Goal: Task Accomplishment & Management: Use online tool/utility

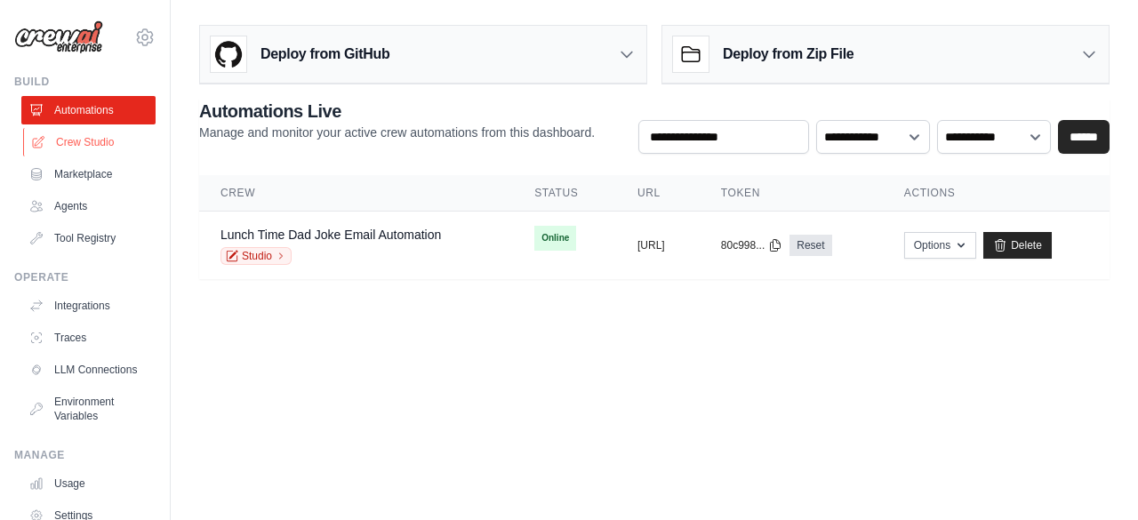
drag, startPoint x: 89, startPoint y: 140, endPoint x: 142, endPoint y: 137, distance: 53.4
click at [88, 140] on link "Crew Studio" at bounding box center [90, 142] width 134 height 28
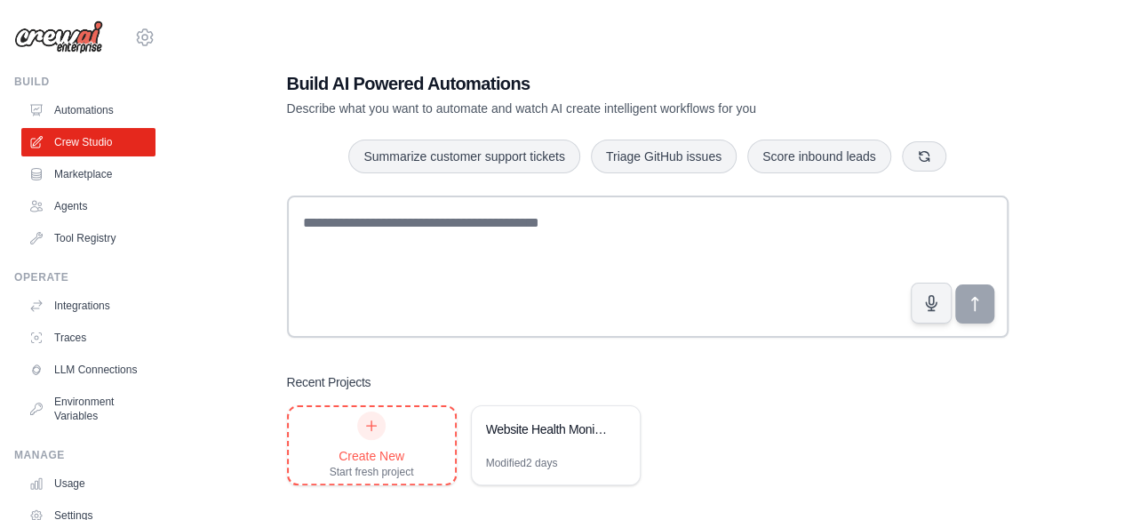
click at [380, 430] on div at bounding box center [371, 426] width 28 height 28
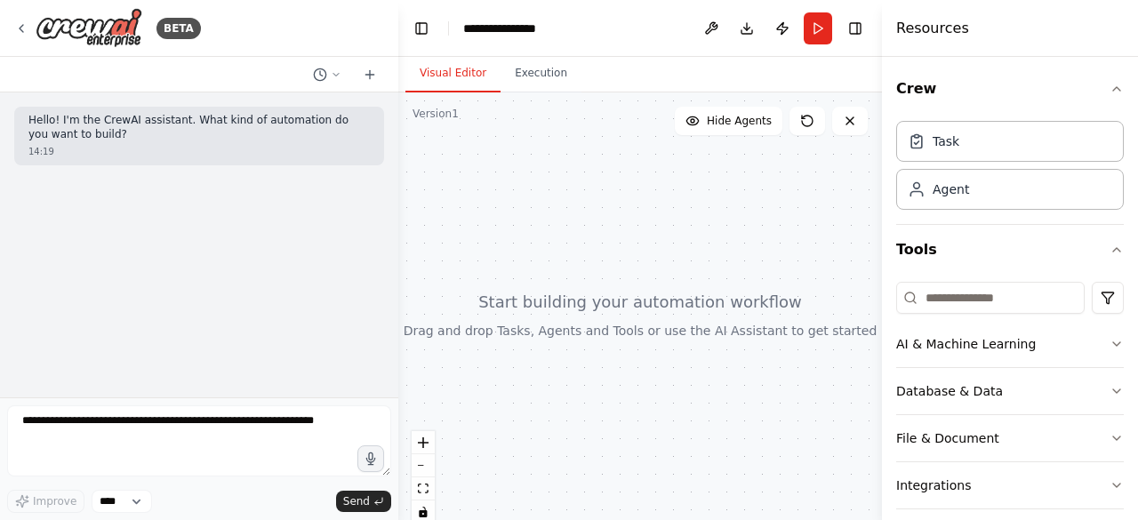
click at [105, 141] on div "Hello! I'm the CrewAI assistant. What kind of automation do you want to build? …" at bounding box center [199, 136] width 370 height 59
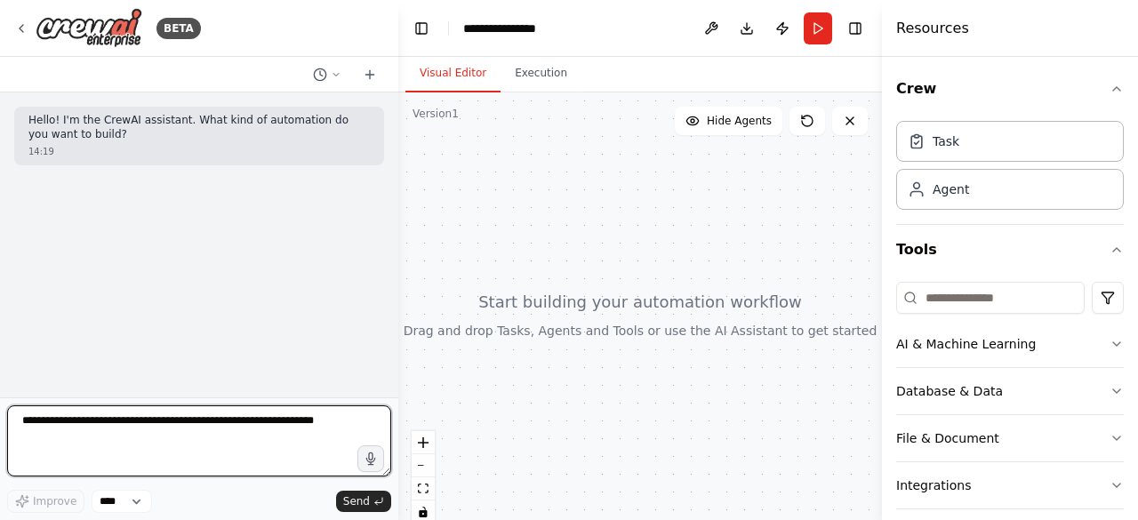
click at [112, 433] on textarea at bounding box center [199, 440] width 384 height 71
type textarea "*"
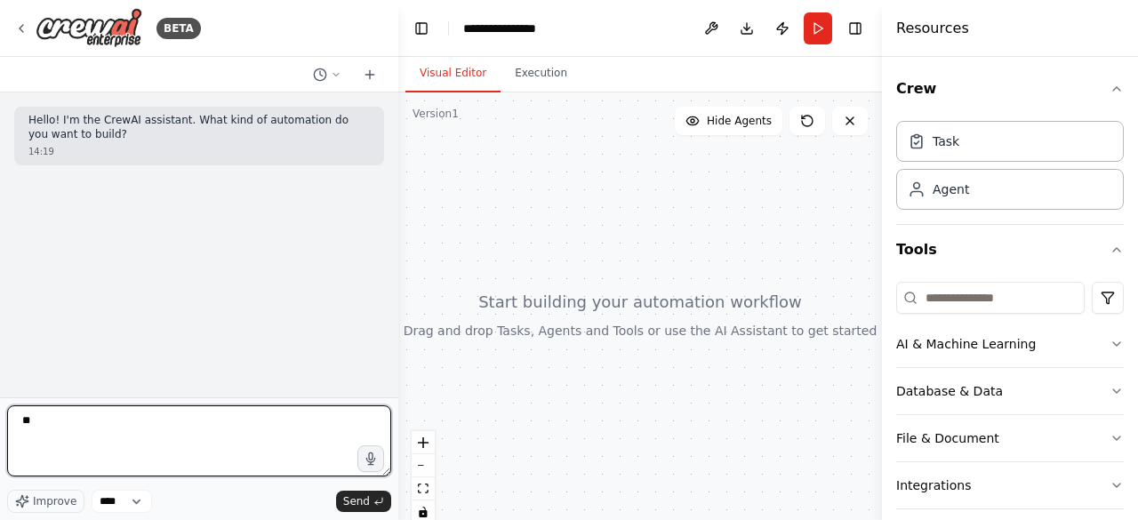
type textarea "*"
type textarea "**********"
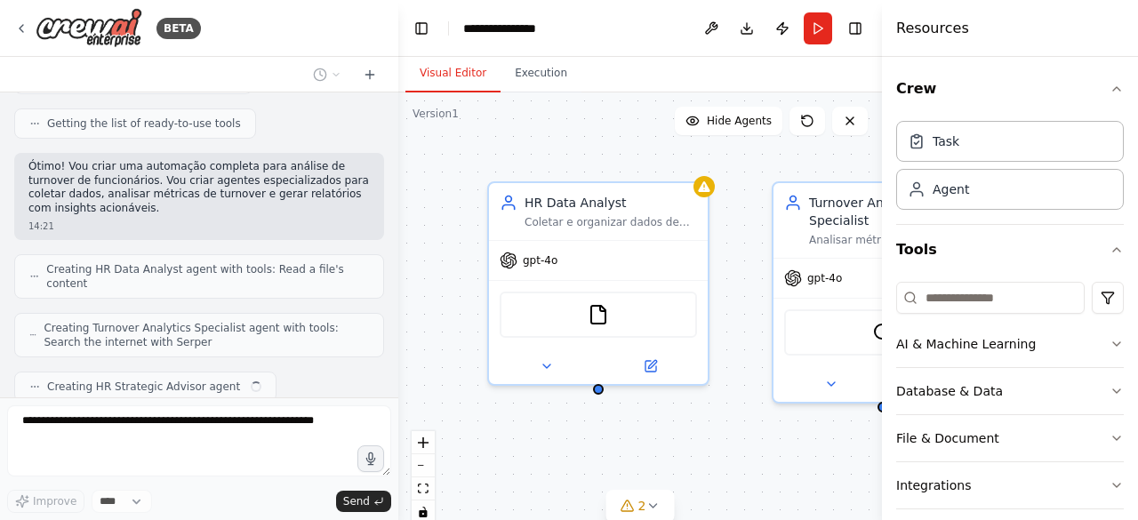
scroll to position [352, 0]
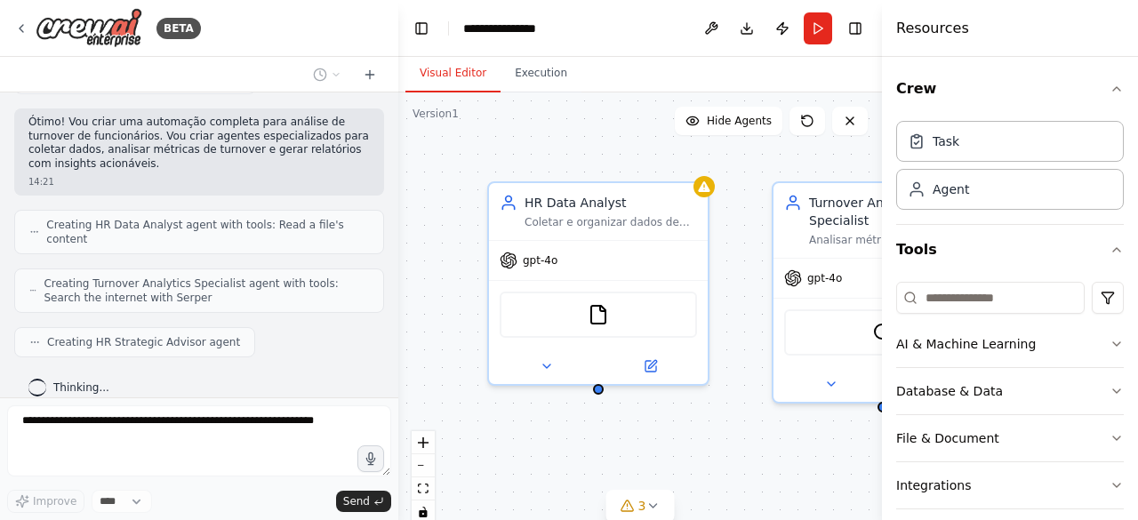
click at [756, 433] on div "HR Data Analyst Coletar e organizar dados de funcionários para análise de turno…" at bounding box center [640, 314] width 484 height 444
click at [1109, 88] on icon "button" at bounding box center [1116, 89] width 14 height 14
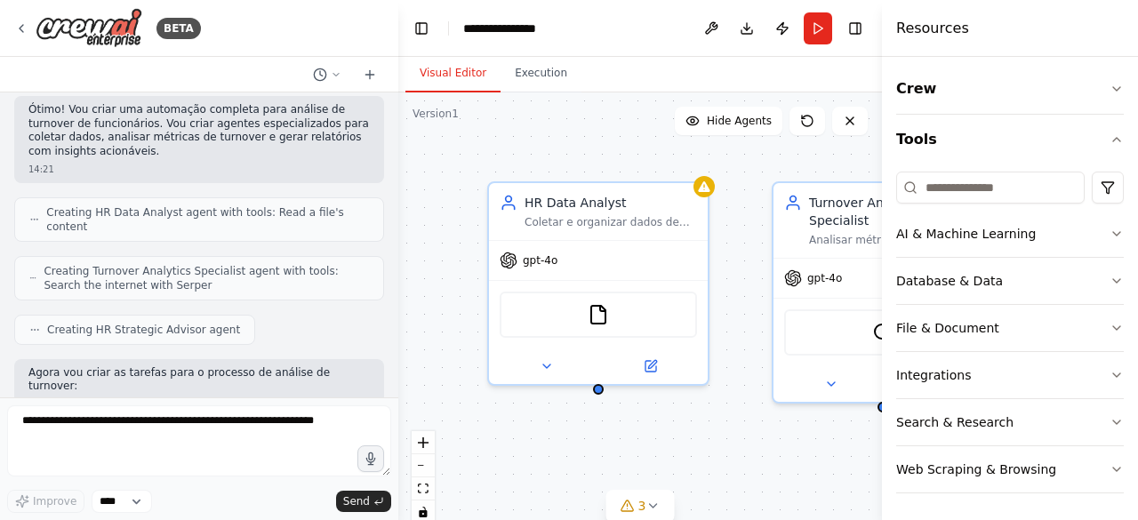
scroll to position [455, 0]
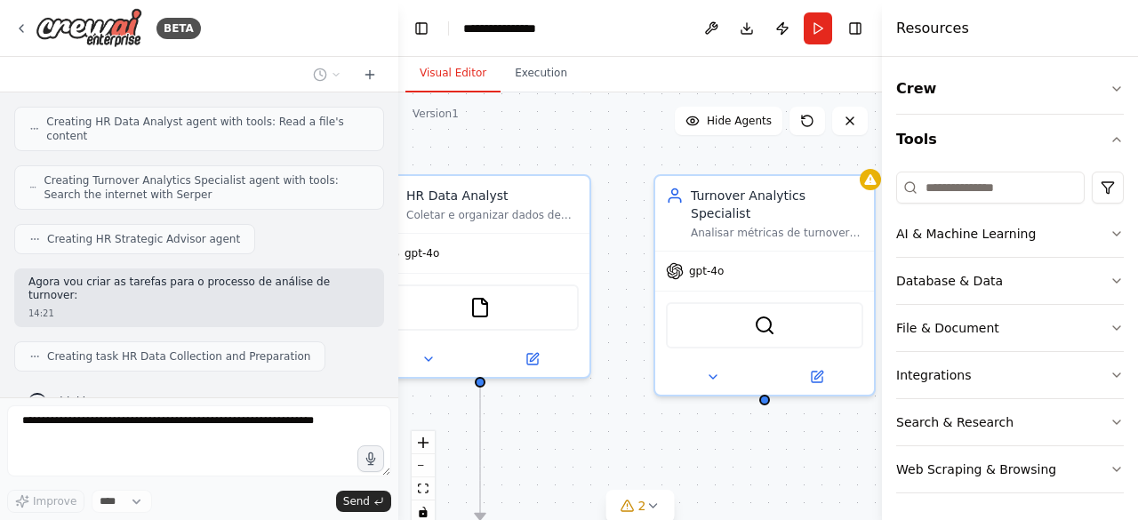
drag, startPoint x: 752, startPoint y: 435, endPoint x: 634, endPoint y: 428, distance: 118.4
click at [634, 428] on div ".deletable-edge-delete-btn { width: 20px; height: 20px; border: 0px solid #ffff…" at bounding box center [640, 314] width 484 height 444
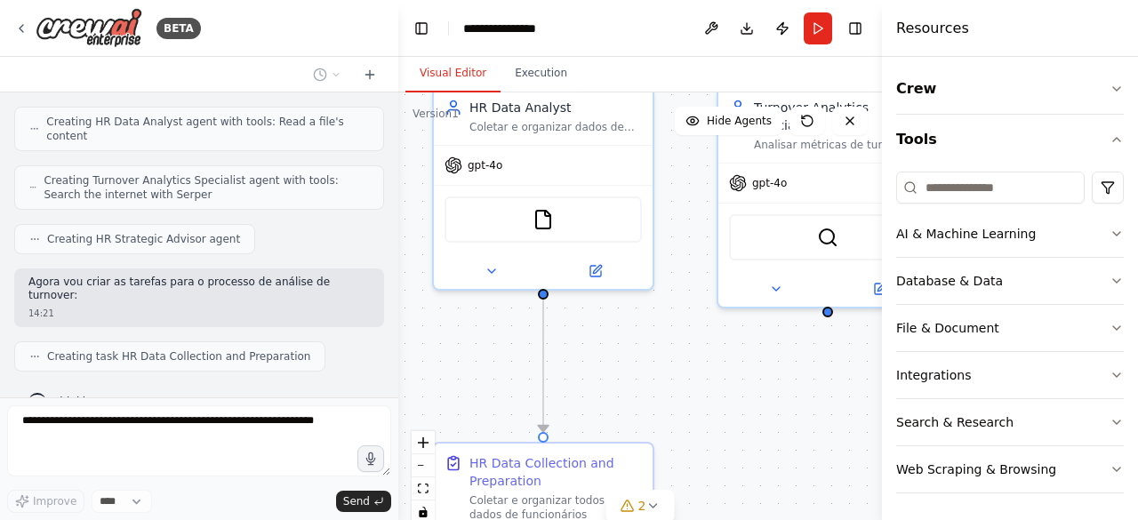
drag, startPoint x: 716, startPoint y: 430, endPoint x: 780, endPoint y: 339, distance: 111.7
click at [780, 339] on div ".deletable-edge-delete-btn { width: 20px; height: 20px; border: 0px solid #ffff…" at bounding box center [640, 314] width 484 height 444
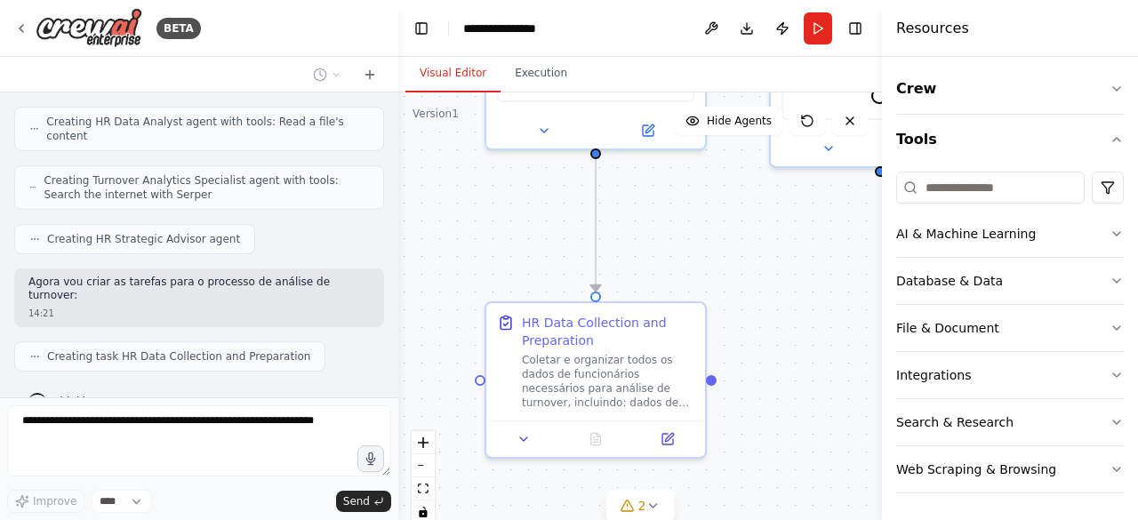
drag, startPoint x: 695, startPoint y: 396, endPoint x: 743, endPoint y: 257, distance: 146.7
click at [744, 253] on div ".deletable-edge-delete-btn { width: 20px; height: 20px; border: 0px solid #ffff…" at bounding box center [640, 314] width 484 height 444
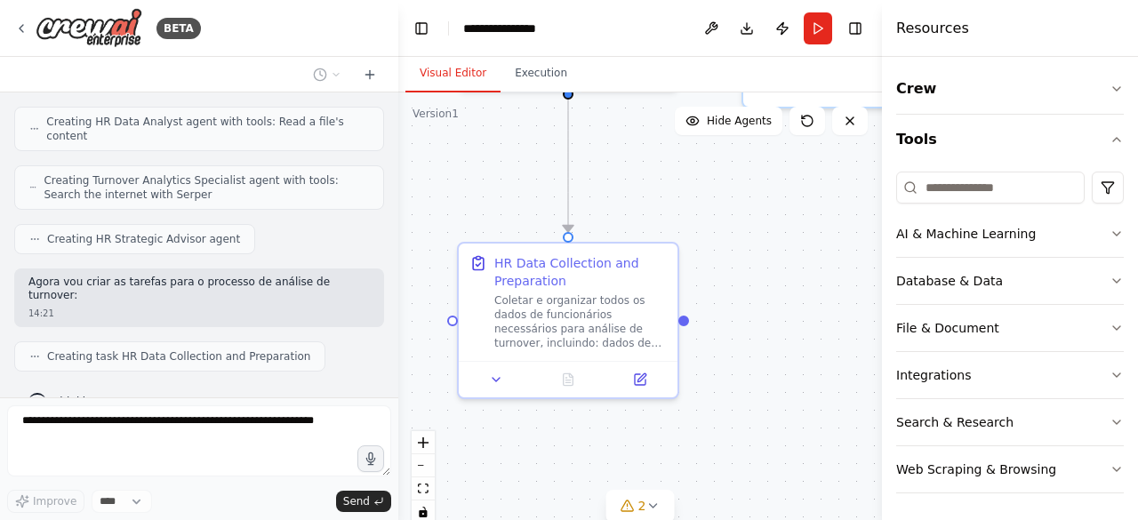
scroll to position [499, 0]
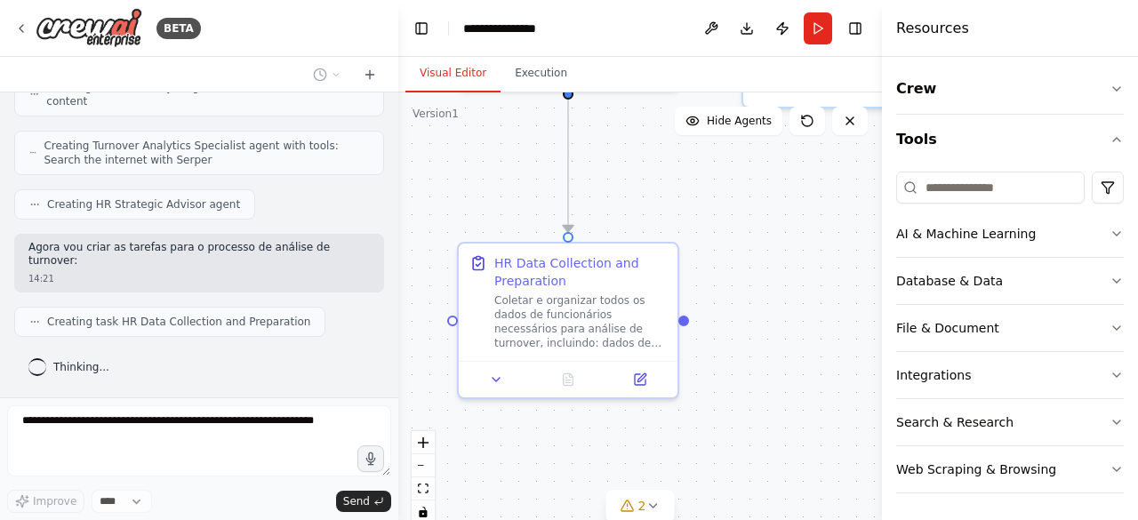
drag, startPoint x: 781, startPoint y: 340, endPoint x: 748, endPoint y: 272, distance: 76.3
click at [748, 272] on div ".deletable-edge-delete-btn { width: 20px; height: 20px; border: 0px solid #ffff…" at bounding box center [640, 314] width 484 height 444
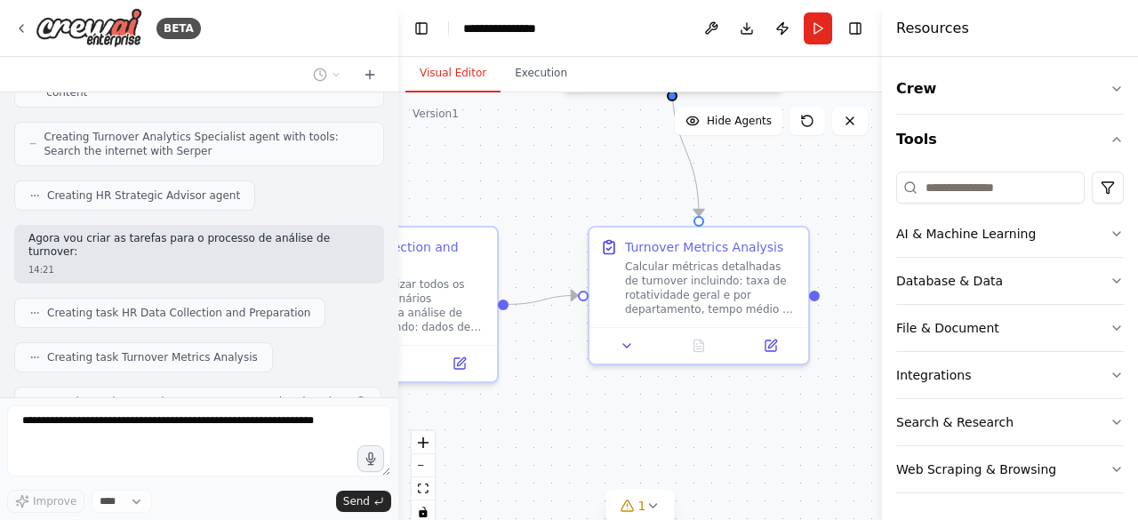
scroll to position [542, 0]
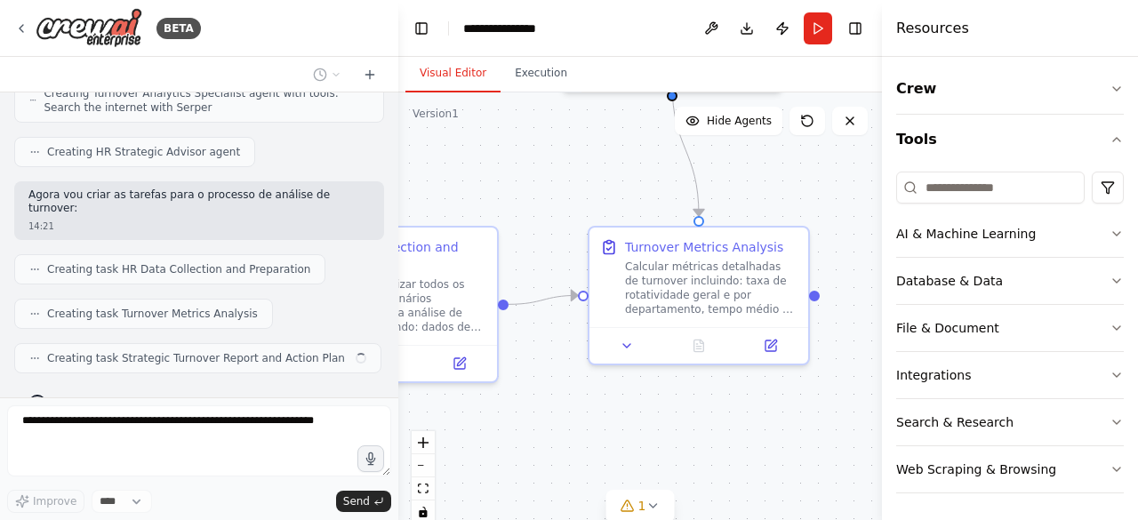
drag, startPoint x: 697, startPoint y: 376, endPoint x: 532, endPoint y: 386, distance: 165.6
click at [526, 387] on div ".deletable-edge-delete-btn { width: 20px; height: 20px; border: 0px solid #ffff…" at bounding box center [640, 314] width 484 height 444
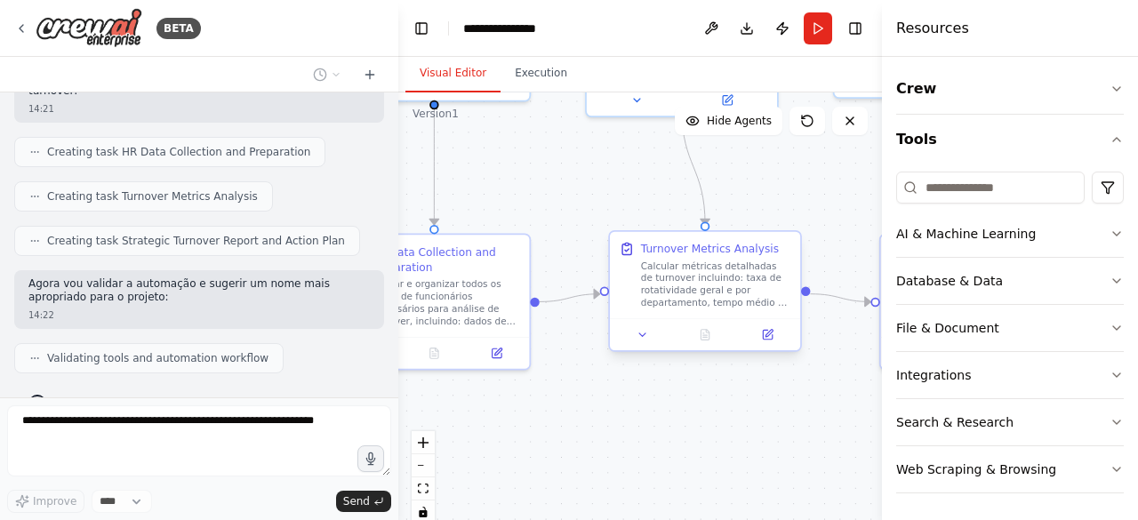
scroll to position [703, 0]
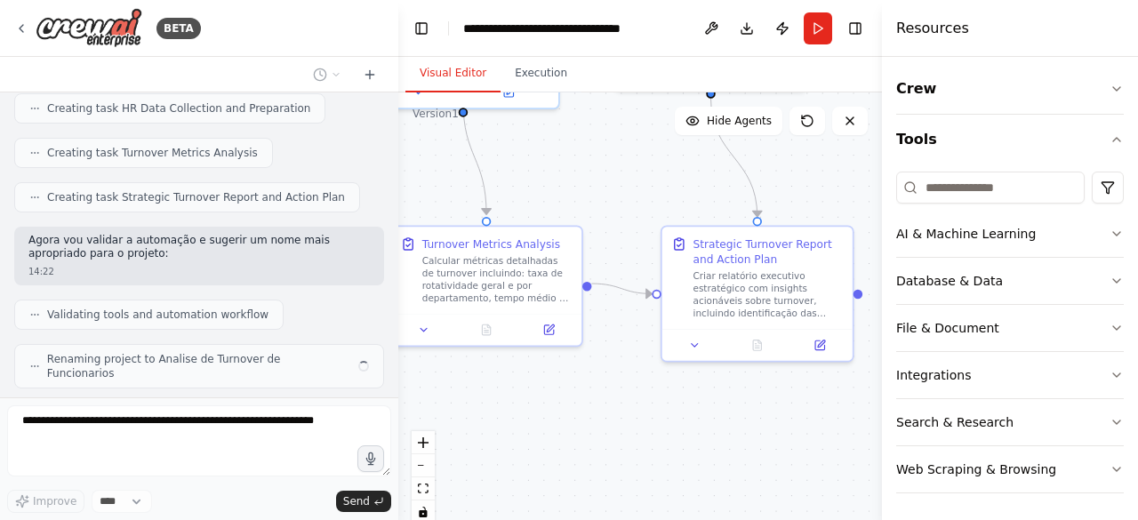
drag, startPoint x: 804, startPoint y: 394, endPoint x: 660, endPoint y: 374, distance: 145.3
click at [583, 386] on div ".deletable-edge-delete-btn { width: 20px; height: 20px; border: 0px solid #ffff…" at bounding box center [640, 314] width 484 height 444
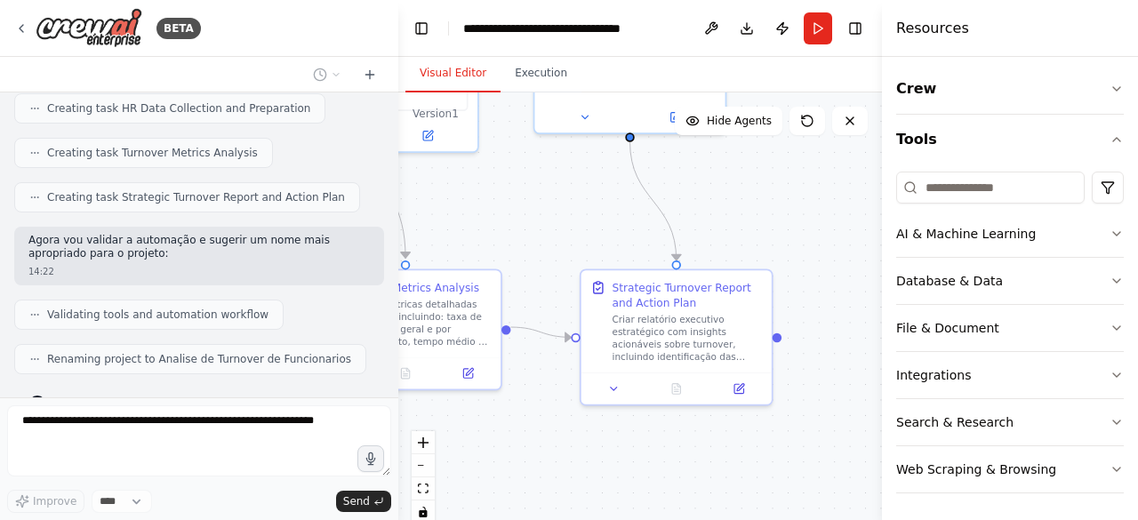
drag, startPoint x: 752, startPoint y: 404, endPoint x: 672, endPoint y: 445, distance: 89.8
click at [672, 445] on div ".deletable-edge-delete-btn { width: 20px; height: 20px; border: 0px solid #ffff…" at bounding box center [640, 314] width 484 height 444
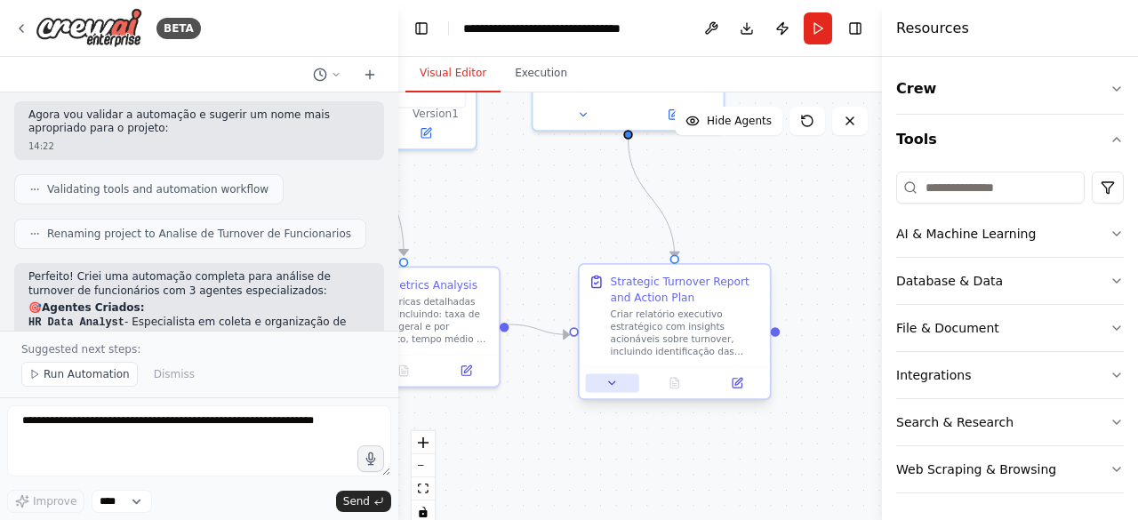
click at [613, 381] on icon at bounding box center [612, 382] width 6 height 3
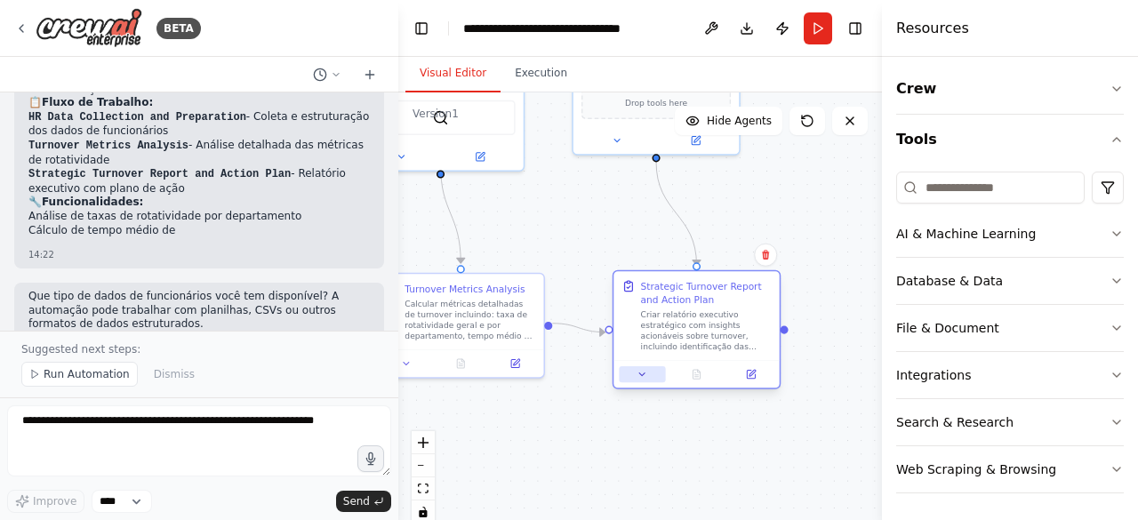
click at [645, 376] on icon at bounding box center [641, 374] width 11 height 11
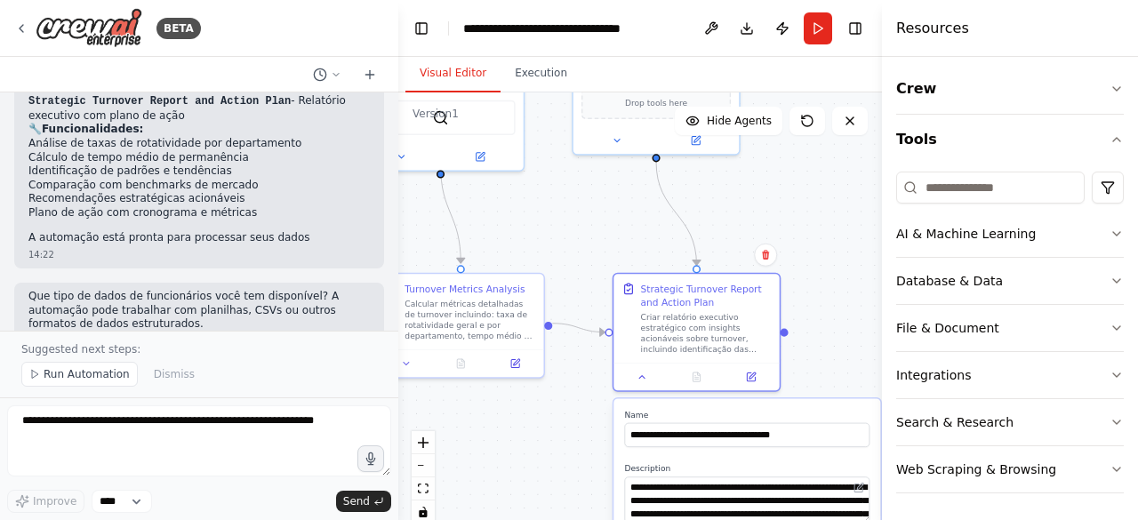
scroll to position [1220, 0]
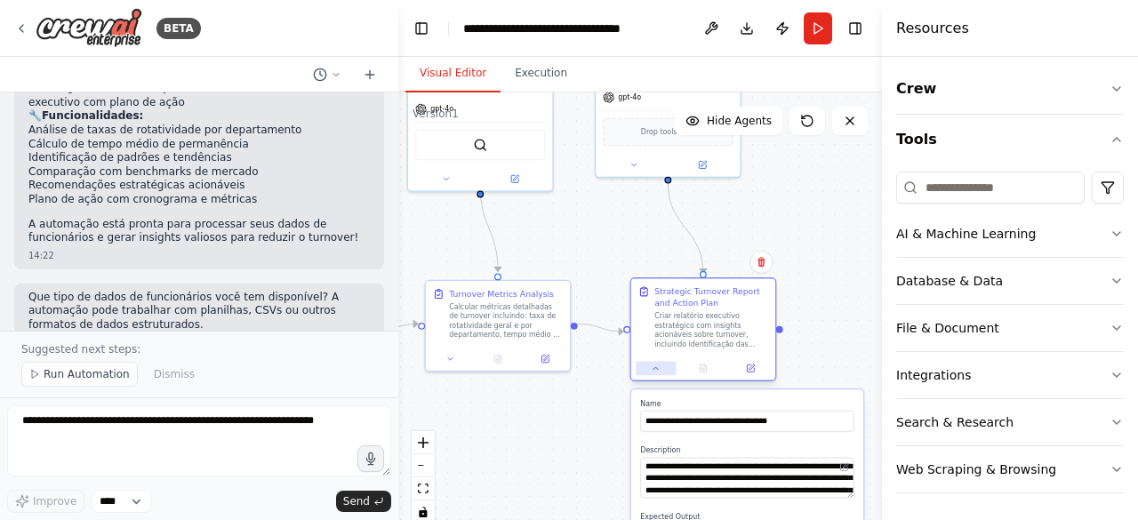
click at [660, 369] on button at bounding box center [656, 368] width 40 height 14
click at [571, 438] on div ".deletable-edge-delete-btn { width: 20px; height: 20px; border: 0px solid #ffff…" at bounding box center [640, 314] width 484 height 444
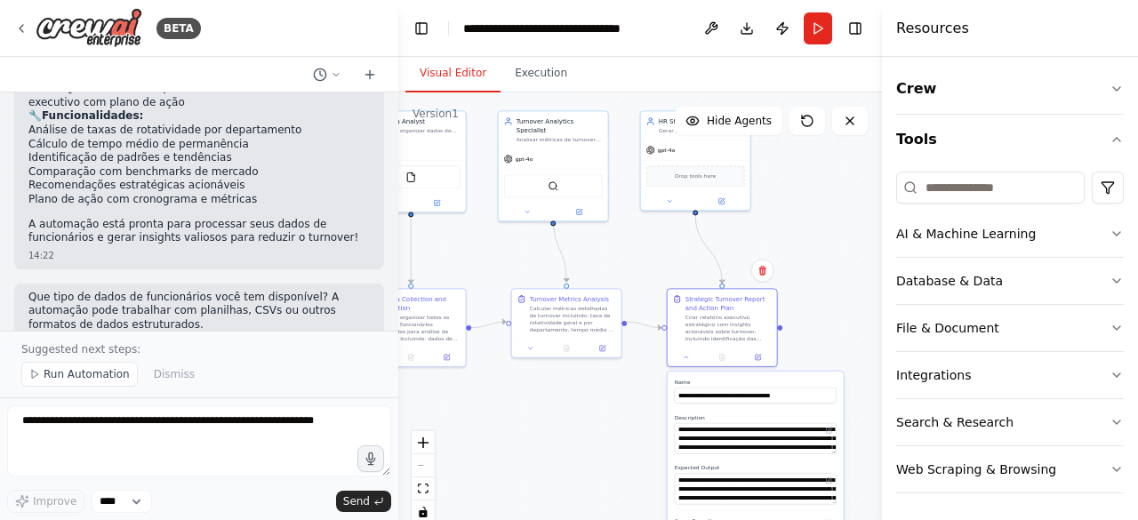
click at [830, 348] on div ".deletable-edge-delete-btn { width: 20px; height: 20px; border: 0px solid #ffff…" at bounding box center [640, 314] width 484 height 444
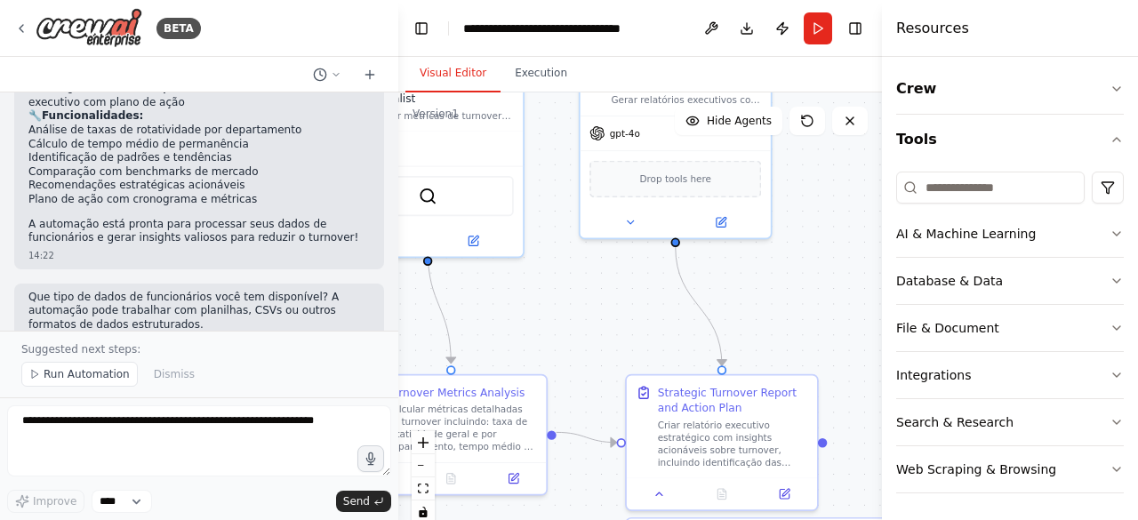
drag, startPoint x: 762, startPoint y: 273, endPoint x: 772, endPoint y: 172, distance: 101.8
click at [776, 178] on div ".deletable-edge-delete-btn { width: 20px; height: 20px; border: 0px solid #ffff…" at bounding box center [640, 314] width 484 height 444
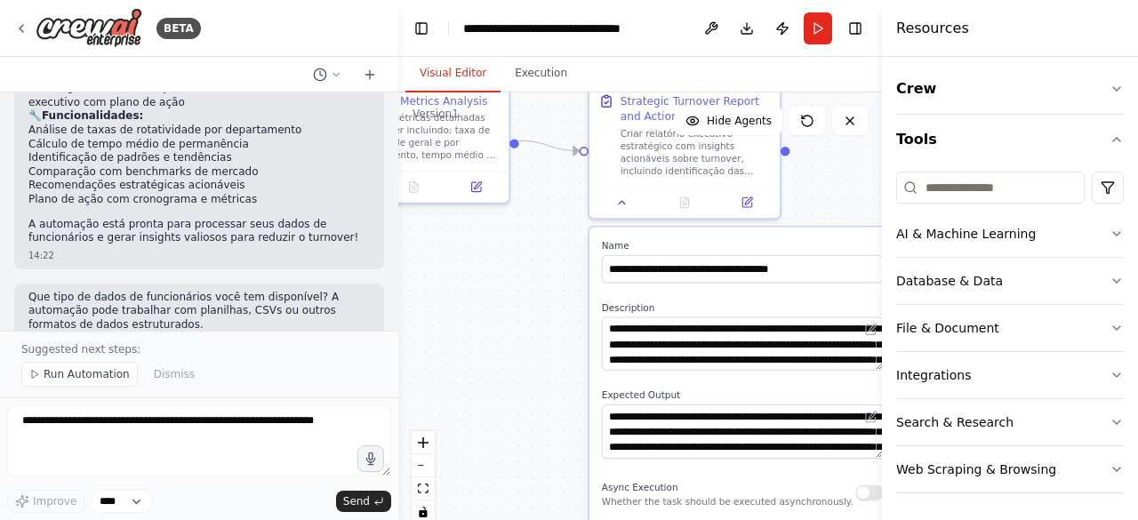
drag, startPoint x: 582, startPoint y: 380, endPoint x: 505, endPoint y: 243, distance: 158.0
click at [514, 254] on div ".deletable-edge-delete-btn { width: 20px; height: 20px; border: 0px solid #ffff…" at bounding box center [640, 314] width 484 height 444
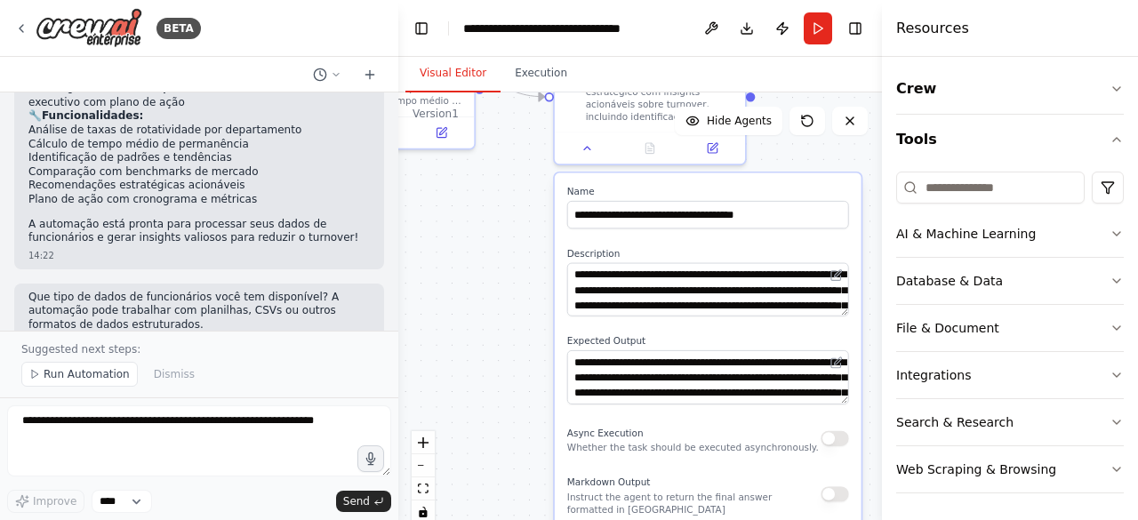
click at [491, 307] on div ".deletable-edge-delete-btn { width: 20px; height: 20px; border: 0px solid #ffff…" at bounding box center [640, 314] width 484 height 444
click at [590, 156] on div at bounding box center [650, 145] width 190 height 32
click at [586, 145] on icon at bounding box center [587, 145] width 6 height 3
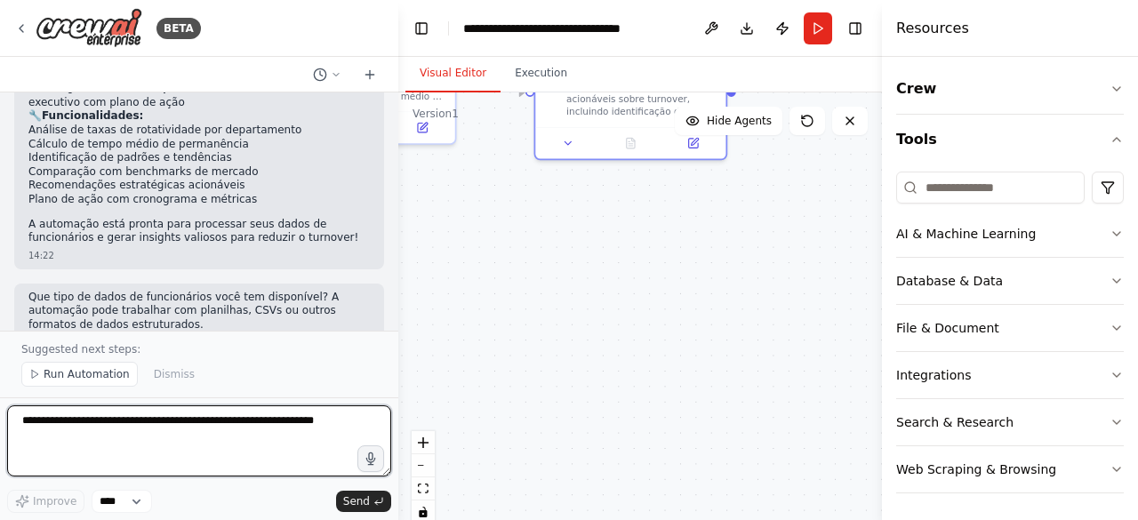
click at [119, 437] on textarea at bounding box center [199, 440] width 384 height 71
type textarea "**********"
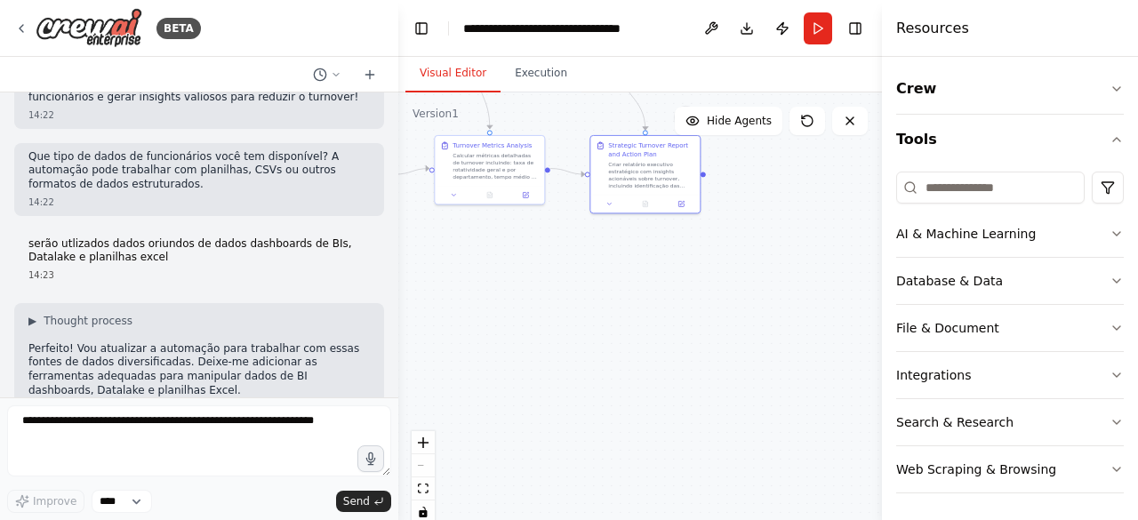
scroll to position [1509, 0]
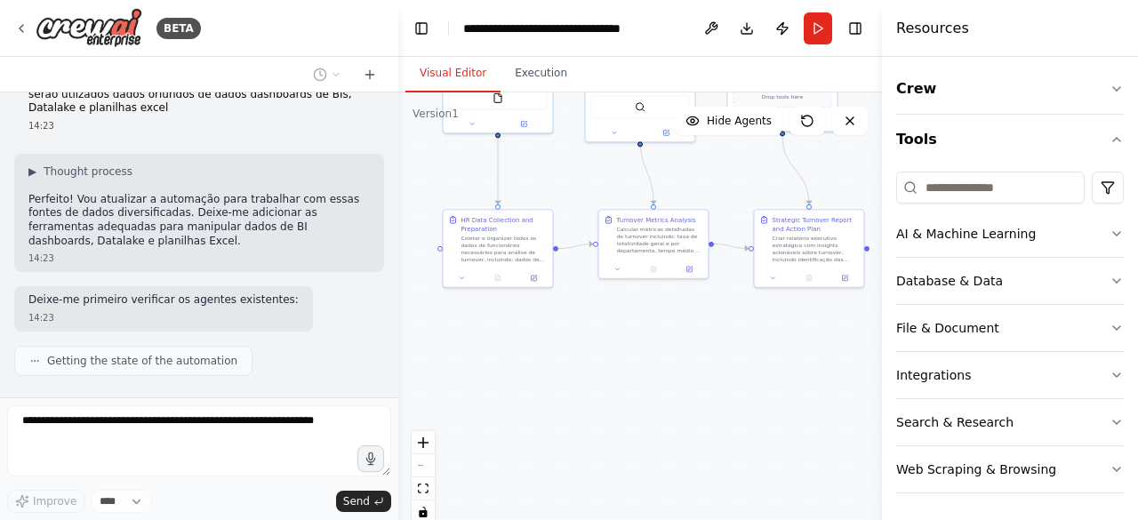
drag, startPoint x: 566, startPoint y: 330, endPoint x: 731, endPoint y: 410, distance: 182.9
click at [732, 412] on div ".deletable-edge-delete-btn { width: 20px; height: 20px; border: 0px solid #ffff…" at bounding box center [640, 314] width 484 height 444
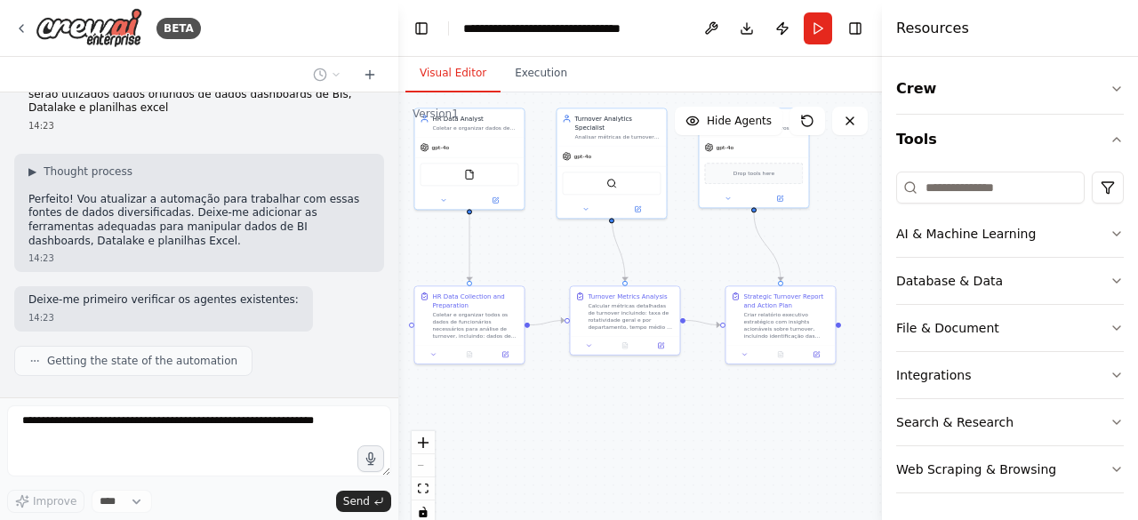
drag, startPoint x: 695, startPoint y: 358, endPoint x: 665, endPoint y: 385, distance: 40.3
click at [670, 429] on div ".deletable-edge-delete-btn { width: 20px; height: 20px; border: 0px solid #ffff…" at bounding box center [640, 314] width 484 height 444
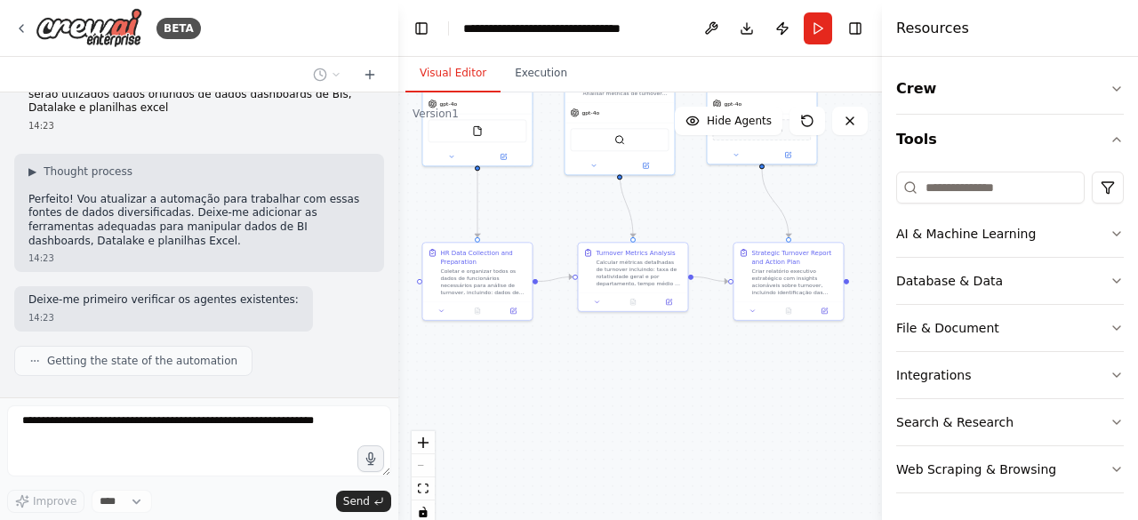
drag, startPoint x: 776, startPoint y: 440, endPoint x: 770, endPoint y: 374, distance: 66.1
click at [796, 372] on div ".deletable-edge-delete-btn { width: 20px; height: 20px; border: 0px solid #ffff…" at bounding box center [640, 314] width 484 height 444
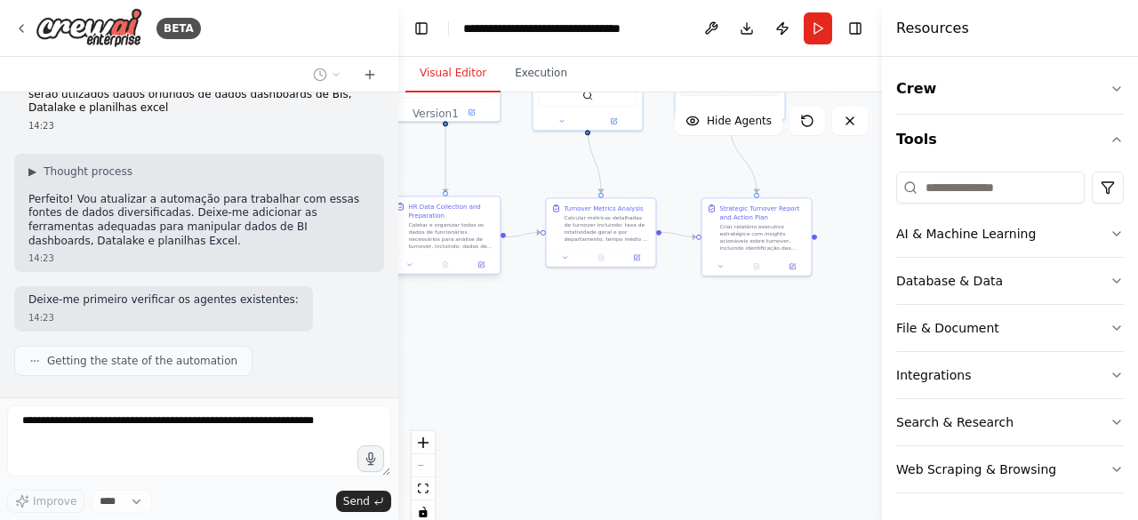
drag, startPoint x: 686, startPoint y: 394, endPoint x: 443, endPoint y: 223, distance: 297.4
click at [649, 364] on div ".deletable-edge-delete-btn { width: 20px; height: 20px; border: 0px solid #ffff…" at bounding box center [640, 314] width 484 height 444
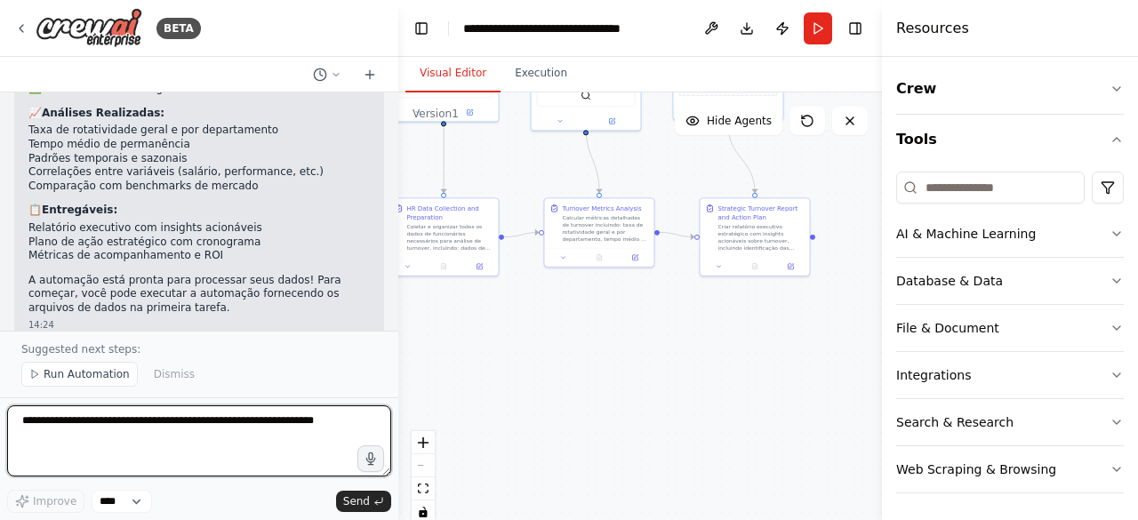
scroll to position [2231, 0]
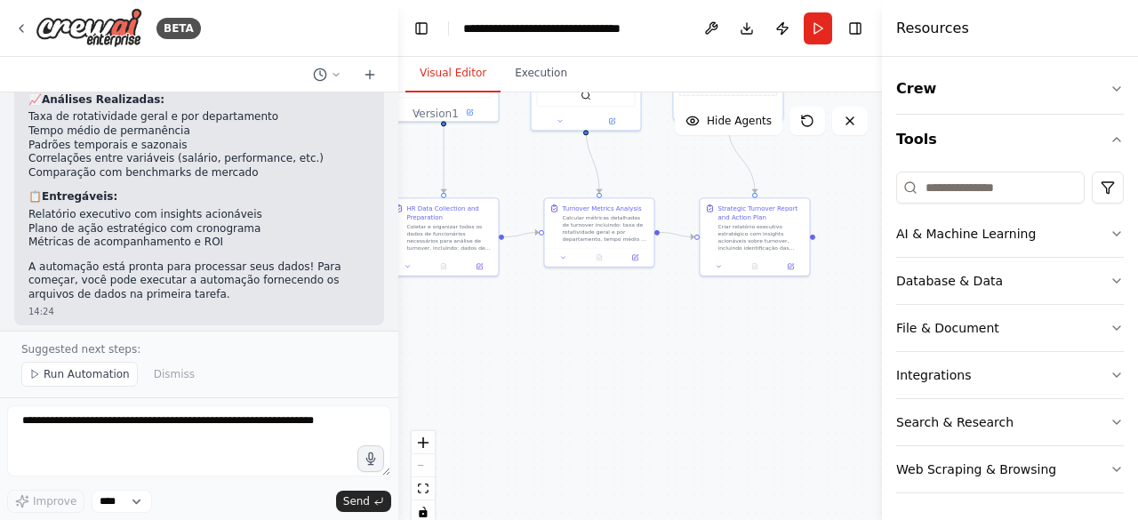
click at [84, 378] on span "Run Automation" at bounding box center [87, 374] width 86 height 14
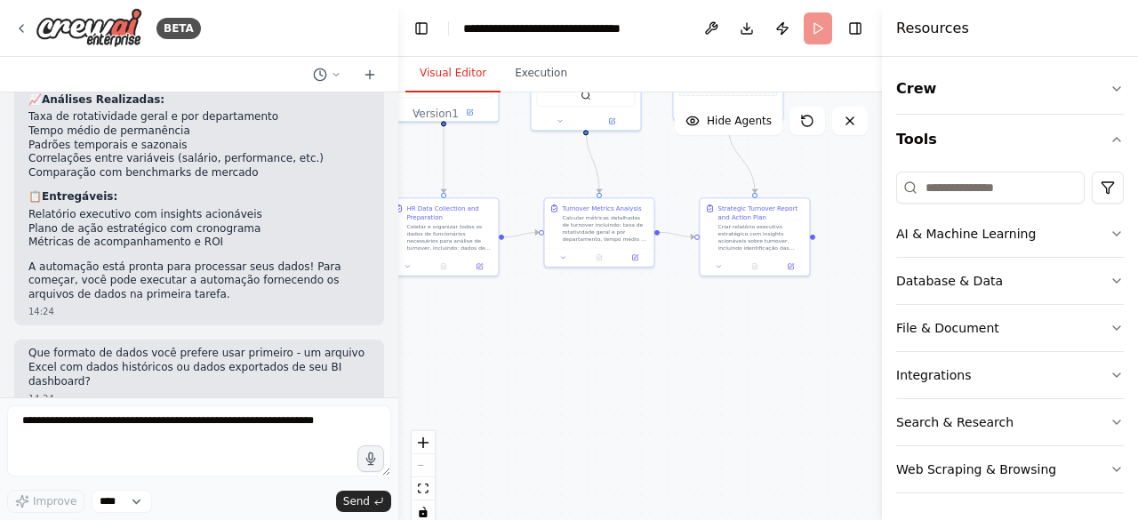
scroll to position [2165, 0]
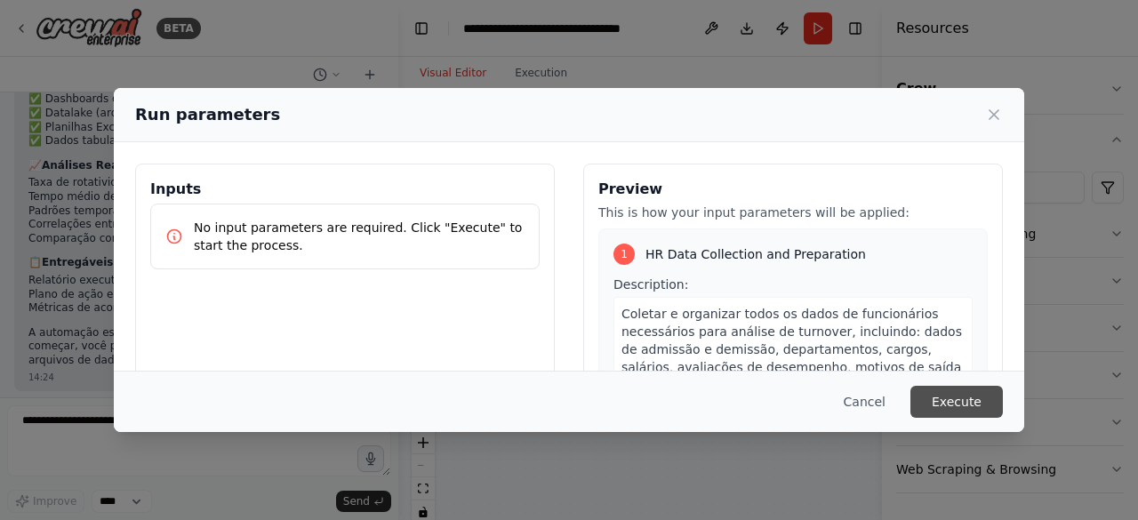
click at [959, 392] on button "Execute" at bounding box center [956, 402] width 92 height 32
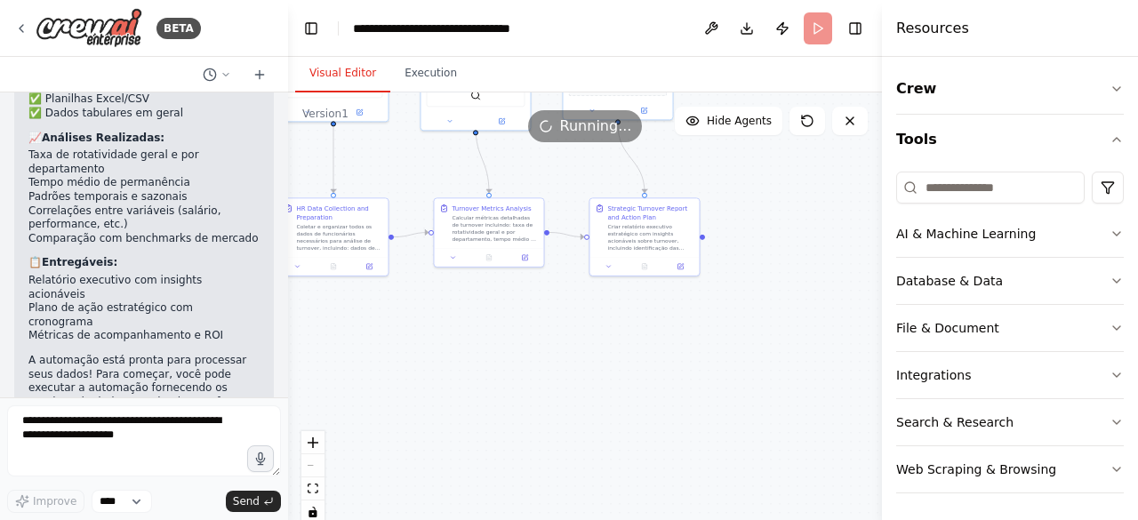
scroll to position [3411, 0]
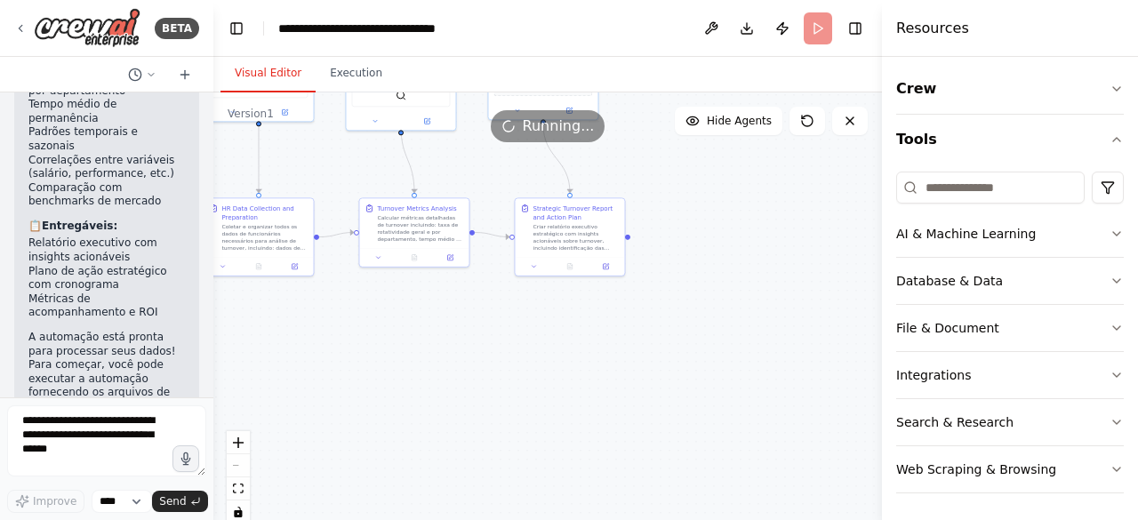
drag, startPoint x: 393, startPoint y: 387, endPoint x: 213, endPoint y: 403, distance: 180.3
click at [213, 402] on div "BETA Hello! I'm the CrewAI assistant. What kind of automation do you want to bu…" at bounding box center [569, 260] width 1138 height 520
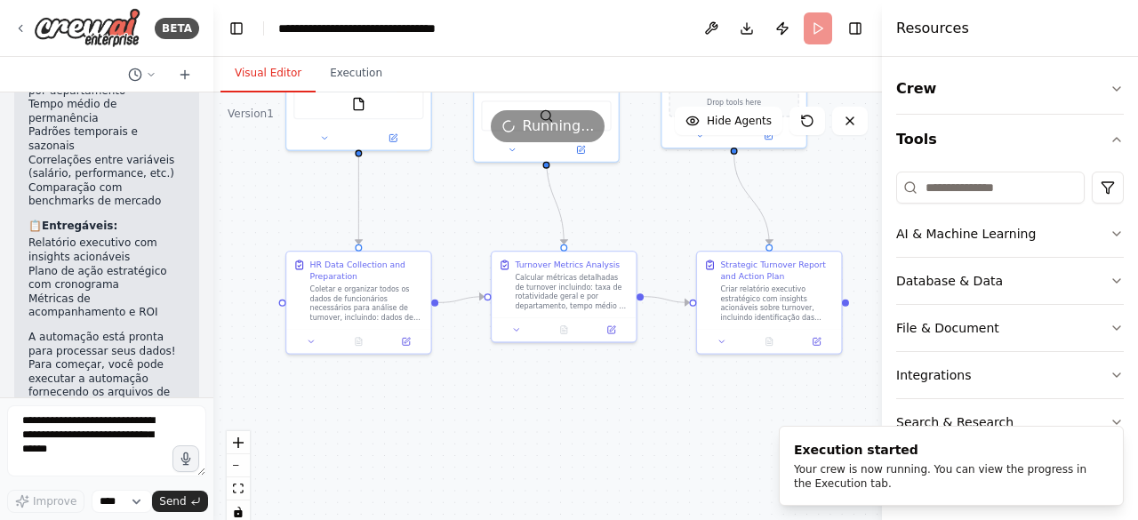
drag, startPoint x: 527, startPoint y: 326, endPoint x: 764, endPoint y: 389, distance: 244.7
click at [764, 389] on div ".deletable-edge-delete-btn { width: 20px; height: 20px; border: 0px solid #ffff…" at bounding box center [547, 314] width 668 height 444
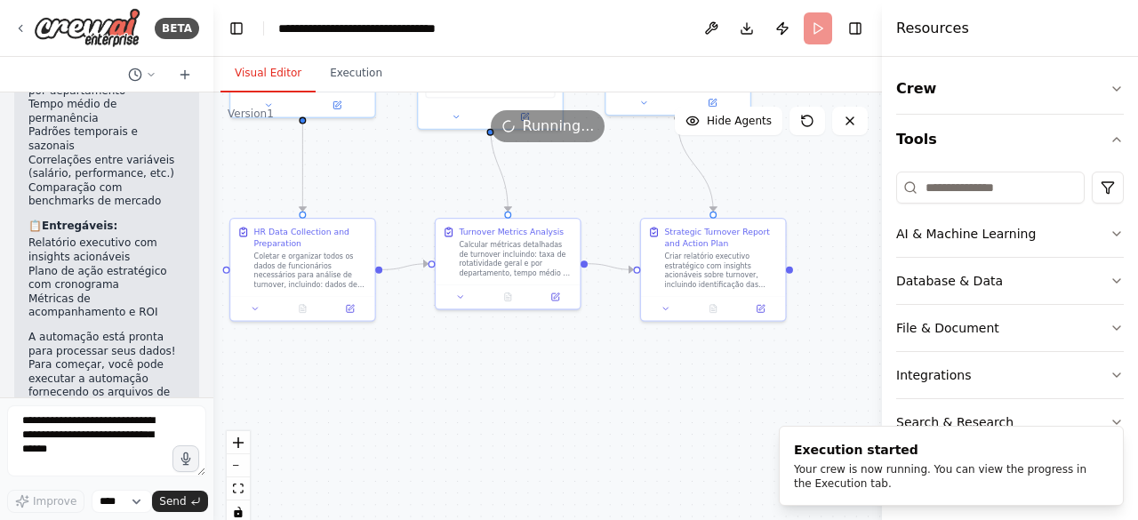
drag, startPoint x: 618, startPoint y: 367, endPoint x: 632, endPoint y: 323, distance: 46.7
click at [580, 340] on div ".deletable-edge-delete-btn { width: 20px; height: 20px; border: 0px solid #ffff…" at bounding box center [547, 314] width 668 height 444
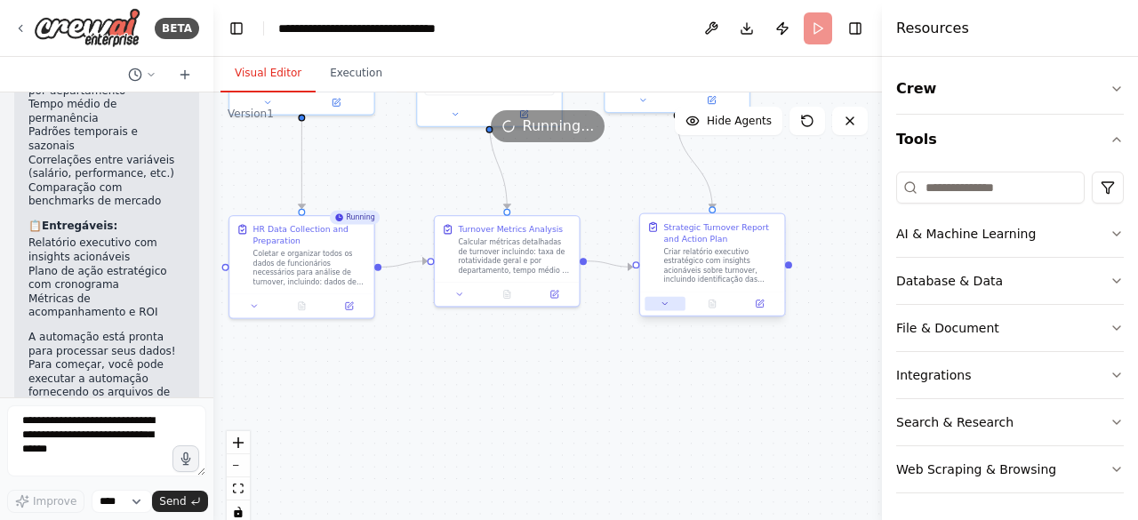
click at [663, 306] on icon at bounding box center [665, 304] width 10 height 10
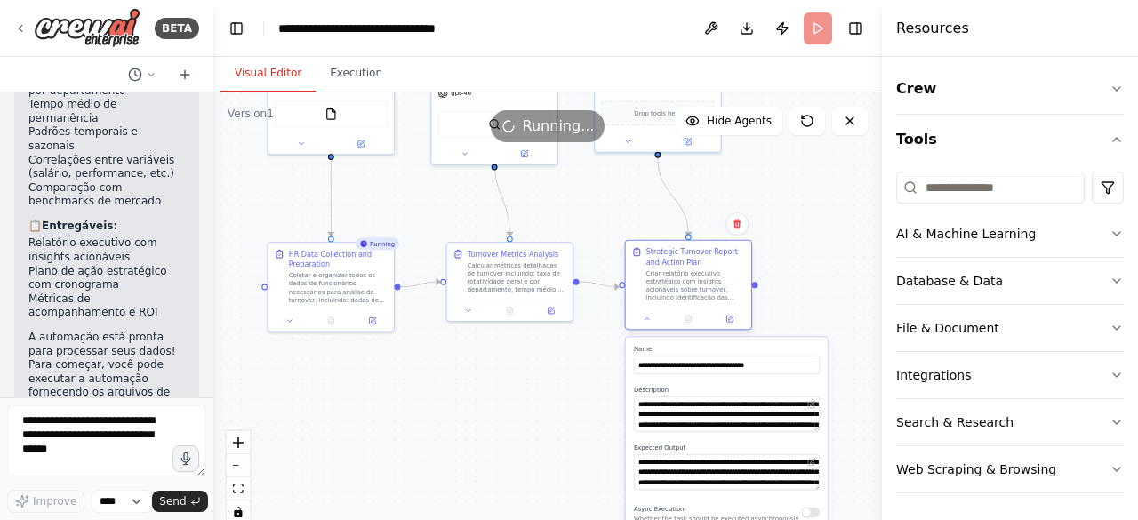
click at [648, 326] on div at bounding box center [688, 318] width 125 height 21
click at [651, 321] on icon at bounding box center [647, 319] width 8 height 8
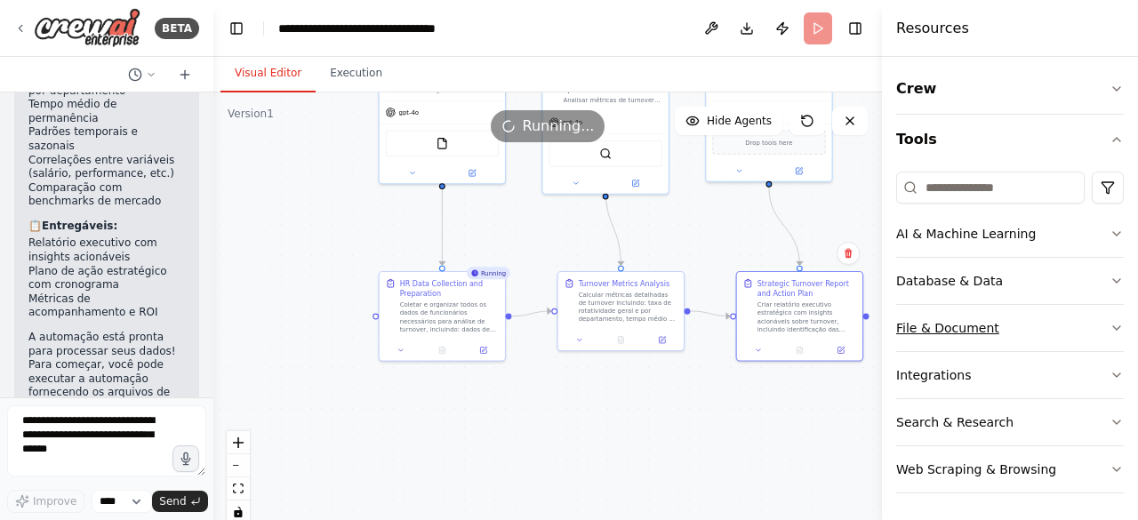
drag, startPoint x: 564, startPoint y: 385, endPoint x: 953, endPoint y: 341, distance: 390.9
click at [676, 414] on div ".deletable-edge-delete-btn { width: 20px; height: 20px; border: 0px solid #ffff…" at bounding box center [547, 314] width 668 height 444
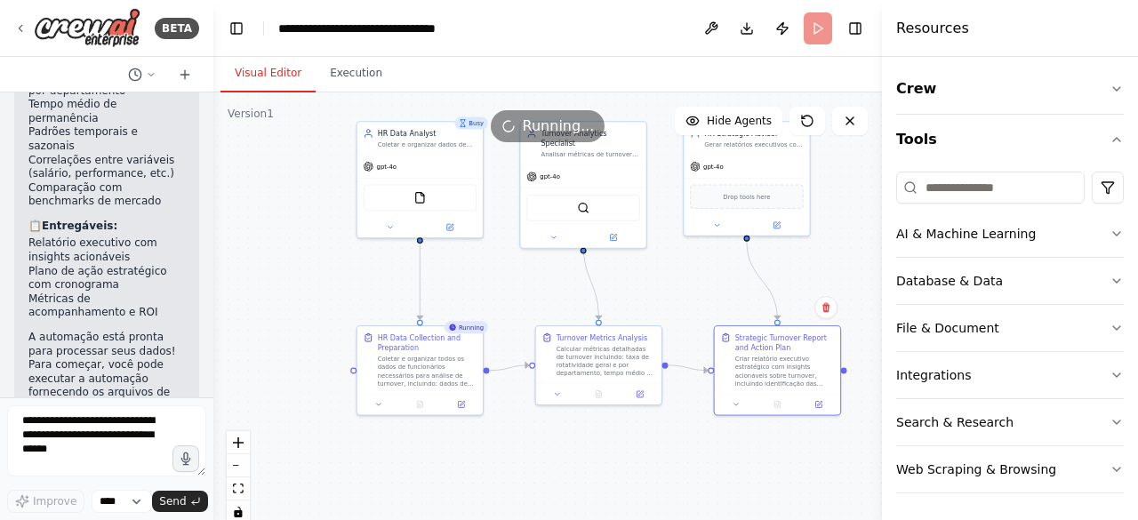
drag, startPoint x: 300, startPoint y: 293, endPoint x: 566, endPoint y: 270, distance: 266.8
click at [300, 303] on div ".deletable-edge-delete-btn { width: 20px; height: 20px; border: 0px solid #ffff…" at bounding box center [547, 314] width 668 height 444
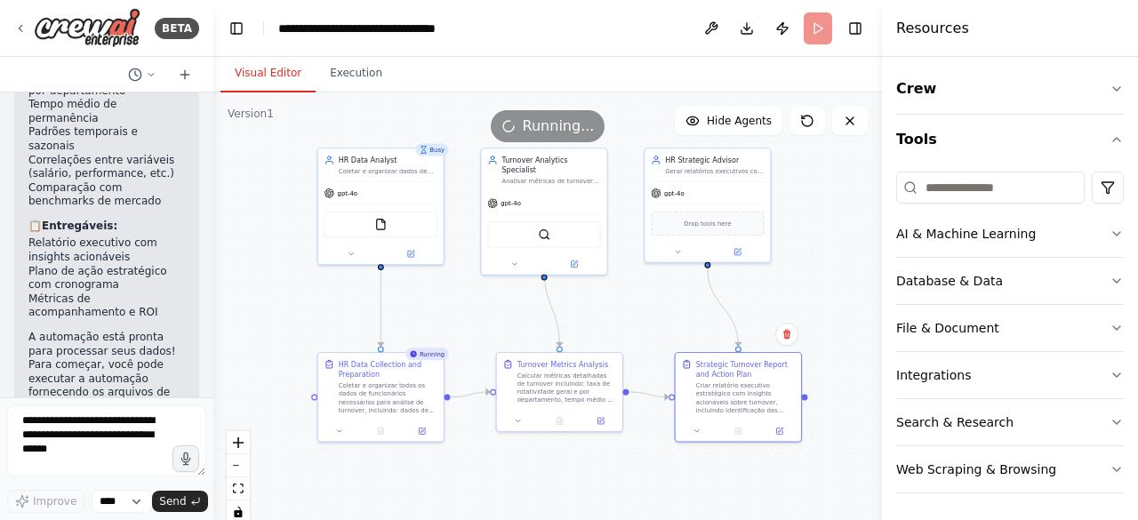
drag, startPoint x: 680, startPoint y: 436, endPoint x: 641, endPoint y: 463, distance: 47.3
click at [641, 463] on div ".deletable-edge-delete-btn { width: 20px; height: 20px; border: 0px solid #ffff…" at bounding box center [547, 314] width 668 height 444
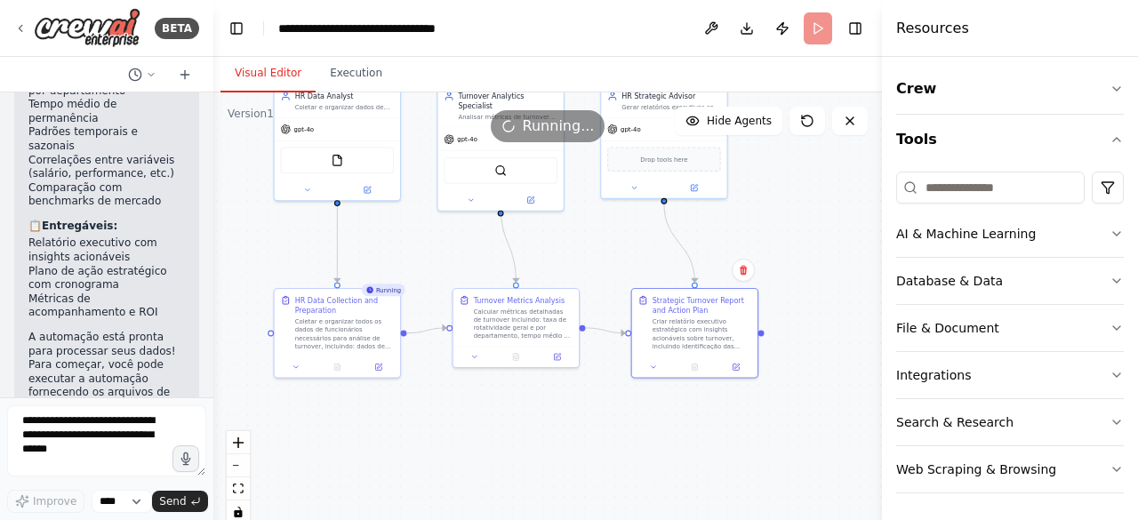
drag, startPoint x: 805, startPoint y: 276, endPoint x: 769, endPoint y: 200, distance: 84.7
click at [769, 200] on div ".deletable-edge-delete-btn { width: 20px; height: 20px; border: 0px solid #ffff…" at bounding box center [547, 314] width 668 height 444
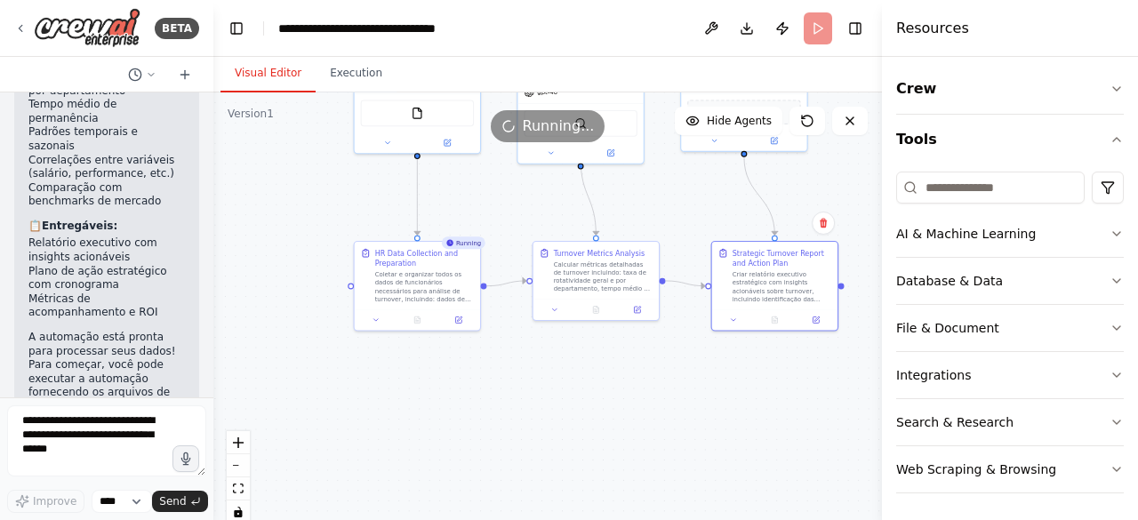
drag, startPoint x: 674, startPoint y: 438, endPoint x: 747, endPoint y: 404, distance: 80.7
click at [747, 404] on div ".deletable-edge-delete-btn { width: 20px; height: 20px; border: 0px solid #ffff…" at bounding box center [547, 314] width 668 height 444
drag, startPoint x: 510, startPoint y: 415, endPoint x: 450, endPoint y: 340, distance: 96.1
click at [510, 414] on div ".deletable-edge-delete-btn { width: 20px; height: 20px; border: 0px solid #ffff…" at bounding box center [547, 314] width 668 height 444
click at [303, 252] on div ".deletable-edge-delete-btn { width: 20px; height: 20px; border: 0px solid #ffff…" at bounding box center [547, 314] width 668 height 444
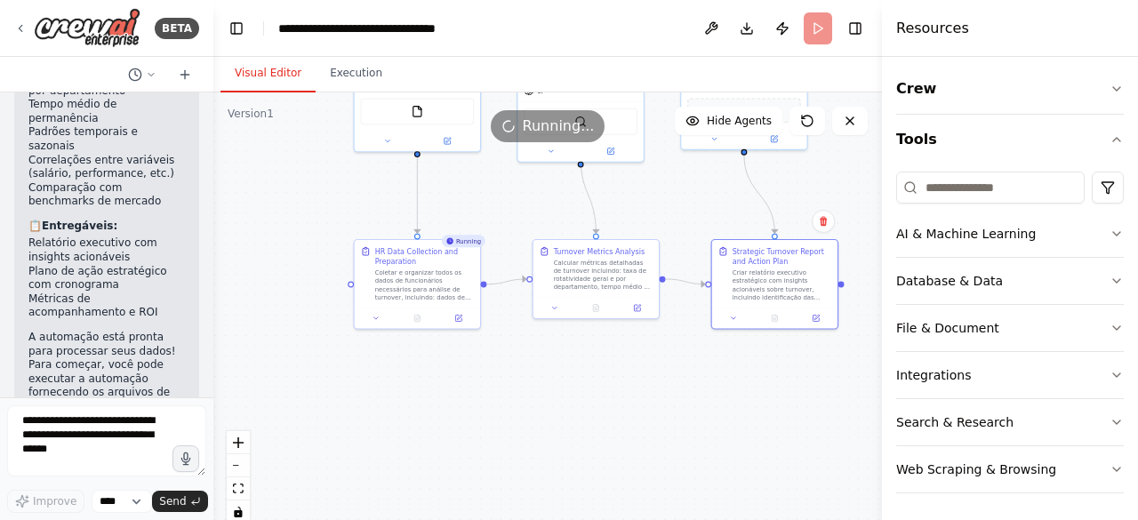
click at [560, 398] on div ".deletable-edge-delete-btn { width: 20px; height: 20px; border: 0px solid #ffff…" at bounding box center [547, 314] width 668 height 444
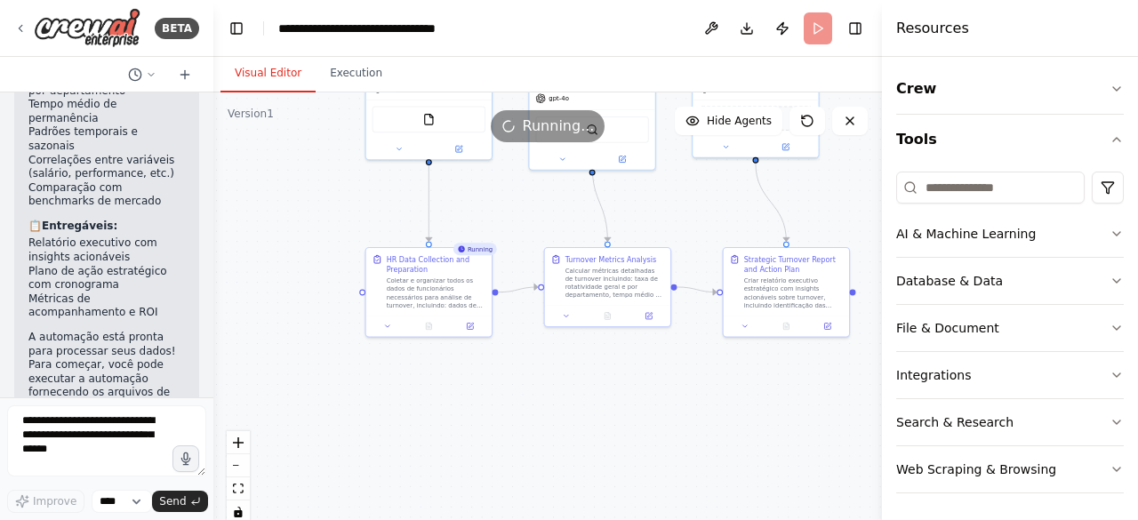
drag, startPoint x: 619, startPoint y: 425, endPoint x: 588, endPoint y: 428, distance: 31.2
click at [582, 436] on div ".deletable-edge-delete-btn { width: 20px; height: 20px; border: 0px solid #ffff…" at bounding box center [547, 314] width 668 height 444
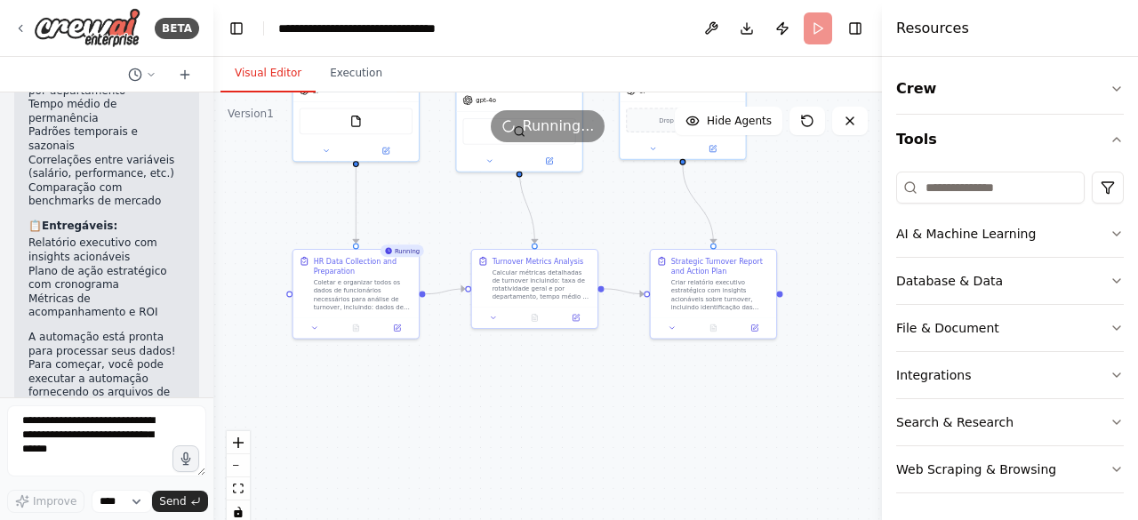
drag, startPoint x: 684, startPoint y: 419, endPoint x: 697, endPoint y: 411, distance: 15.5
click at [664, 419] on div ".deletable-edge-delete-btn { width: 20px; height: 20px; border: 0px solid #ffff…" at bounding box center [547, 314] width 668 height 444
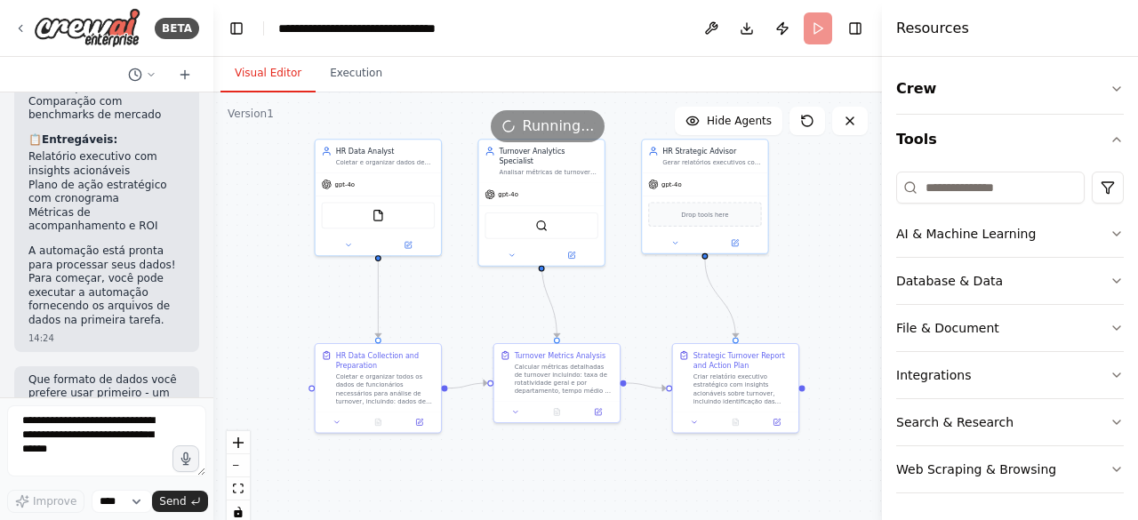
drag, startPoint x: 773, startPoint y: 453, endPoint x: 786, endPoint y: 511, distance: 59.1
click at [798, 510] on div ".deletable-edge-delete-btn { width: 20px; height: 20px; border: 0px solid #ffff…" at bounding box center [547, 314] width 668 height 444
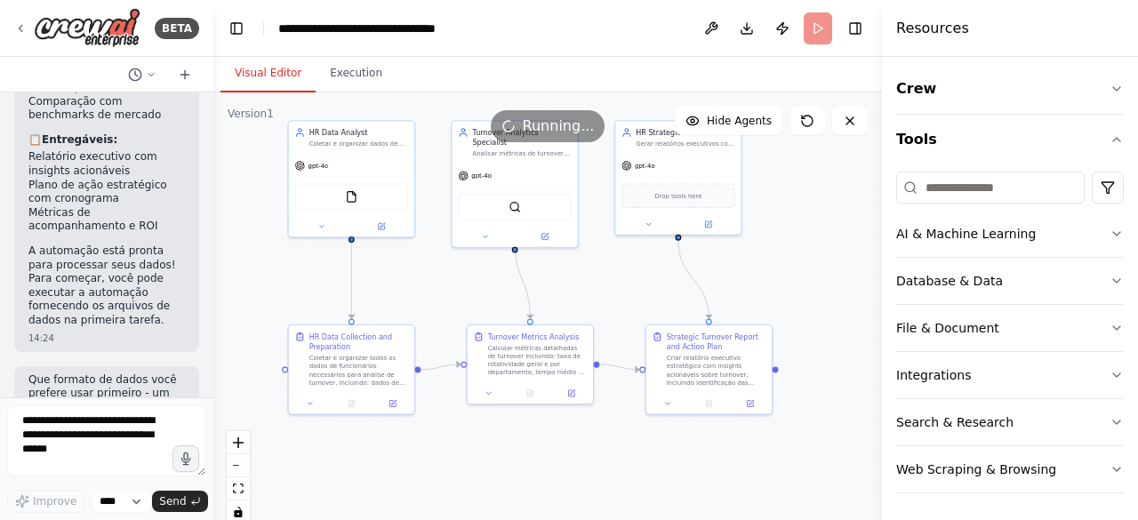
drag, startPoint x: 839, startPoint y: 281, endPoint x: 805, endPoint y: 244, distance: 50.3
click at [805, 244] on div ".deletable-edge-delete-btn { width: 20px; height: 20px; border: 0px solid #ffff…" at bounding box center [547, 314] width 668 height 444
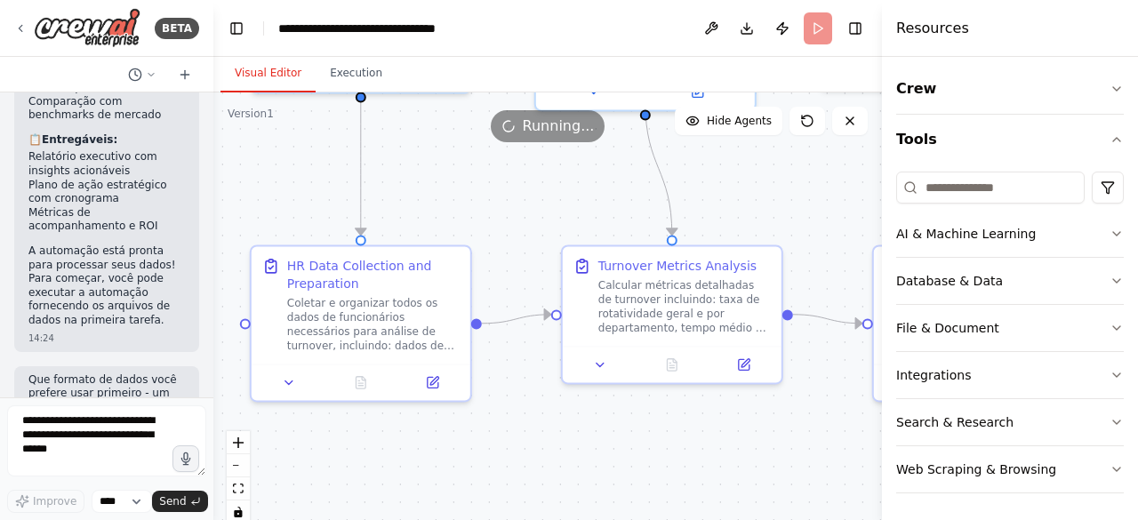
drag, startPoint x: 452, startPoint y: 297, endPoint x: 501, endPoint y: 220, distance: 91.5
click at [506, 223] on div ".deletable-edge-delete-btn { width: 20px; height: 20px; border: 0px solid #ffff…" at bounding box center [547, 314] width 668 height 444
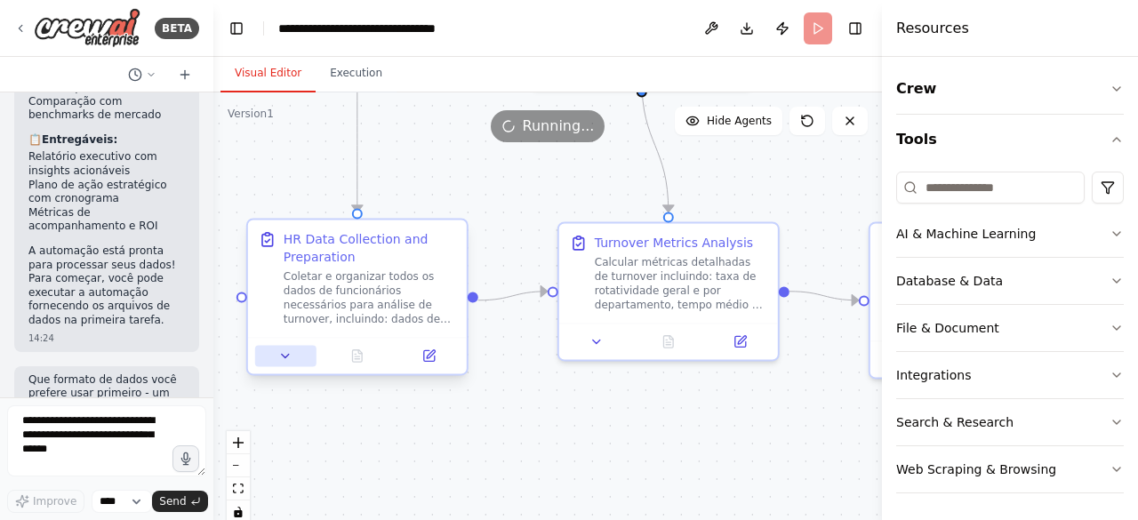
click at [285, 349] on icon at bounding box center [285, 355] width 14 height 14
click at [284, 362] on icon at bounding box center [285, 355] width 14 height 14
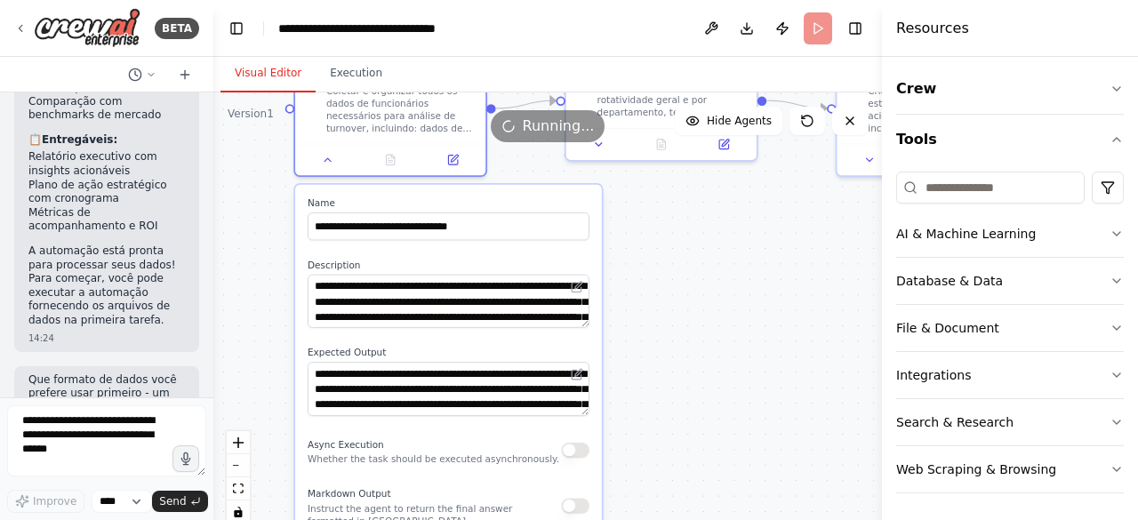
drag, startPoint x: 644, startPoint y: 436, endPoint x: 642, endPoint y: 221, distance: 215.1
click at [660, 238] on div ".deletable-edge-delete-btn { width: 20px; height: 20px; border: 0px solid #ffff…" at bounding box center [547, 314] width 668 height 444
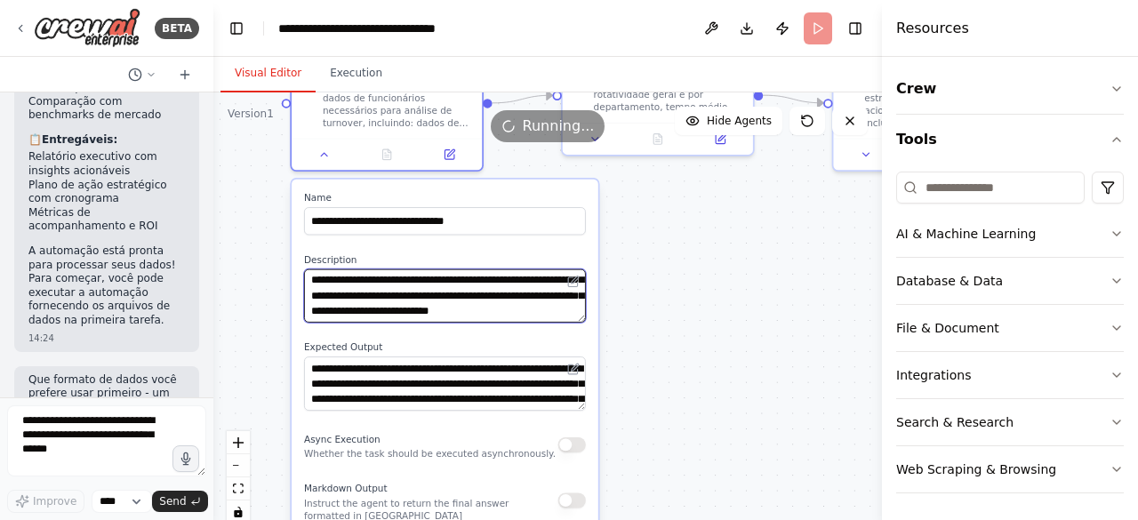
scroll to position [71, 0]
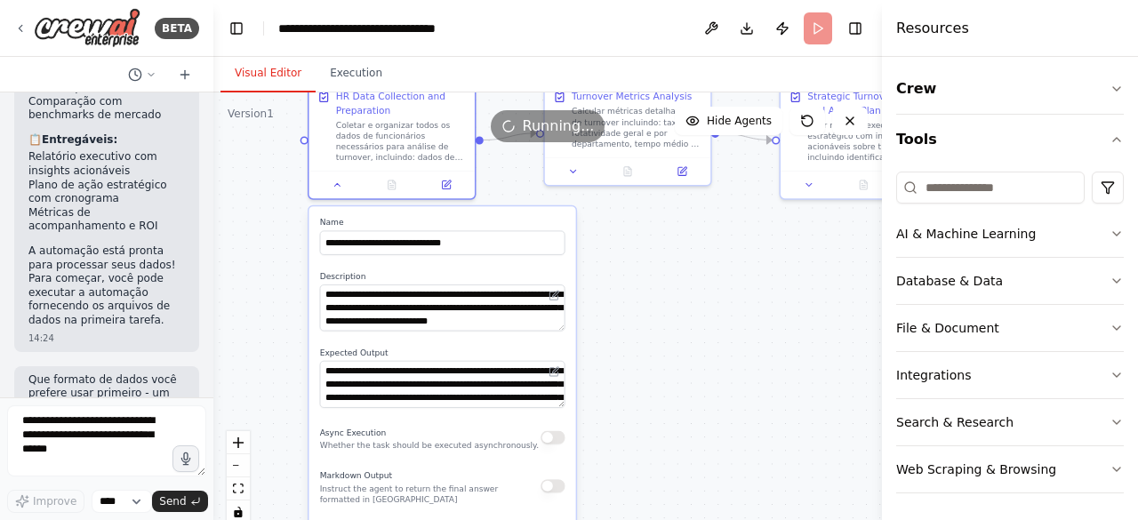
click at [690, 364] on div ".deletable-edge-delete-btn { width: 20px; height: 20px; border: 0px solid #ffff…" at bounding box center [547, 314] width 668 height 444
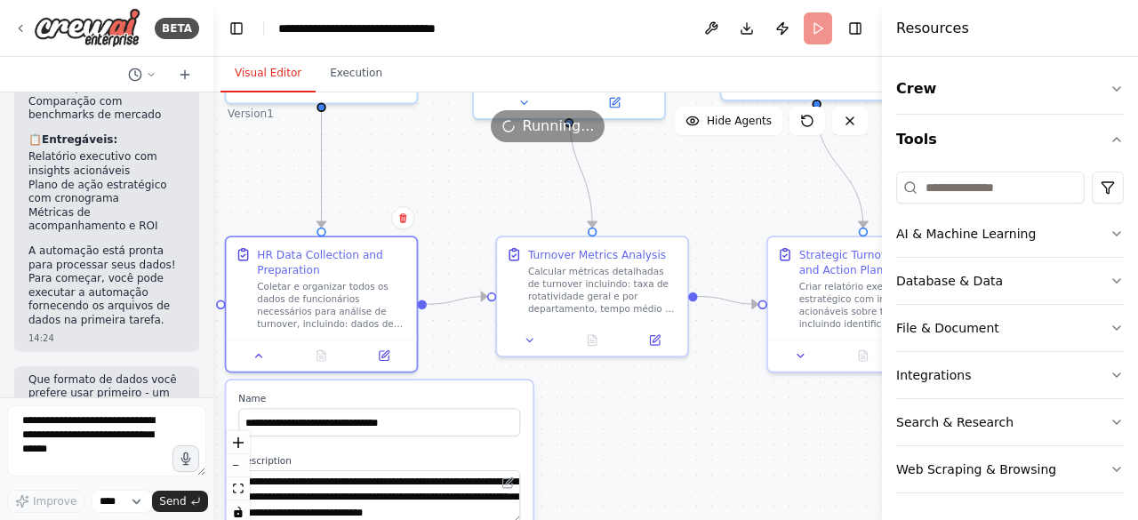
drag, startPoint x: 692, startPoint y: 296, endPoint x: 679, endPoint y: 458, distance: 162.3
click at [679, 458] on div ".deletable-edge-delete-btn { width: 20px; height: 20px; border: 0px solid #ffff…" at bounding box center [547, 314] width 668 height 444
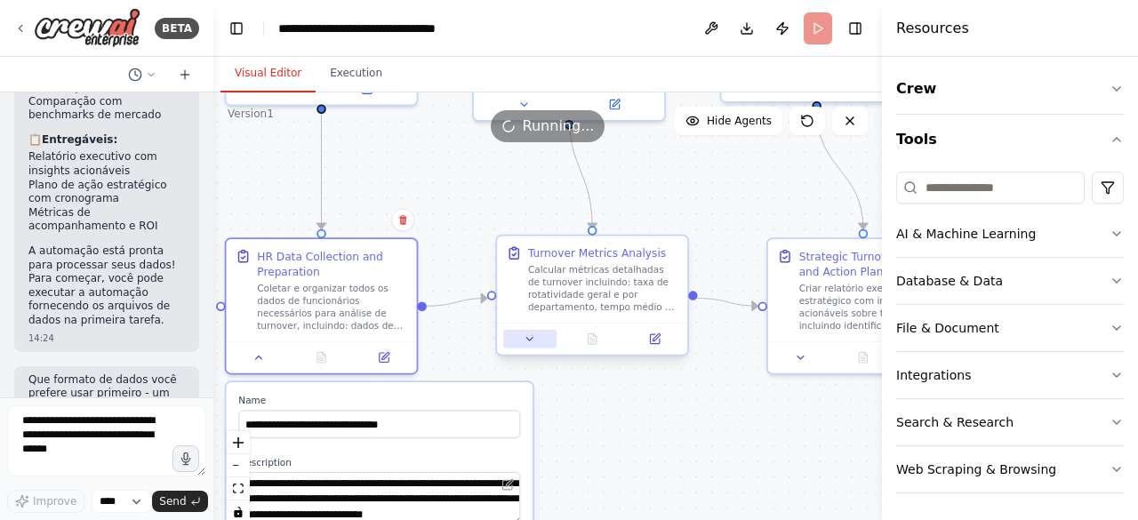
click at [532, 344] on icon at bounding box center [530, 338] width 12 height 12
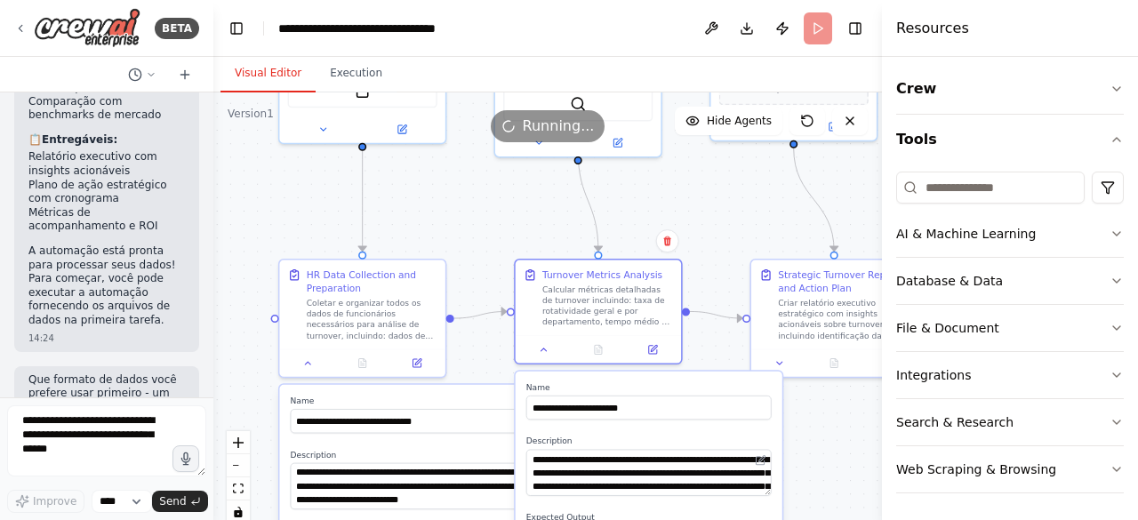
click at [768, 486] on textarea "**********" at bounding box center [648, 473] width 245 height 47
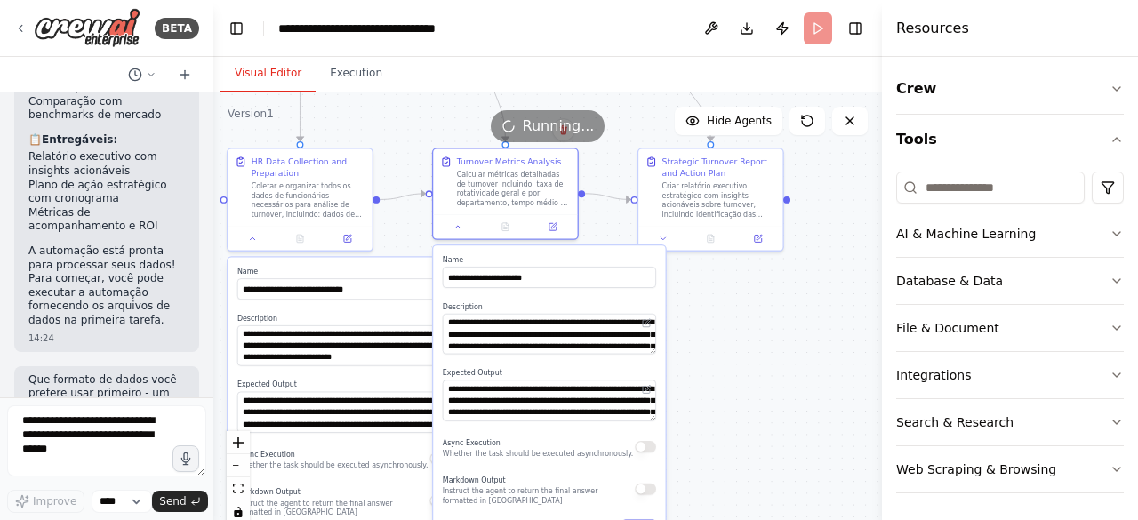
drag, startPoint x: 820, startPoint y: 461, endPoint x: 698, endPoint y: 314, distance: 191.3
click at [704, 318] on div ".deletable-edge-delete-btn { width: 20px; height: 20px; border: 0px solid #ffff…" at bounding box center [547, 314] width 668 height 444
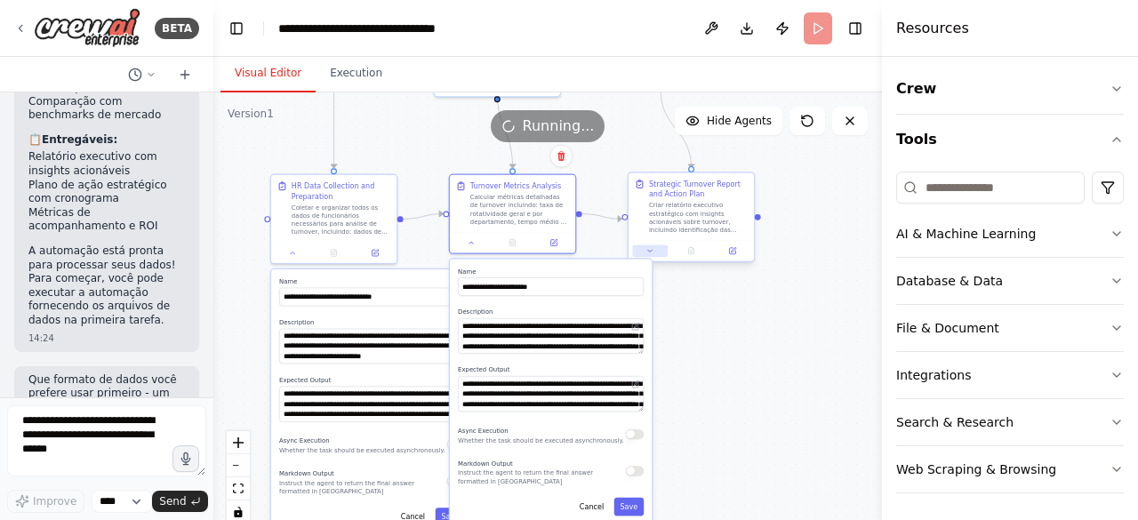
click at [652, 252] on button at bounding box center [649, 250] width 35 height 12
click at [654, 253] on button at bounding box center [649, 250] width 35 height 12
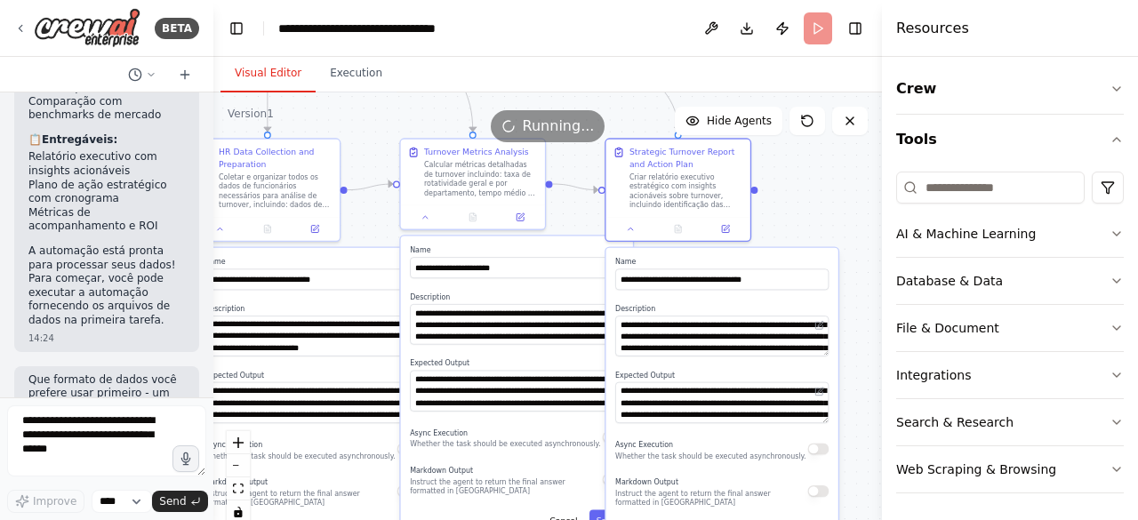
click at [857, 239] on div ".deletable-edge-delete-btn { width: 20px; height: 20px; border: 0px solid #ffff…" at bounding box center [547, 314] width 668 height 444
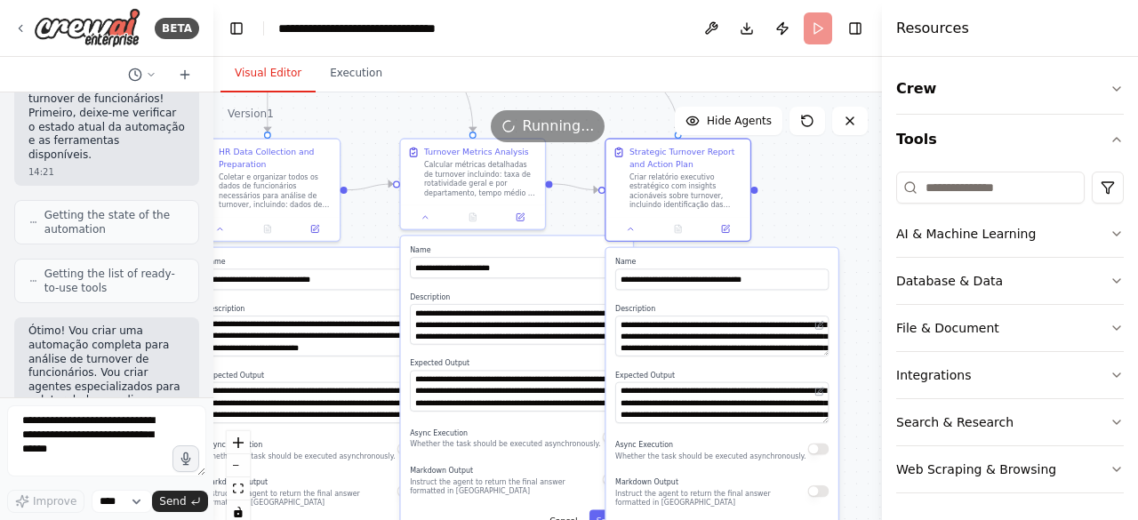
scroll to position [356, 0]
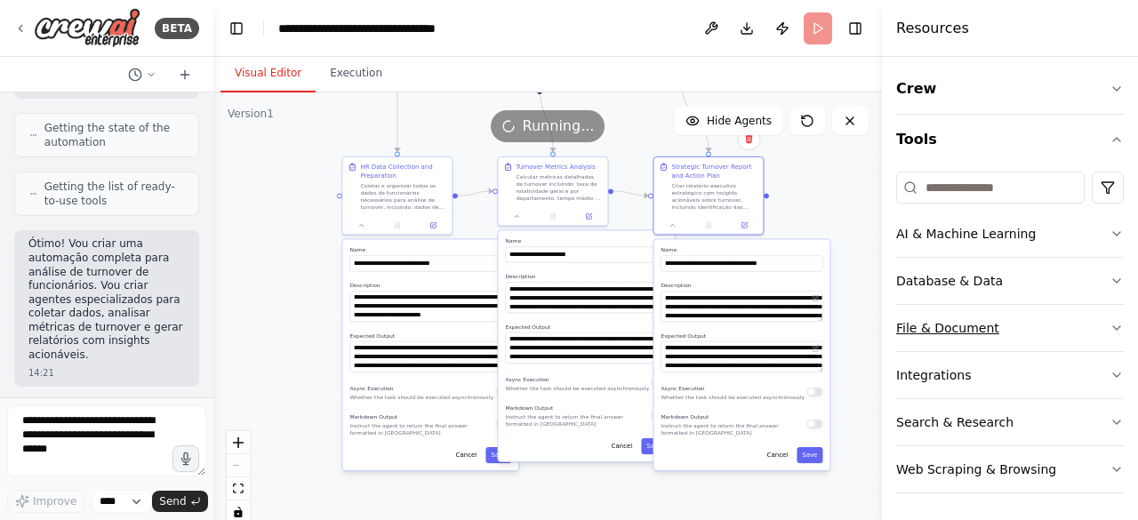
click at [943, 324] on button "File & Document" at bounding box center [1010, 328] width 228 height 46
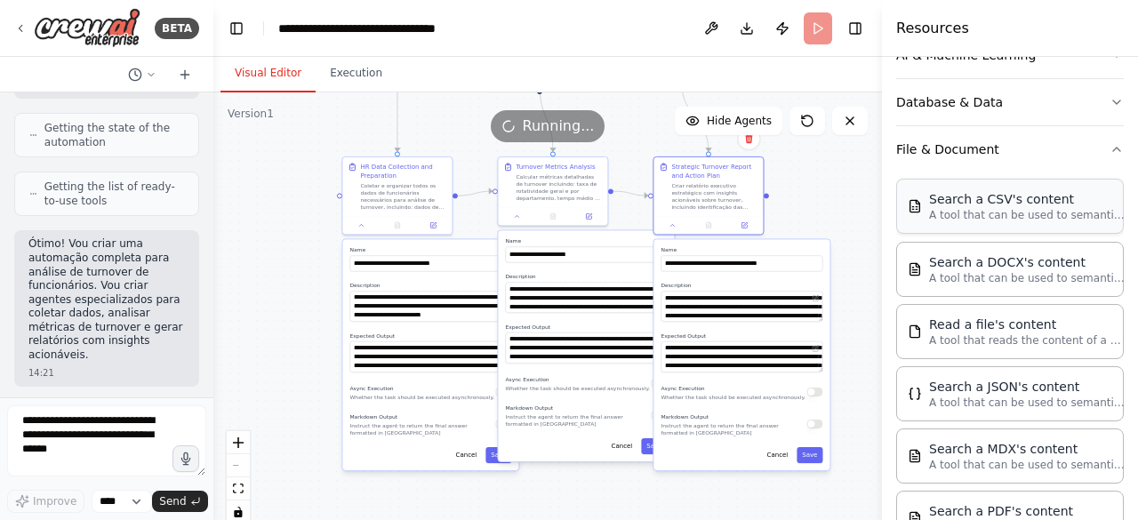
scroll to position [151, 0]
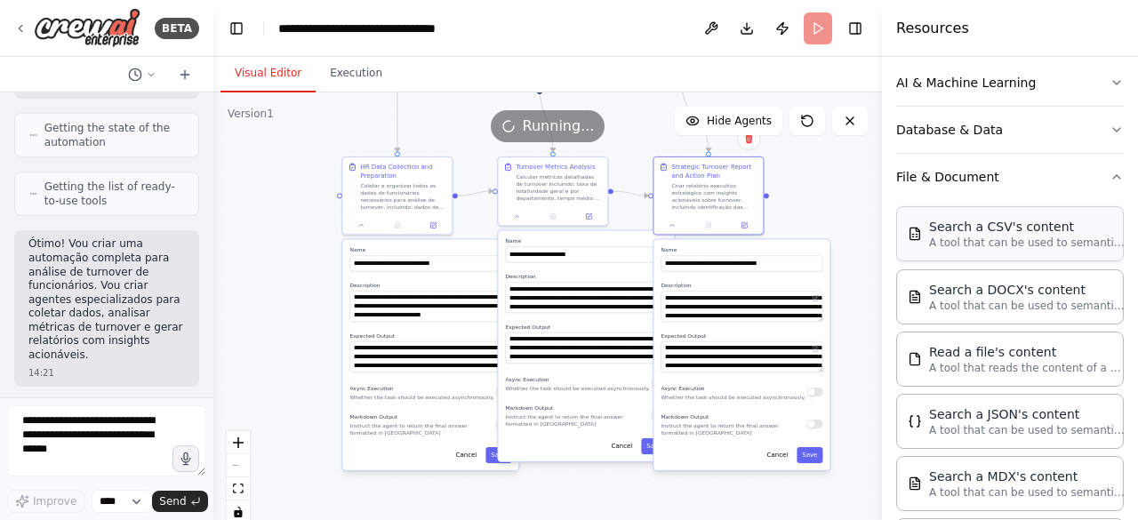
click at [1017, 236] on p "A tool that can be used to semantic search a query from a CSV's content." at bounding box center [1027, 243] width 196 height 14
click at [809, 195] on div ".deletable-edge-delete-btn { width: 20px; height: 20px; border: 0px solid #ffff…" at bounding box center [547, 314] width 668 height 444
click at [272, 227] on div ".deletable-edge-delete-btn { width: 20px; height: 20px; border: 0px solid #ffff…" at bounding box center [547, 314] width 668 height 444
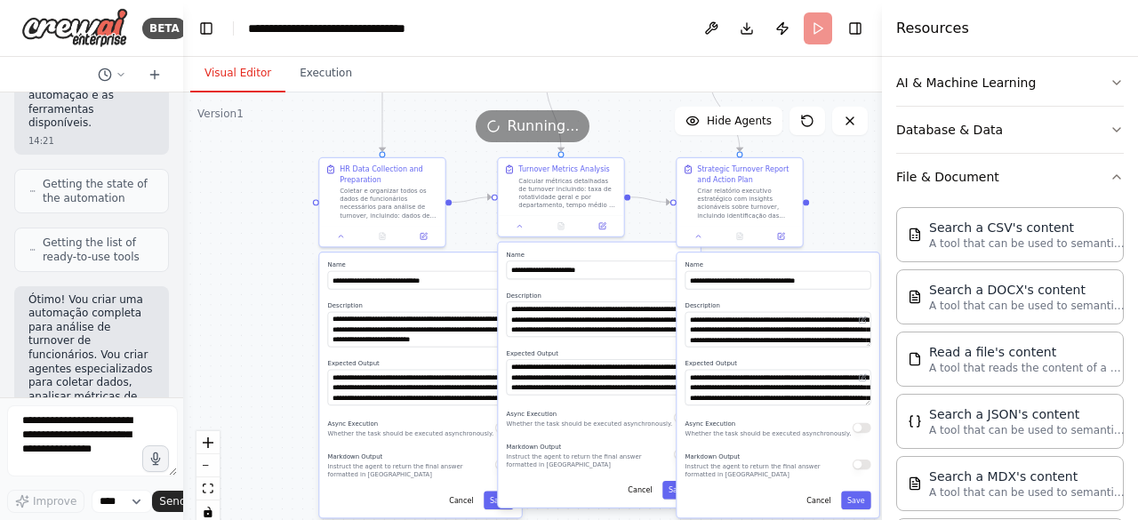
scroll to position [425, 0]
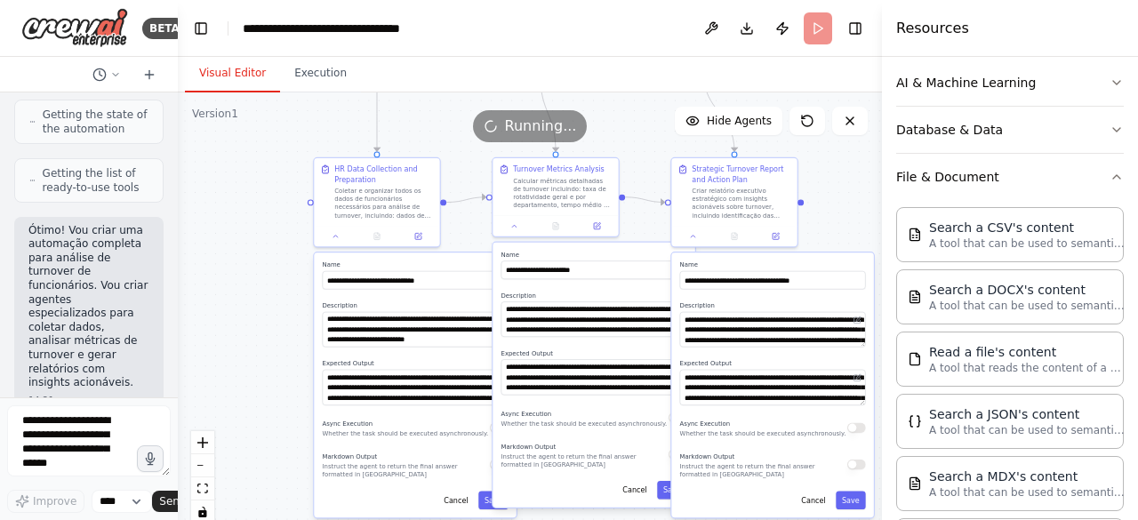
drag, startPoint x: 209, startPoint y: 371, endPoint x: 107, endPoint y: 369, distance: 102.2
click at [103, 368] on div "BETA Hello! I'm the CrewAI assistant. What kind of automation do you want to bu…" at bounding box center [89, 260] width 178 height 520
click at [749, 28] on button "Download" at bounding box center [746, 28] width 28 height 32
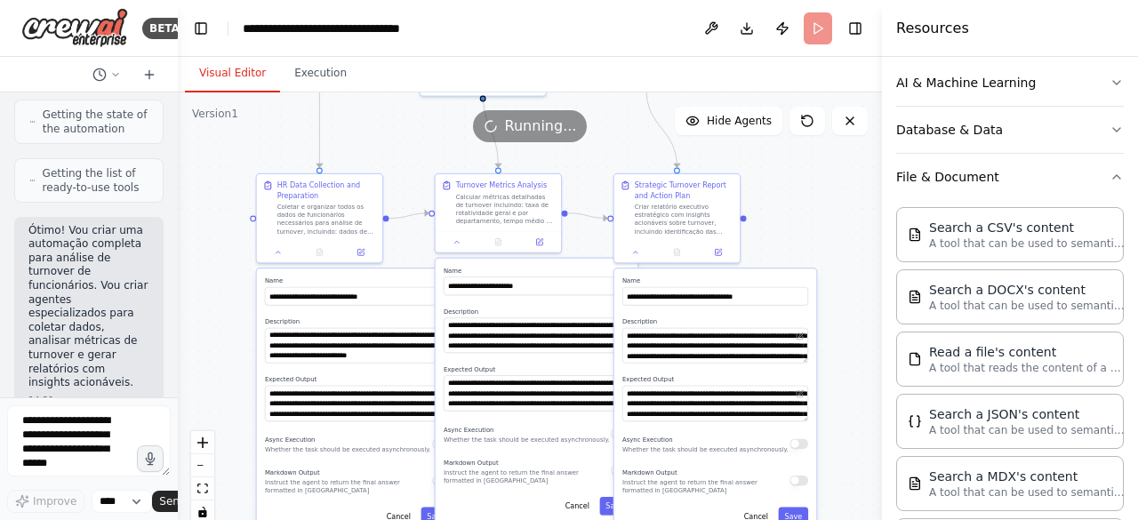
drag, startPoint x: 270, startPoint y: 225, endPoint x: 214, endPoint y: 241, distance: 58.2
click at [214, 241] on div ".deletable-edge-delete-btn { width: 20px; height: 20px; border: 0px solid #ffff…" at bounding box center [530, 314] width 704 height 444
drag, startPoint x: 785, startPoint y: 183, endPoint x: 390, endPoint y: 140, distance: 397.1
click at [390, 140] on div "Running..." at bounding box center [530, 126] width 704 height 32
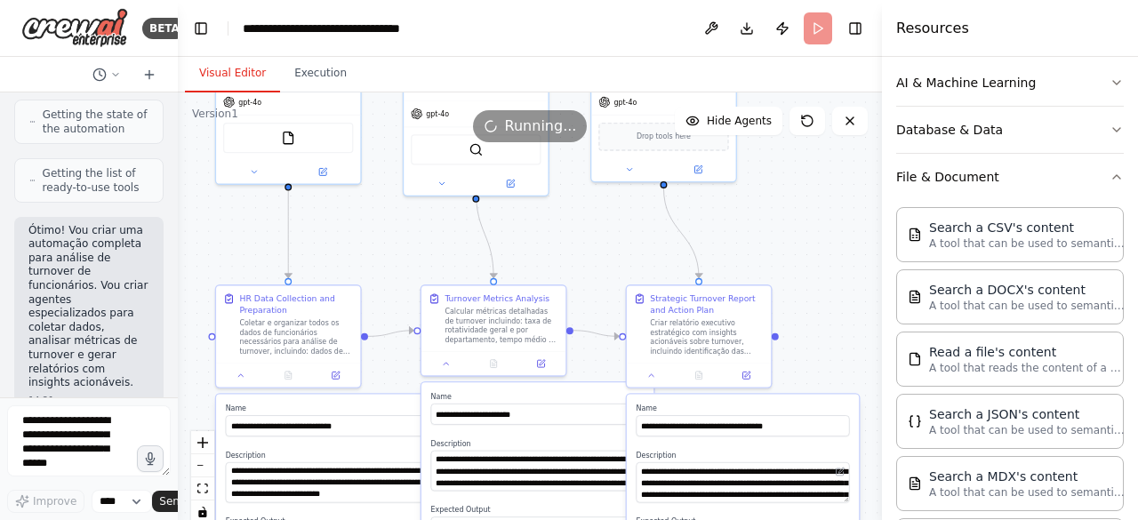
drag, startPoint x: 315, startPoint y: 152, endPoint x: 206, endPoint y: 248, distance: 144.8
click at [206, 248] on div ".deletable-edge-delete-btn { width: 20px; height: 20px; border: 0px solid #ffff…" at bounding box center [530, 314] width 704 height 444
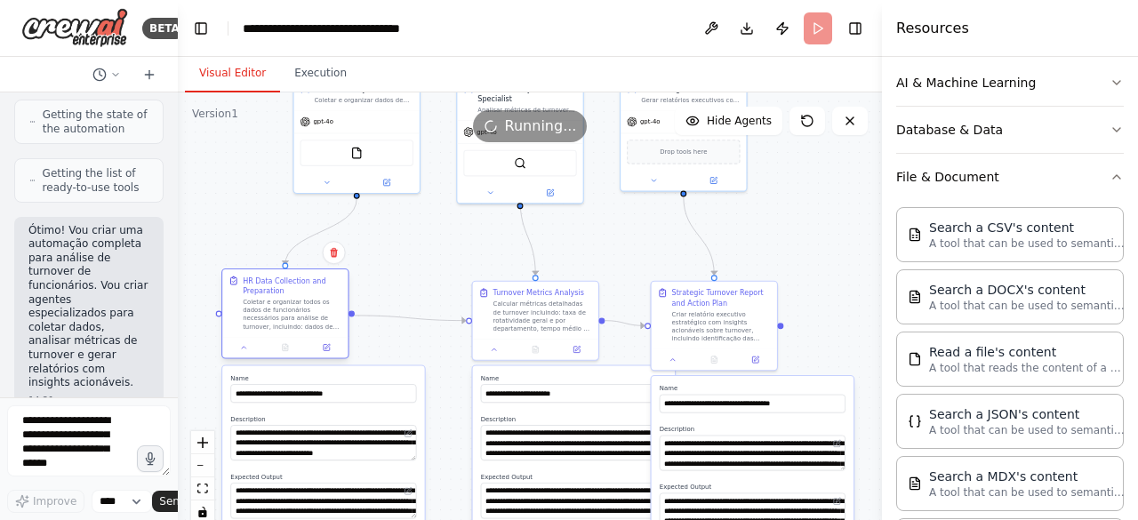
drag, startPoint x: 322, startPoint y: 292, endPoint x: 249, endPoint y: 278, distance: 74.1
click at [249, 278] on div "HR Data Collection and Preparation" at bounding box center [292, 286] width 99 height 20
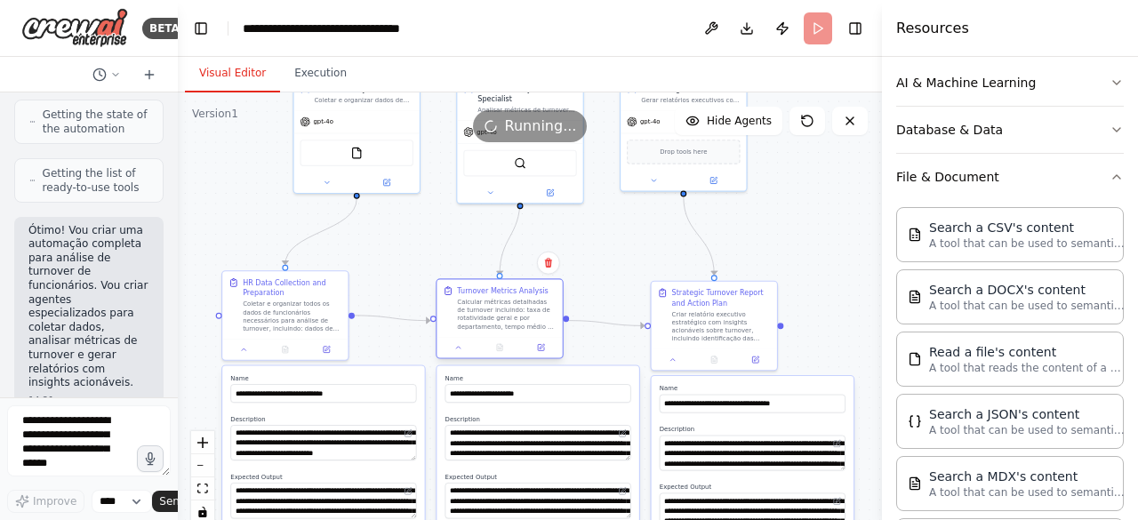
drag, startPoint x: 498, startPoint y: 291, endPoint x: 464, endPoint y: 289, distance: 33.8
click at [464, 289] on div "Turnover Metrics Analysis" at bounding box center [502, 290] width 91 height 10
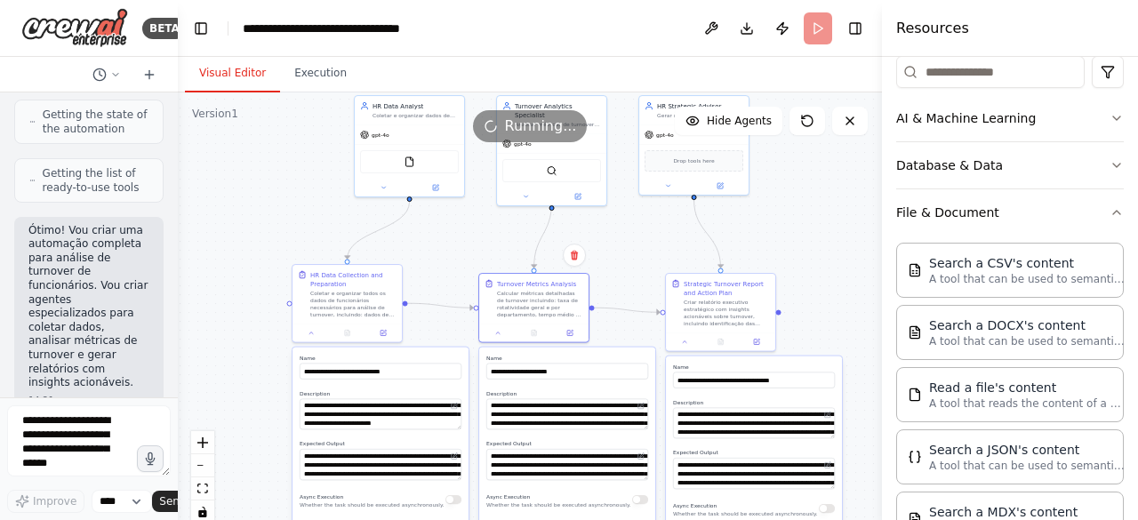
click at [176, 426] on div "BETA Hello! I'm the CrewAI assistant. What kind of automation do you want to bu…" at bounding box center [569, 260] width 1138 height 520
drag, startPoint x: 176, startPoint y: 427, endPoint x: 148, endPoint y: 404, distance: 36.1
click at [97, 422] on div "BETA Hello! I'm the CrewAI assistant. What kind of automation do you want to bu…" at bounding box center [89, 260] width 178 height 520
drag, startPoint x: 146, startPoint y: 417, endPoint x: 150, endPoint y: 396, distance: 21.8
click at [69, 419] on div "BETA Hello! I'm the CrewAI assistant. What kind of automation do you want to bu…" at bounding box center [89, 260] width 178 height 520
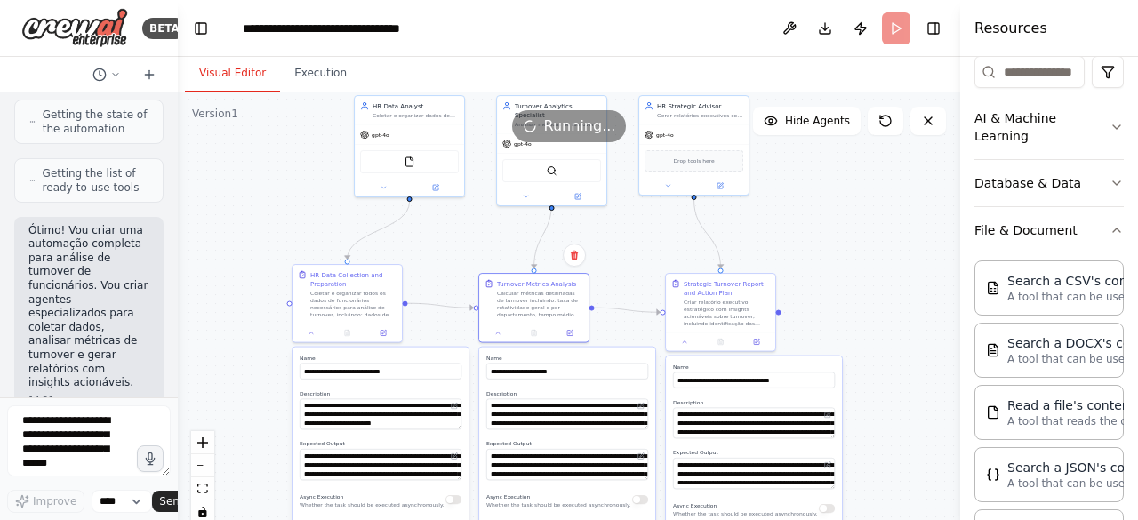
drag, startPoint x: 882, startPoint y: 282, endPoint x: 1111, endPoint y: 245, distance: 232.2
click at [1109, 246] on div "Resources Crew Tools AI & Machine Learning Database & Data File & Document Sear…" at bounding box center [1049, 260] width 178 height 520
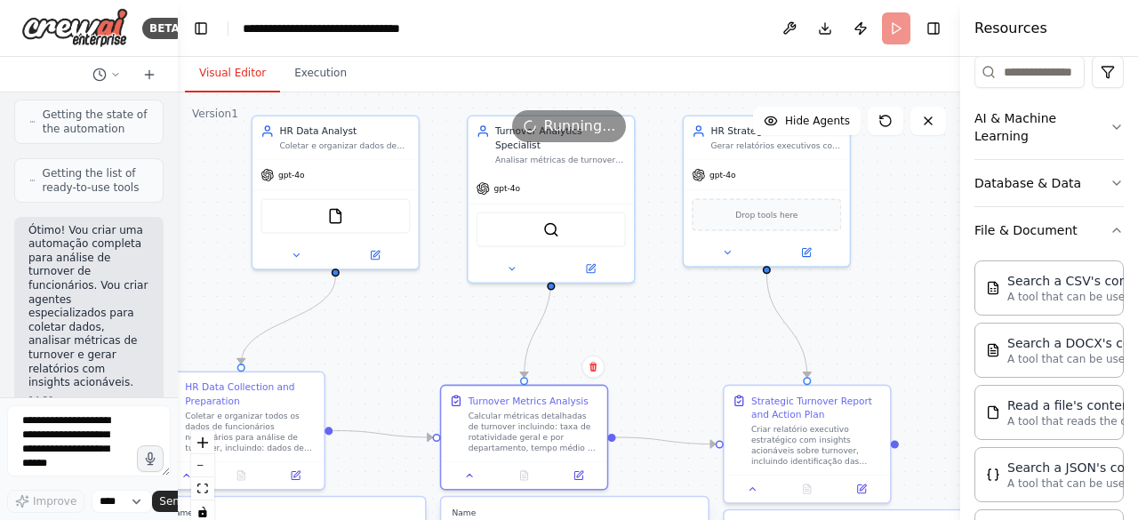
drag, startPoint x: 792, startPoint y: 241, endPoint x: 906, endPoint y: 332, distance: 145.5
click at [908, 333] on div ".deletable-edge-delete-btn { width: 20px; height: 20px; border: 0px solid #ffff…" at bounding box center [569, 314] width 782 height 444
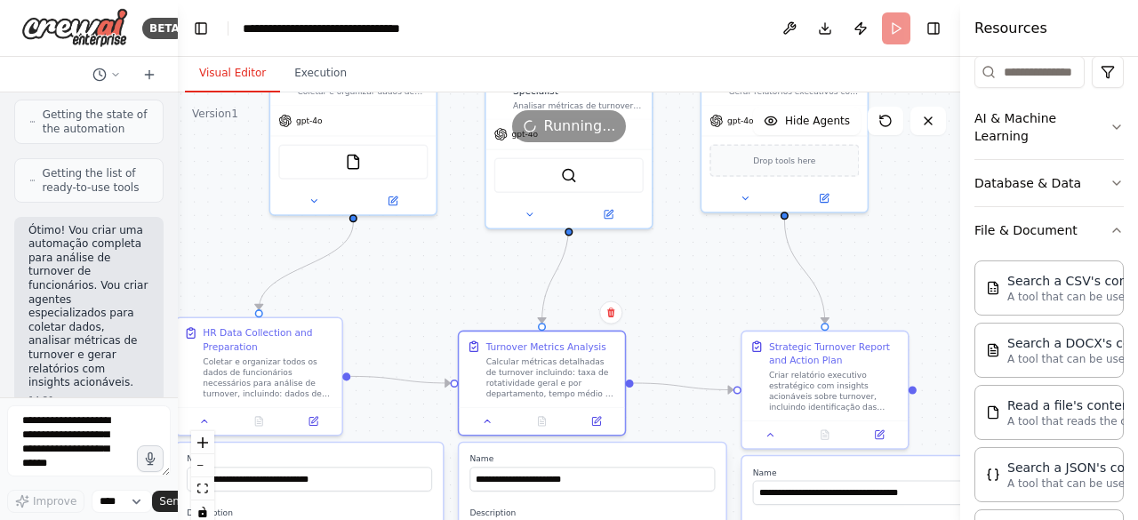
drag, startPoint x: 424, startPoint y: 326, endPoint x: 444, endPoint y: 257, distance: 72.0
click at [440, 263] on div ".deletable-edge-delete-btn { width: 20px; height: 20px; border: 0px solid #ffff…" at bounding box center [569, 314] width 782 height 444
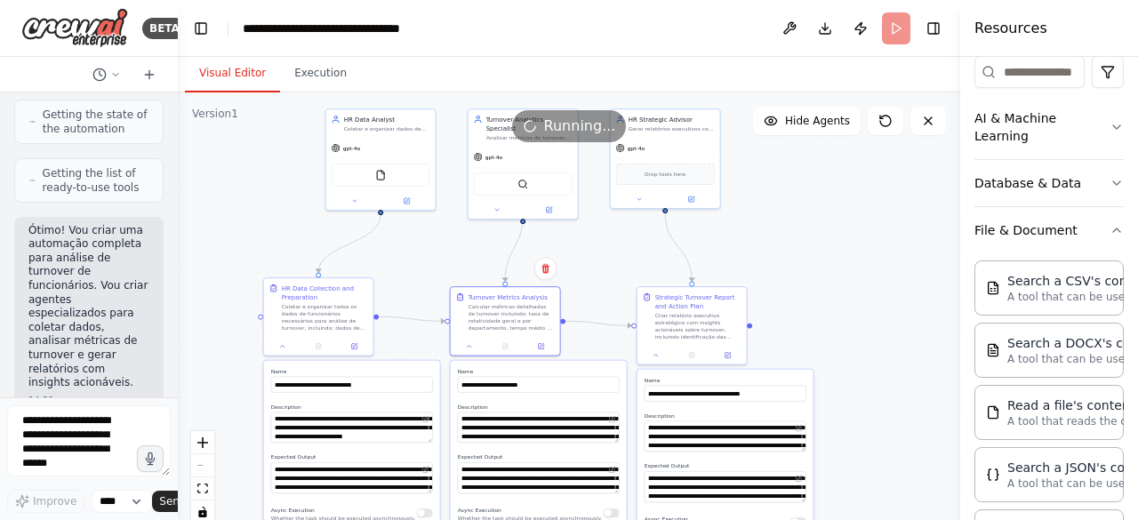
drag, startPoint x: 851, startPoint y: 342, endPoint x: 844, endPoint y: 328, distance: 15.5
click at [844, 328] on div ".deletable-edge-delete-btn { width: 20px; height: 20px; border: 0px solid #ffff…" at bounding box center [569, 314] width 782 height 444
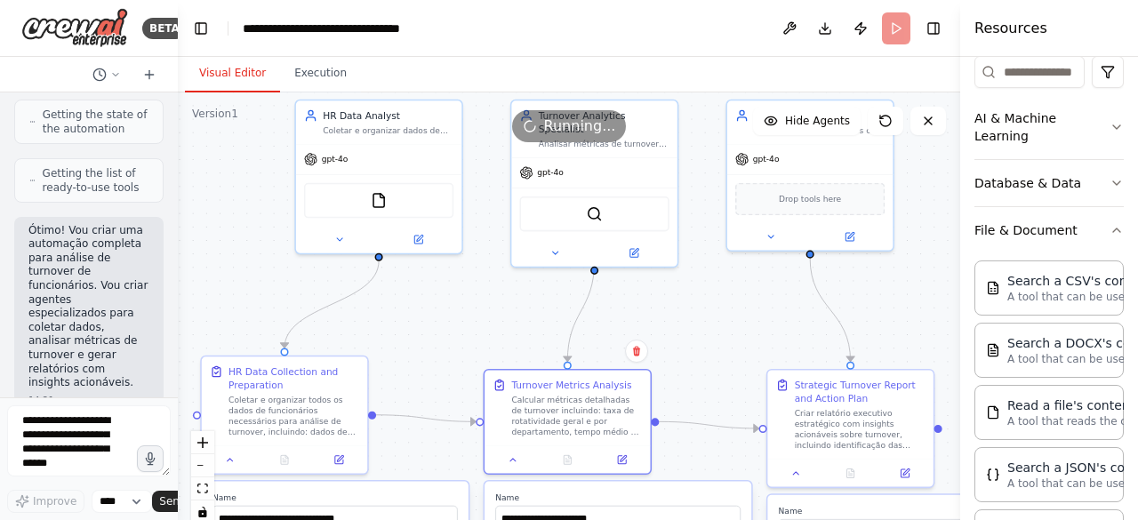
drag, startPoint x: 424, startPoint y: 260, endPoint x: 471, endPoint y: 332, distance: 85.3
click at [450, 336] on div ".deletable-edge-delete-btn { width: 20px; height: 20px; border: 0px solid #ffff…" at bounding box center [569, 314] width 782 height 444
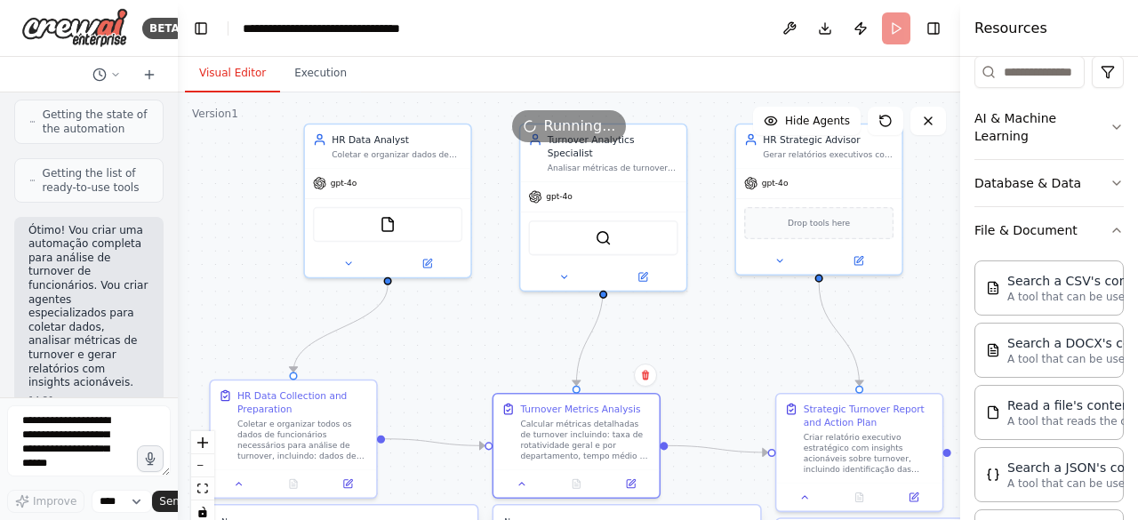
drag, startPoint x: 689, startPoint y: 324, endPoint x: 699, endPoint y: 333, distance: 13.2
click at [696, 346] on div ".deletable-edge-delete-btn { width: 20px; height: 20px; border: 0px solid #ffff…" at bounding box center [569, 314] width 782 height 444
click at [937, 121] on button at bounding box center [928, 121] width 36 height 28
click at [931, 121] on icon at bounding box center [928, 121] width 14 height 14
click at [708, 332] on div ".deletable-edge-delete-btn { width: 20px; height: 20px; border: 0px solid #ffff…" at bounding box center [569, 314] width 782 height 444
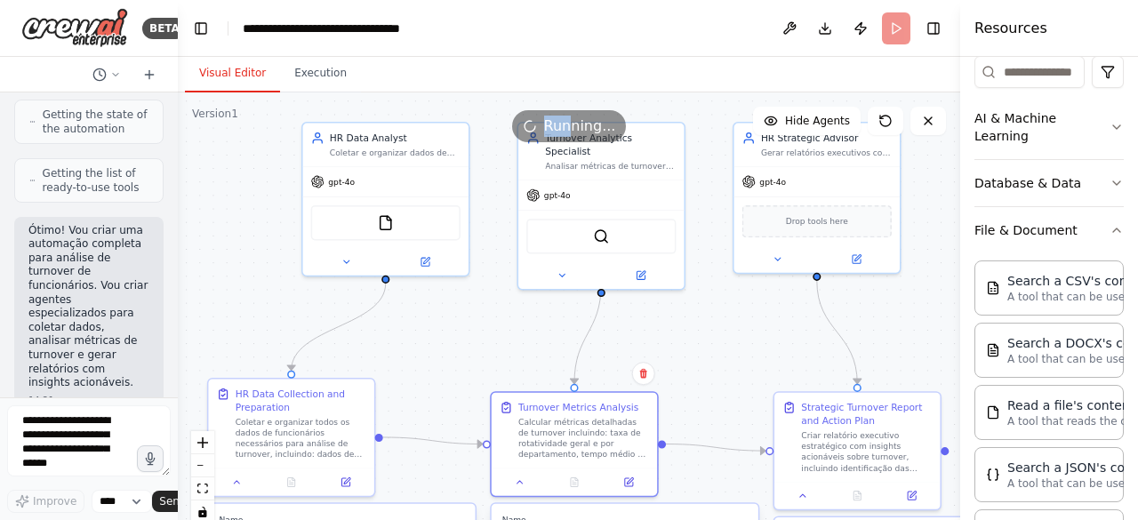
drag, startPoint x: 574, startPoint y: 129, endPoint x: 524, endPoint y: 122, distance: 50.3
click at [456, 108] on div "Version 1 Show Tools Hide Agents .deletable-edge-delete-btn { width: 20px; heig…" at bounding box center [569, 314] width 782 height 444
click at [756, 339] on div ".deletable-edge-delete-btn { width: 20px; height: 20px; border: 0px solid #ffff…" at bounding box center [569, 314] width 782 height 444
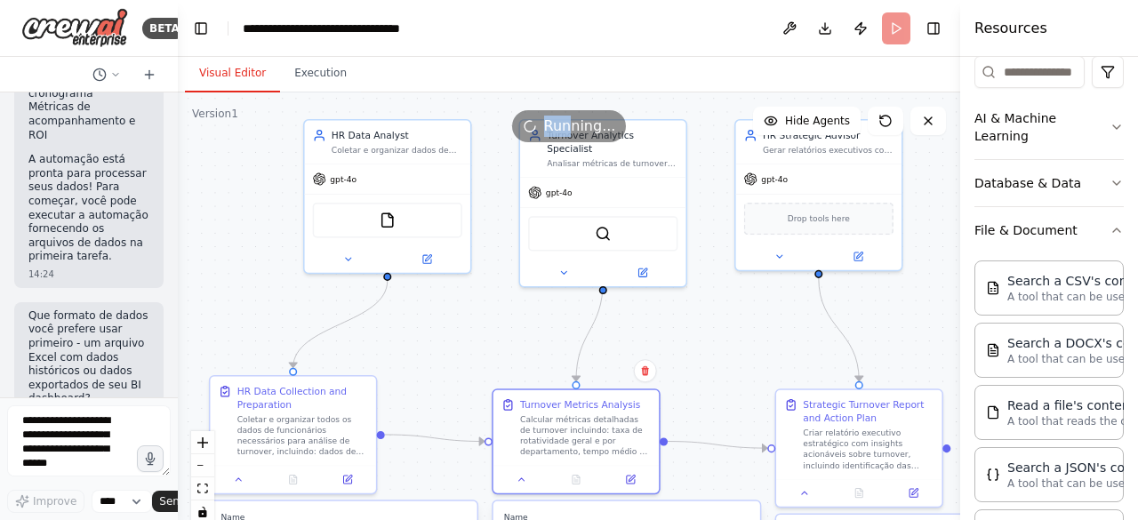
scroll to position [4390, 0]
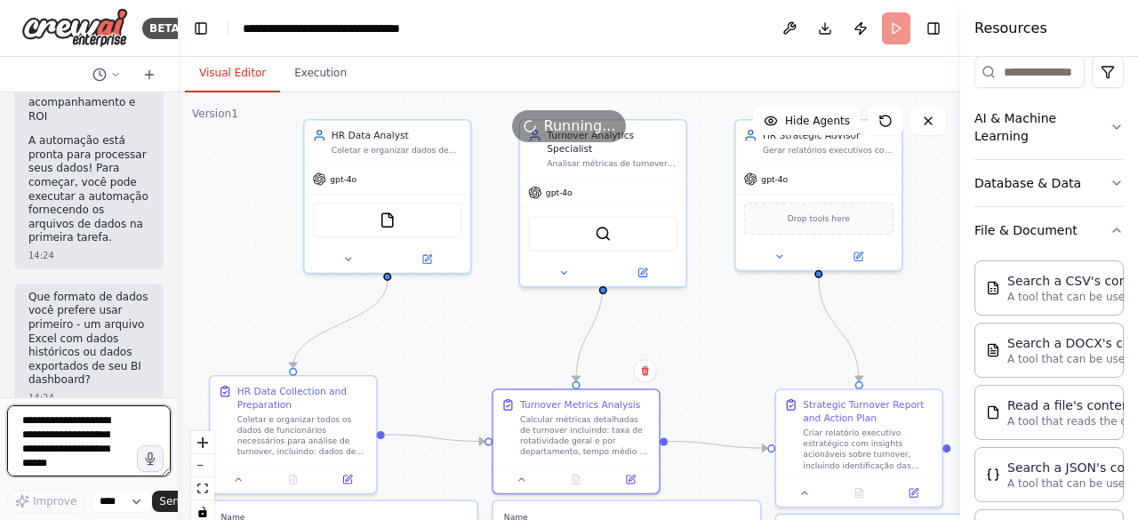
click at [68, 428] on textarea at bounding box center [89, 440] width 164 height 71
type textarea "****"
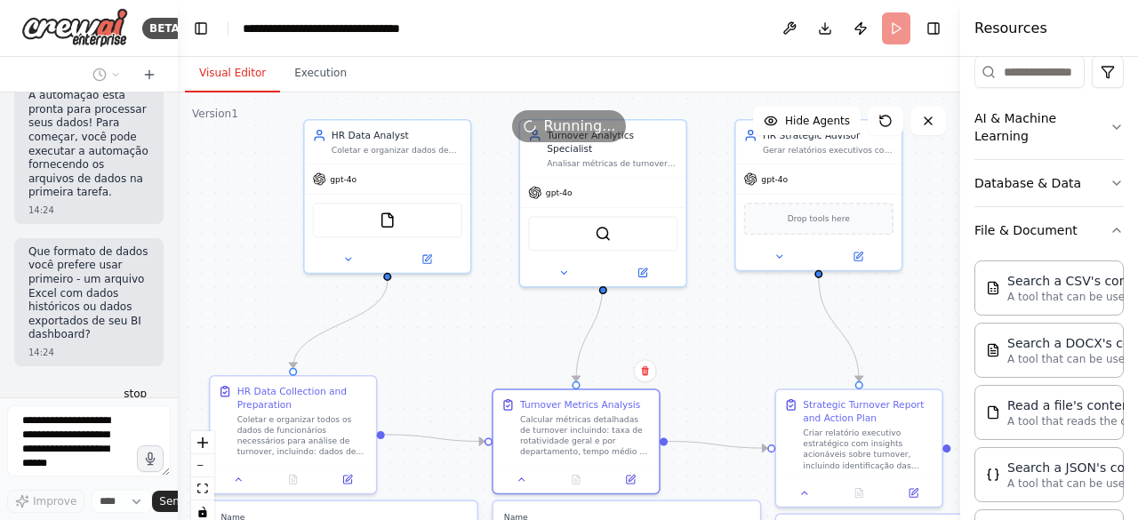
scroll to position [4496, 0]
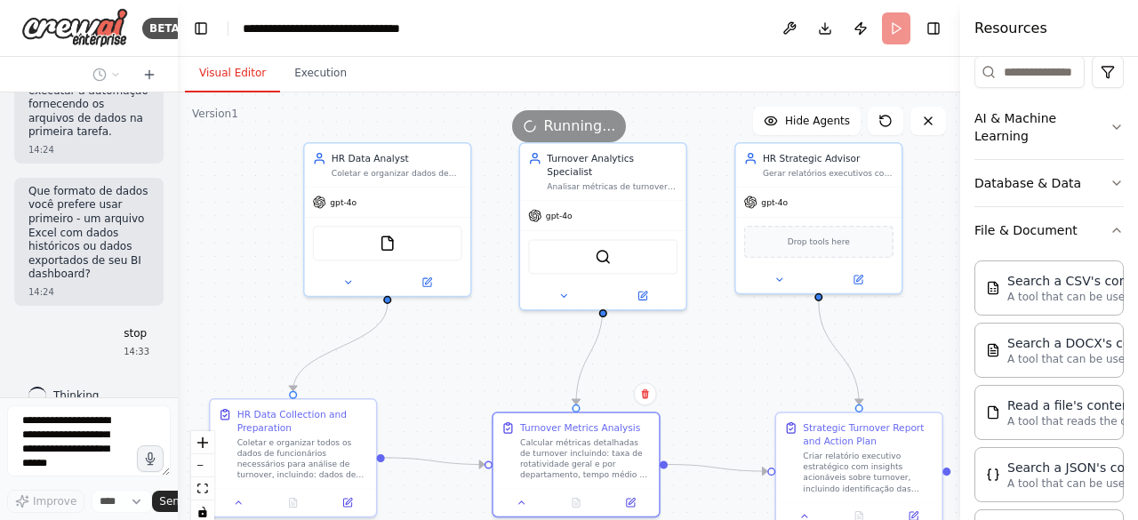
drag, startPoint x: 709, startPoint y: 314, endPoint x: 709, endPoint y: 337, distance: 23.1
click at [709, 337] on div ".deletable-edge-delete-btn { width: 20px; height: 20px; border: 0px solid #ffff…" at bounding box center [569, 314] width 782 height 444
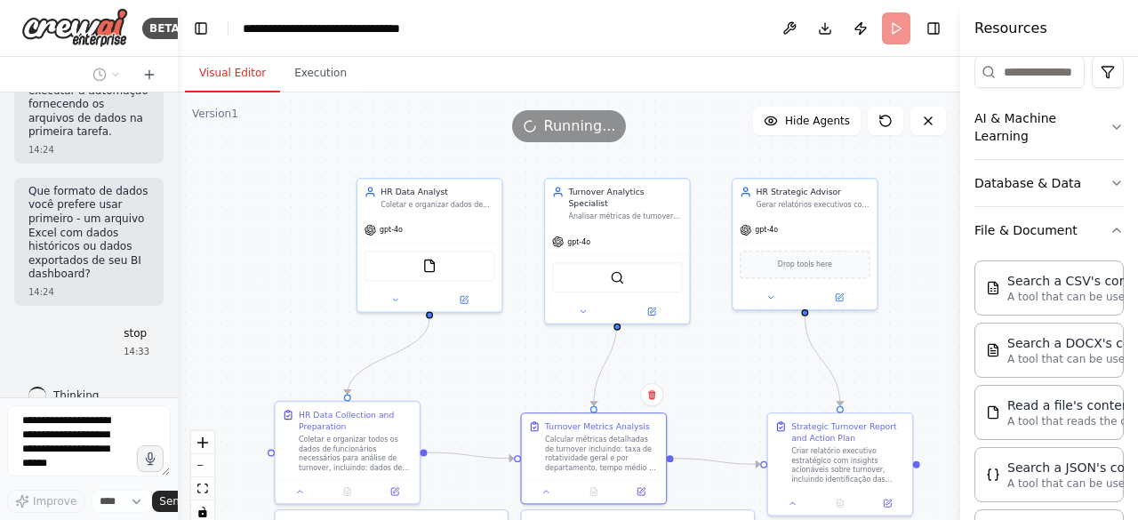
drag, startPoint x: 732, startPoint y: 348, endPoint x: 726, endPoint y: 363, distance: 16.3
click at [721, 358] on div ".deletable-edge-delete-btn { width: 20px; height: 20px; border: 0px solid #ffff…" at bounding box center [569, 314] width 782 height 444
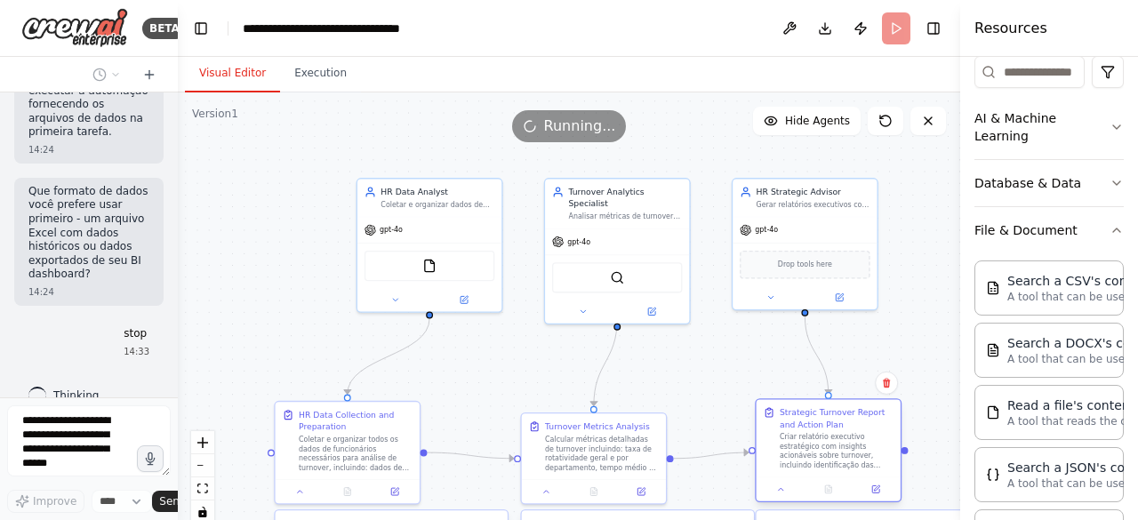
drag, startPoint x: 803, startPoint y: 420, endPoint x: 795, endPoint y: 406, distance: 15.5
click at [795, 406] on div "Strategic Turnover Report and Action Plan" at bounding box center [837, 417] width 114 height 23
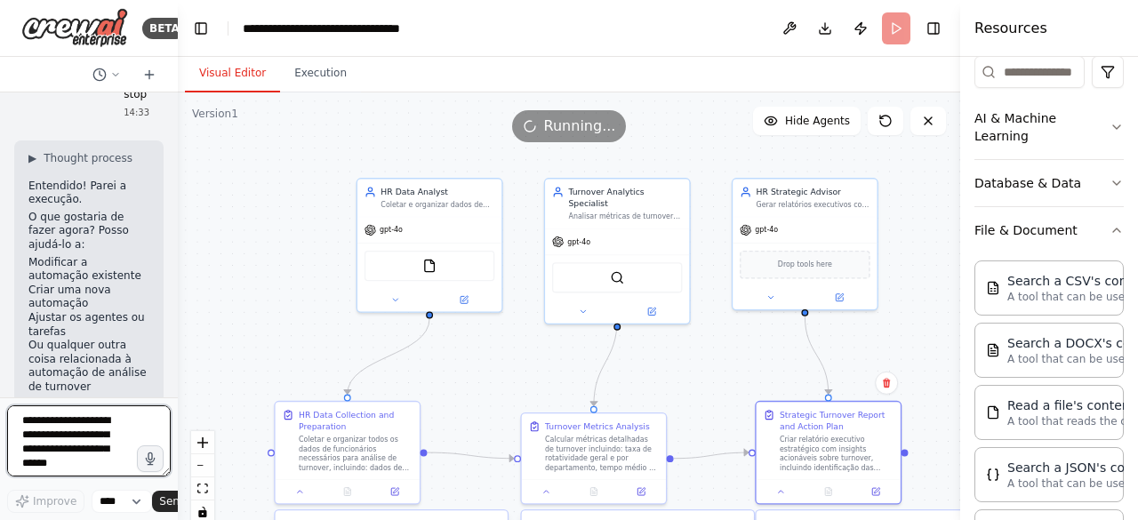
scroll to position [4766, 0]
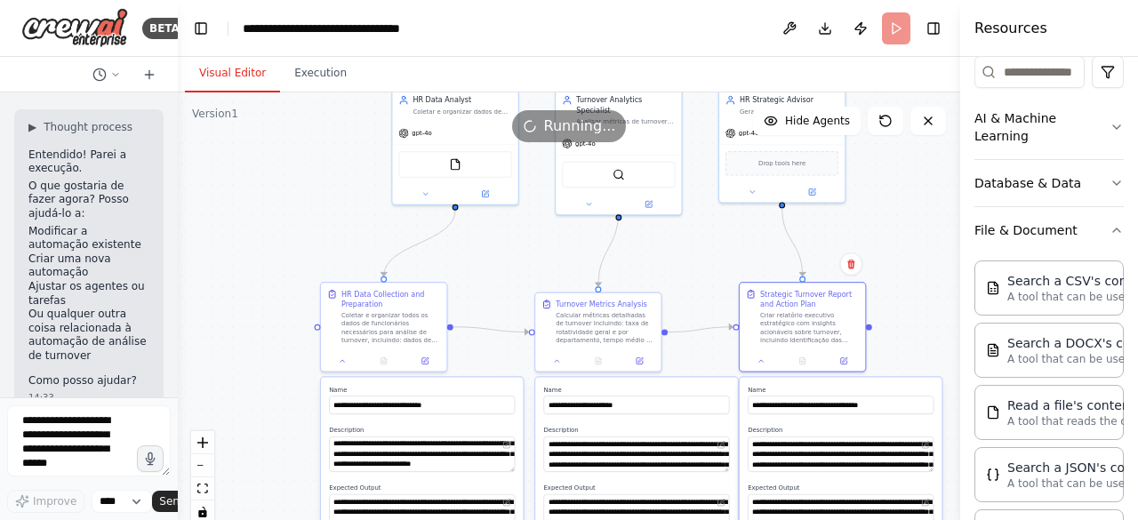
drag, startPoint x: 252, startPoint y: 301, endPoint x: 212, endPoint y: 148, distance: 158.0
click at [214, 151] on div ".deletable-edge-delete-btn { width: 20px; height: 20px; border: 0px solid #ffff…" at bounding box center [569, 314] width 782 height 444
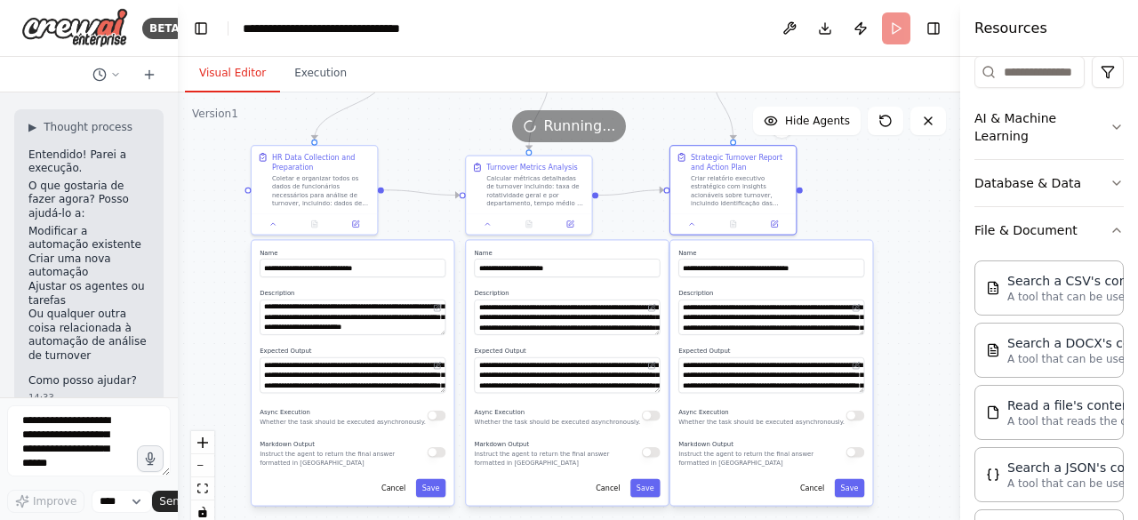
drag, startPoint x: 229, startPoint y: 285, endPoint x: 867, endPoint y: 133, distance: 655.2
click at [178, 184] on div ".deletable-edge-delete-btn { width: 20px; height: 20px; border: 0px solid #ffff…" at bounding box center [569, 314] width 782 height 444
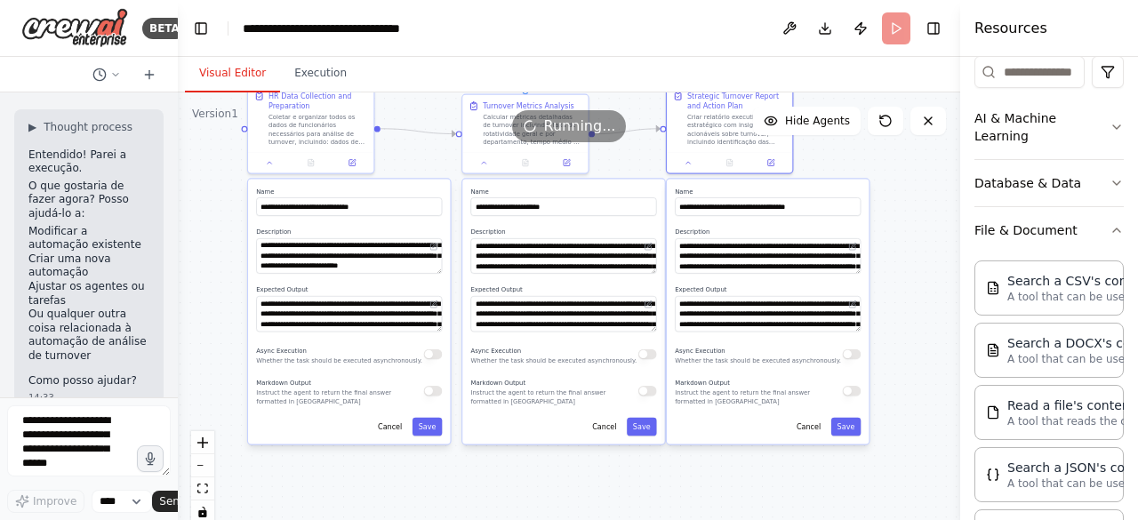
drag, startPoint x: 914, startPoint y: 239, endPoint x: 908, endPoint y: 188, distance: 51.8
click at [908, 188] on div ".deletable-edge-delete-btn { width: 20px; height: 20px; border: 0px solid #ffff…" at bounding box center [569, 314] width 782 height 444
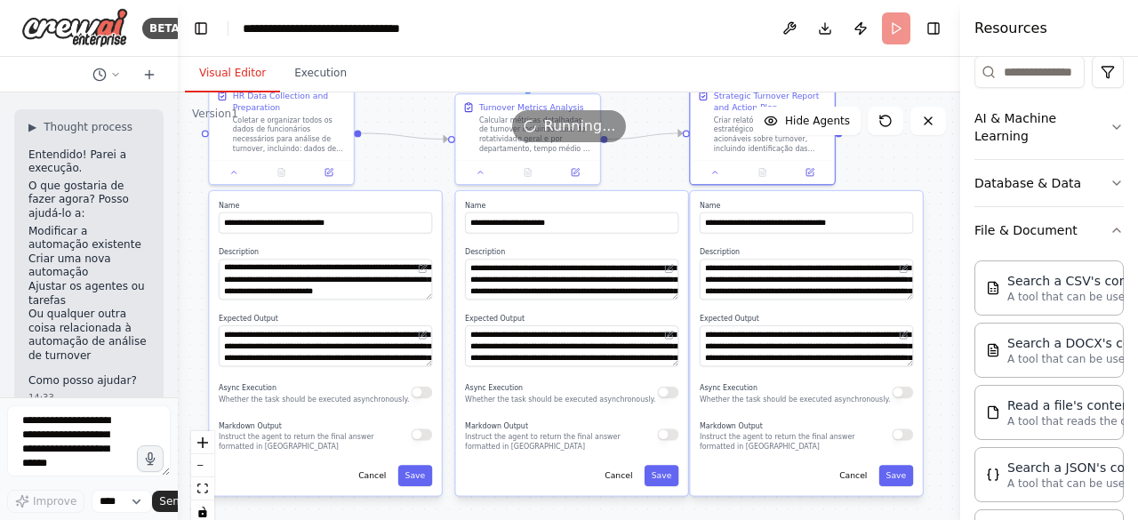
drag, startPoint x: 898, startPoint y: 246, endPoint x: 956, endPoint y: 271, distance: 63.7
click at [956, 271] on div "BETA Hello! I'm the CrewAI assistant. What kind of automation do you want to bu…" at bounding box center [569, 260] width 1138 height 520
click at [817, 116] on span "Hide Agents" at bounding box center [817, 121] width 65 height 14
click at [825, 117] on span "Show Agents" at bounding box center [814, 121] width 69 height 14
click at [316, 83] on button "Execution" at bounding box center [320, 73] width 81 height 37
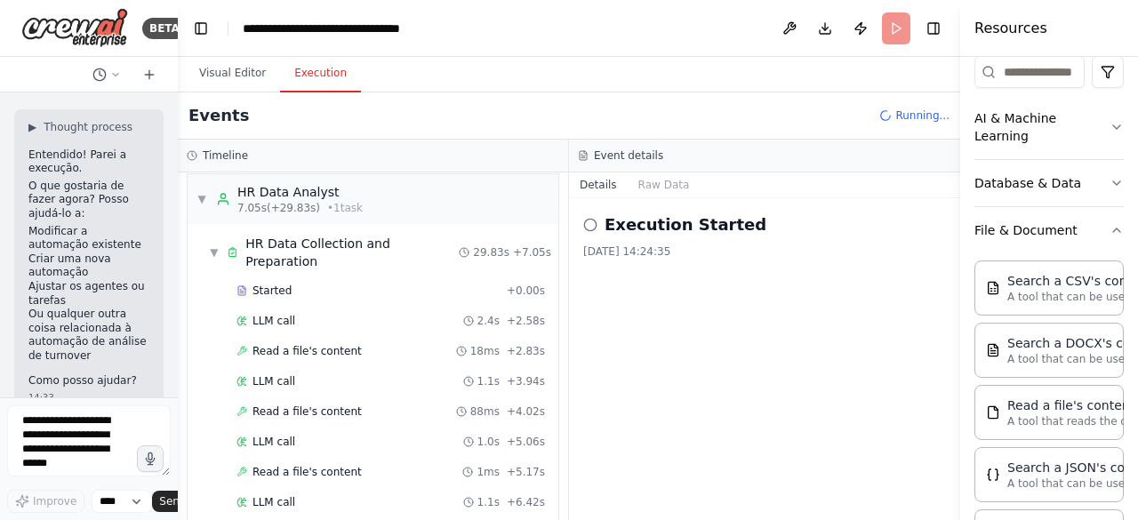
scroll to position [0, 0]
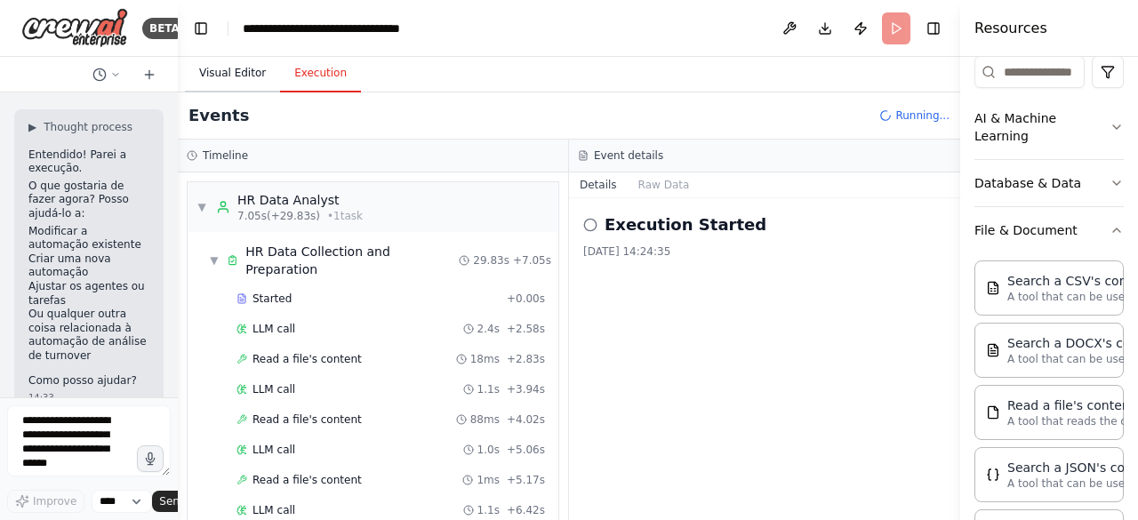
click at [236, 69] on button "Visual Editor" at bounding box center [232, 73] width 95 height 37
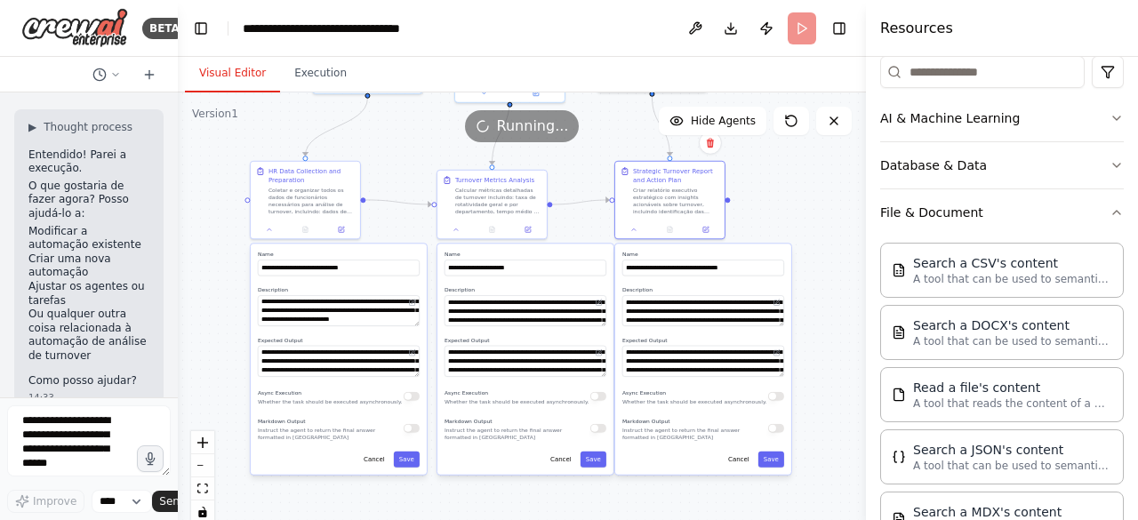
drag, startPoint x: 964, startPoint y: 244, endPoint x: 864, endPoint y: 280, distance: 106.5
click at [866, 280] on div at bounding box center [869, 260] width 7 height 520
click at [1109, 158] on icon "button" at bounding box center [1116, 165] width 14 height 14
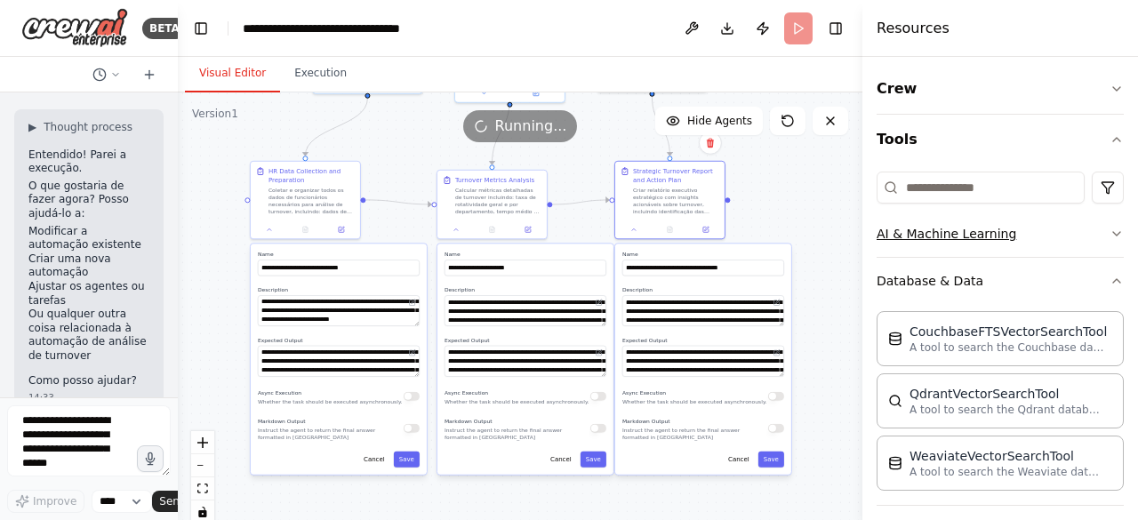
click at [1109, 232] on icon "button" at bounding box center [1116, 234] width 14 height 14
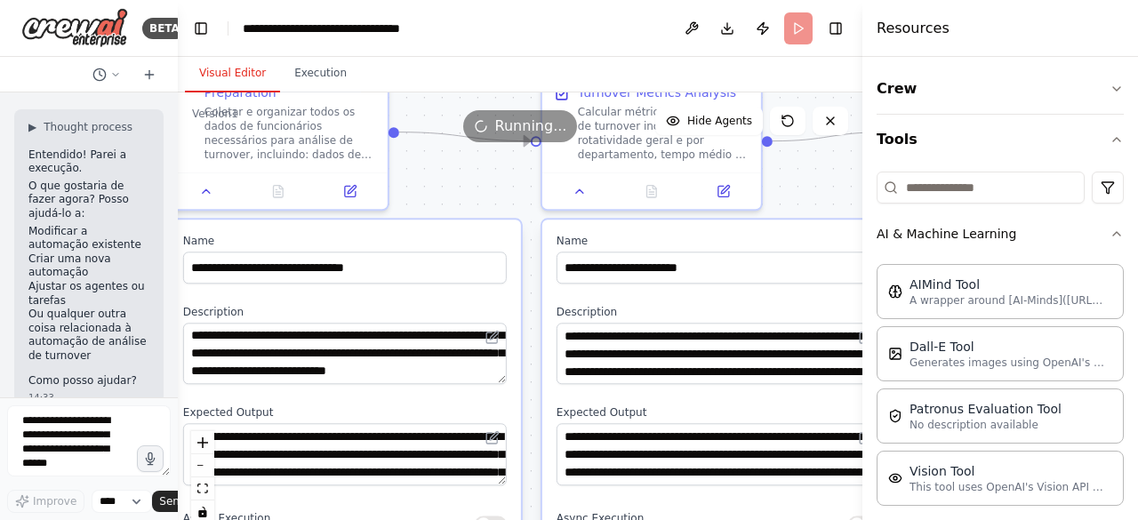
drag, startPoint x: 276, startPoint y: 175, endPoint x: 516, endPoint y: 197, distance: 241.9
click at [516, 196] on div ".deletable-edge-delete-btn { width: 20px; height: 20px; border: 0px solid #ffff…" at bounding box center [520, 314] width 684 height 444
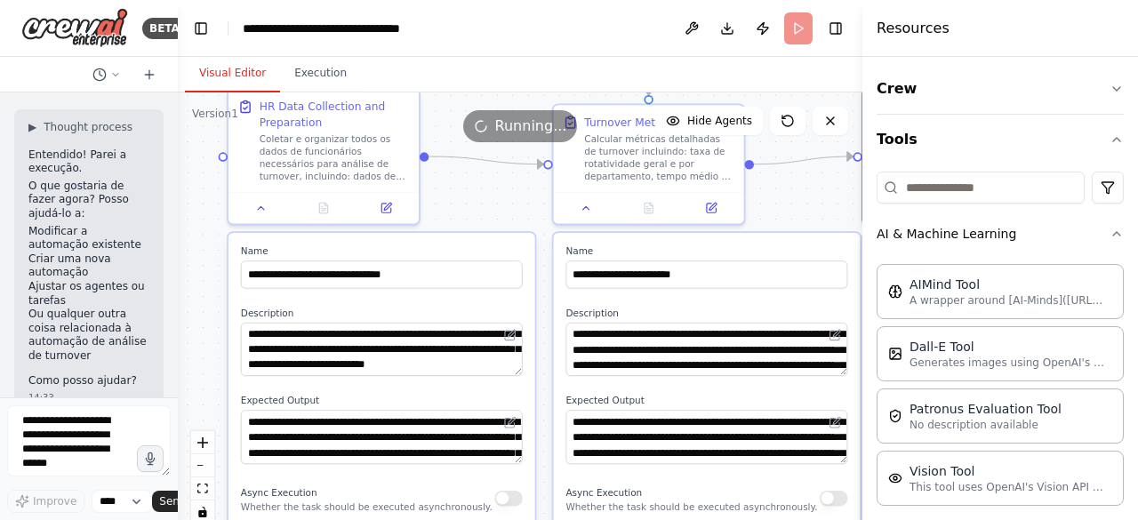
click at [329, 257] on label "Name" at bounding box center [382, 251] width 282 height 12
click at [329, 248] on label "Name" at bounding box center [382, 251] width 282 height 12
click at [466, 220] on div ".deletable-edge-delete-btn { width: 20px; height: 20px; border: 0px solid #ffff…" at bounding box center [520, 314] width 684 height 444
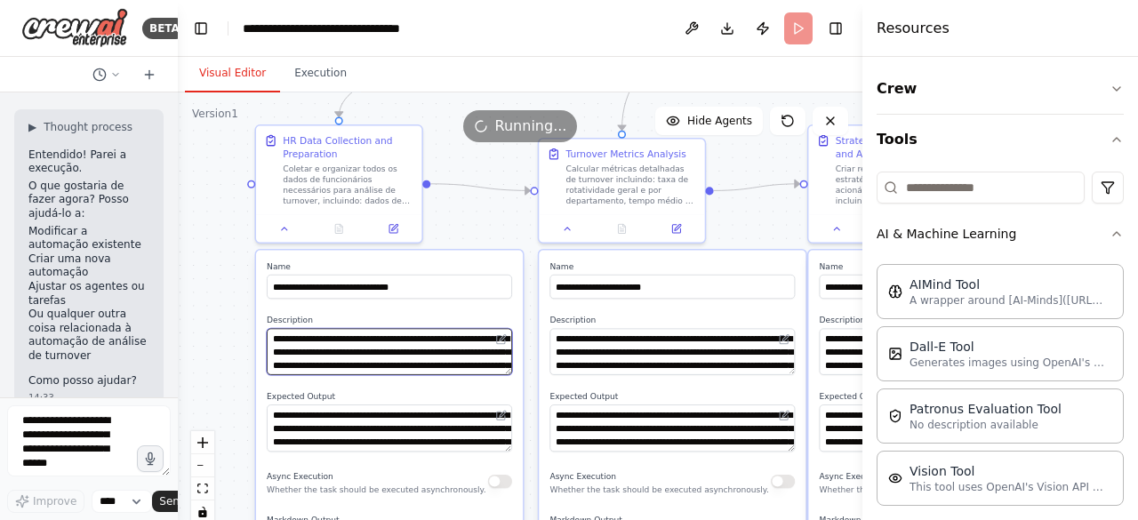
drag, startPoint x: 418, startPoint y: 361, endPoint x: 421, endPoint y: 251, distance: 110.3
click at [421, 249] on div "**********" at bounding box center [388, 425] width 269 height 352
click at [217, 301] on div ".deletable-edge-delete-btn { width: 20px; height: 20px; border: 0px solid #ffff…" at bounding box center [520, 314] width 684 height 444
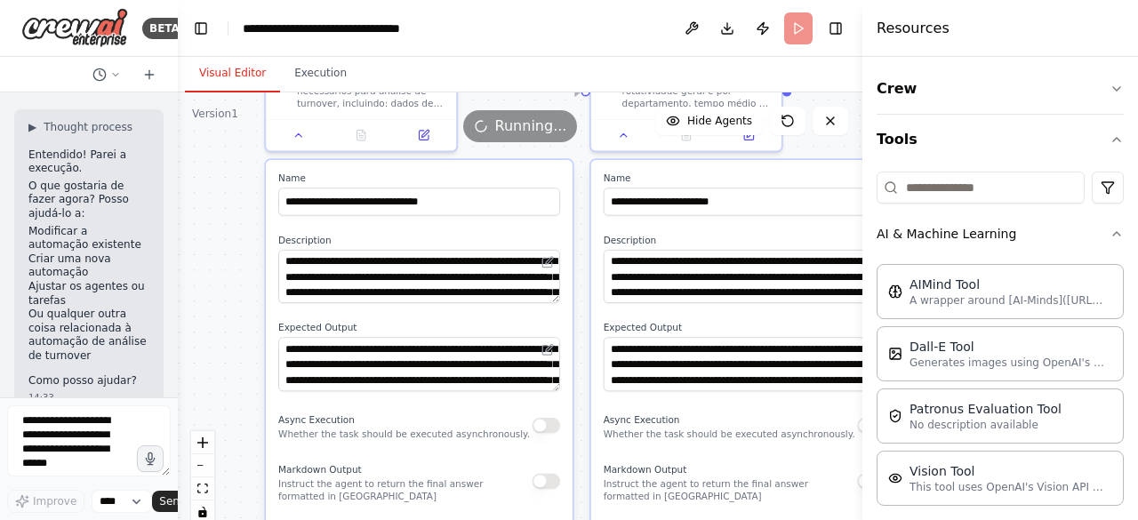
drag, startPoint x: 430, startPoint y: 209, endPoint x: 420, endPoint y: 211, distance: 9.9
click at [480, 140] on div "Version 1 Show Tools Hide Agents .deletable-edge-delete-btn { width: 20px; heig…" at bounding box center [520, 314] width 684 height 444
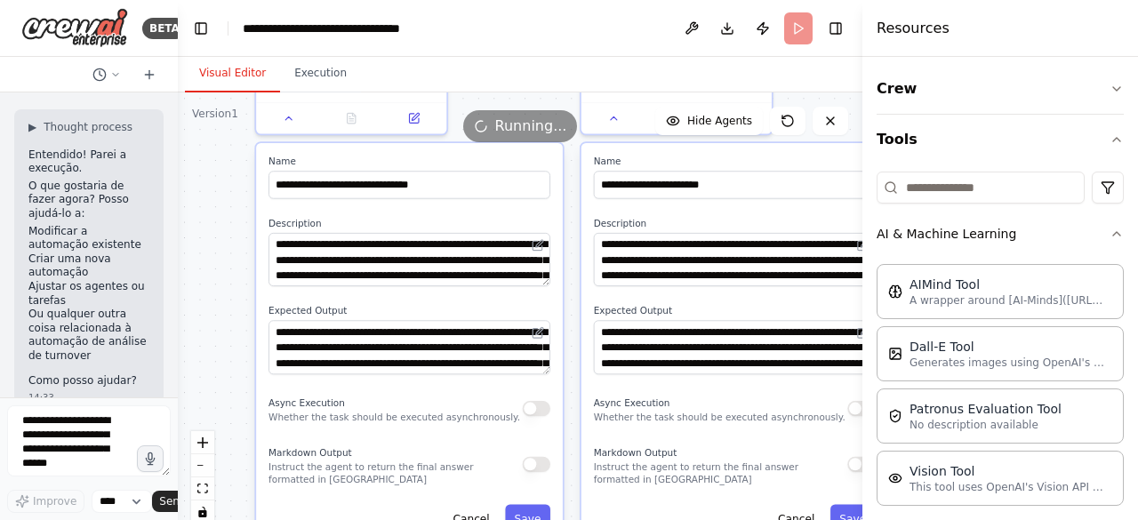
drag, startPoint x: 238, startPoint y: 358, endPoint x: 232, endPoint y: 334, distance: 24.8
click at [232, 334] on div ".deletable-edge-delete-btn { width: 20px; height: 20px; border: 0px solid #ffff…" at bounding box center [520, 314] width 684 height 444
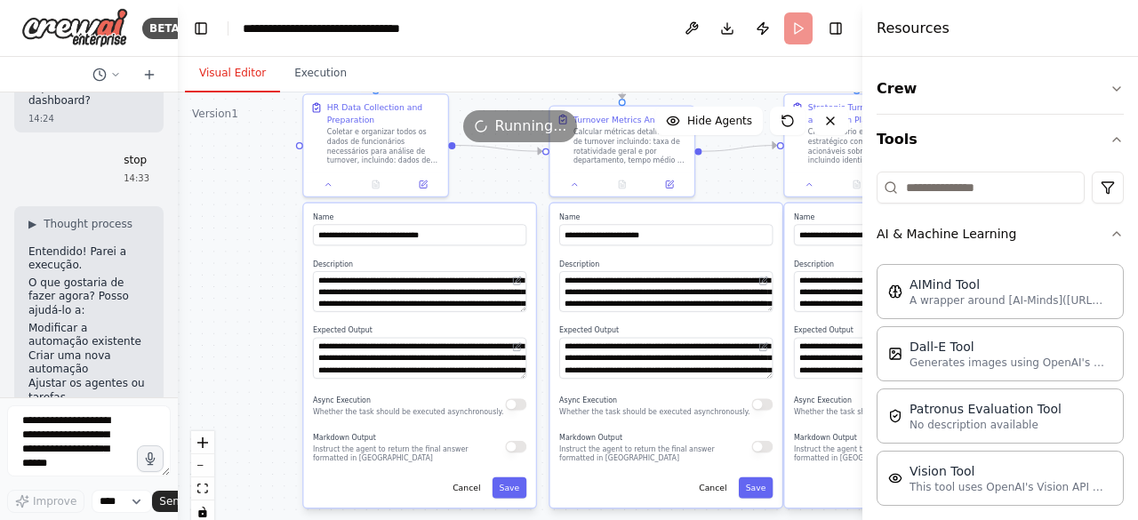
scroll to position [4588, 0]
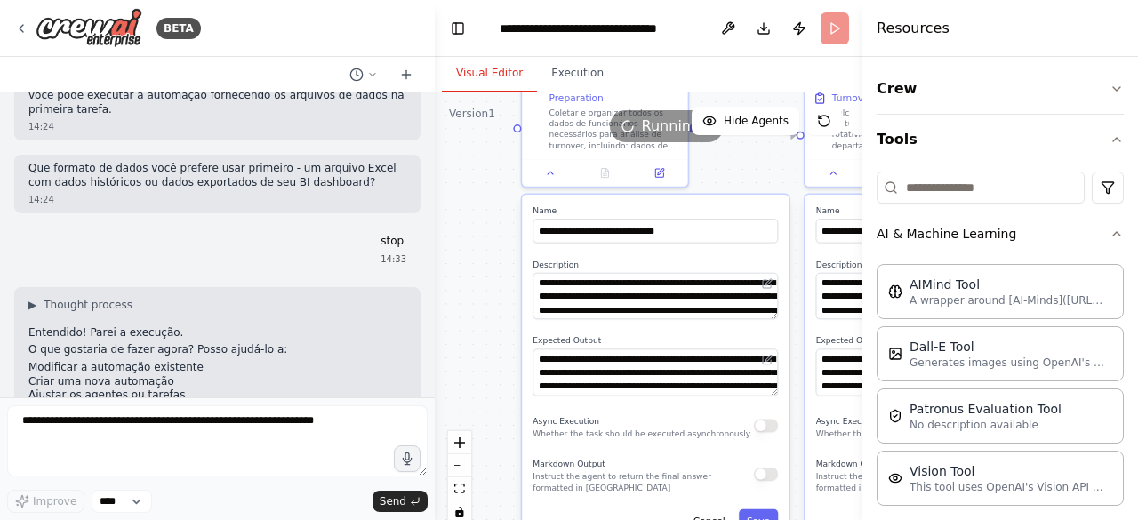
drag, startPoint x: 174, startPoint y: 352, endPoint x: 440, endPoint y: 378, distance: 267.0
click at [440, 379] on div "BETA Hello! I'm the CrewAI assistant. What kind of automation do you want to bu…" at bounding box center [569, 260] width 1138 height 520
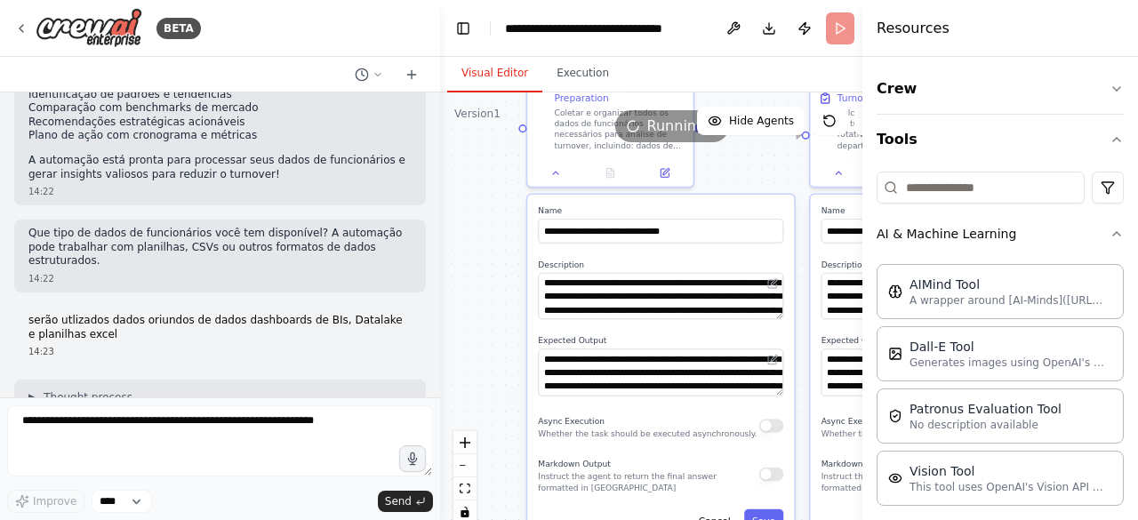
scroll to position [1178, 0]
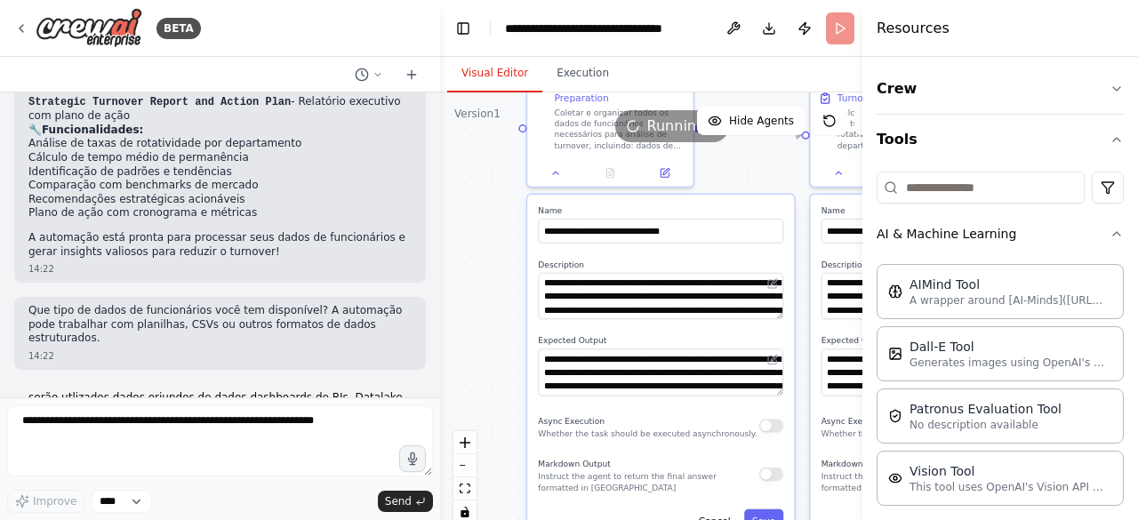
drag, startPoint x: 160, startPoint y: 266, endPoint x: 187, endPoint y: 269, distance: 26.9
click at [163, 297] on div "Que tipo de dados de funcionários você tem disponível? A automação pode trabalh…" at bounding box center [220, 333] width 412 height 73
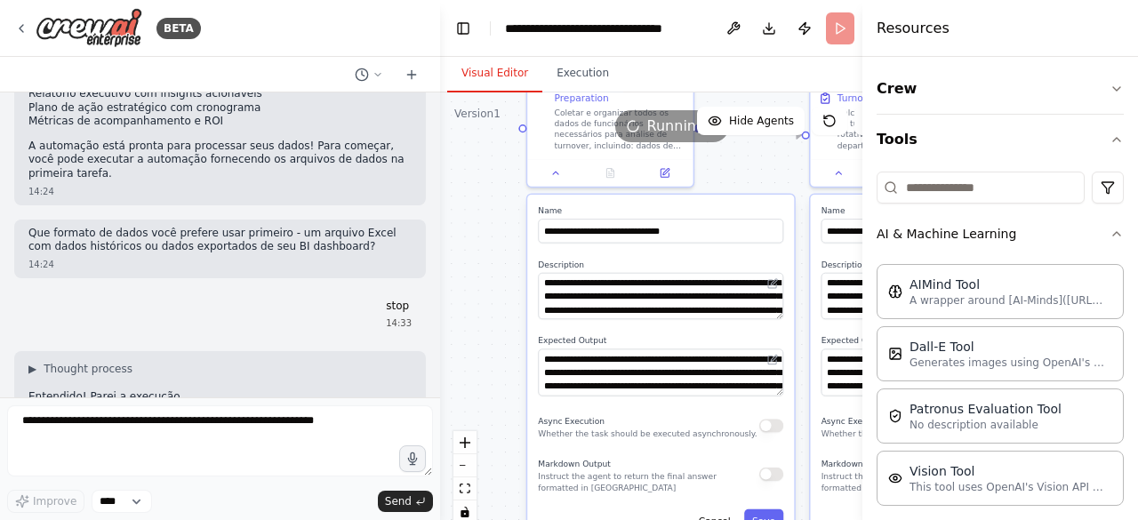
scroll to position [2333, 0]
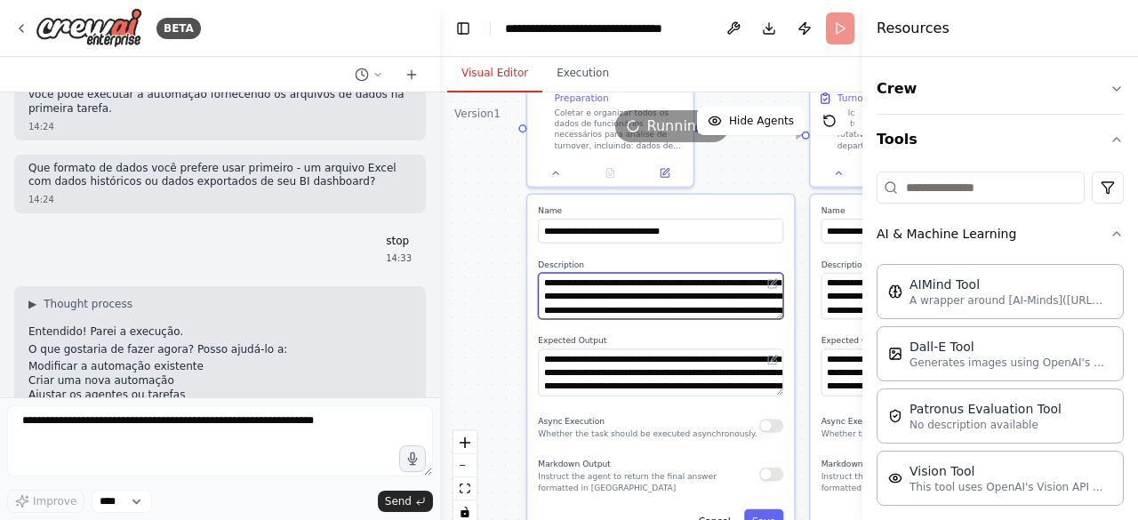
click at [596, 296] on textarea "**********" at bounding box center [660, 296] width 245 height 47
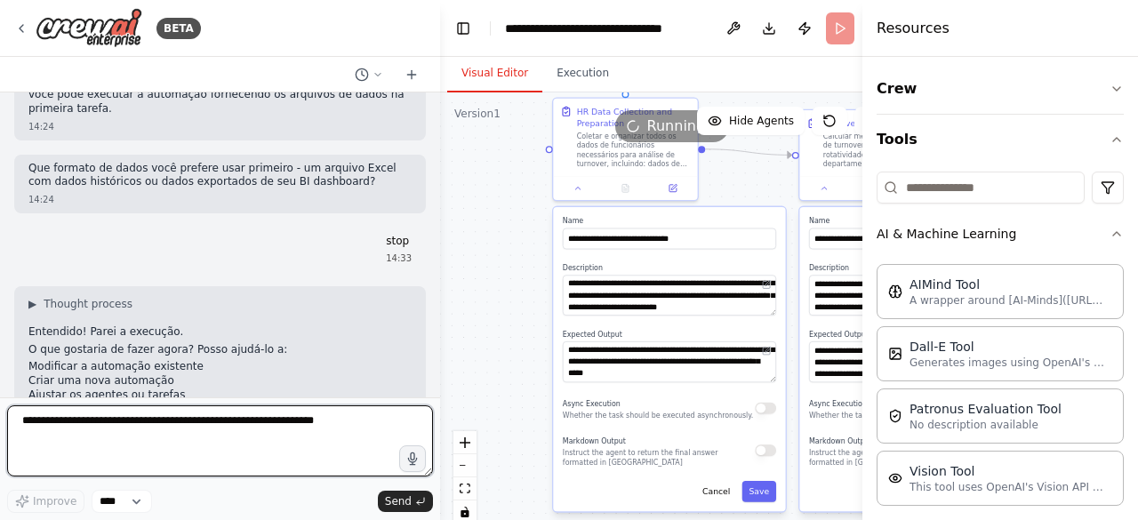
click at [185, 421] on textarea at bounding box center [220, 440] width 426 height 71
type textarea "**********"
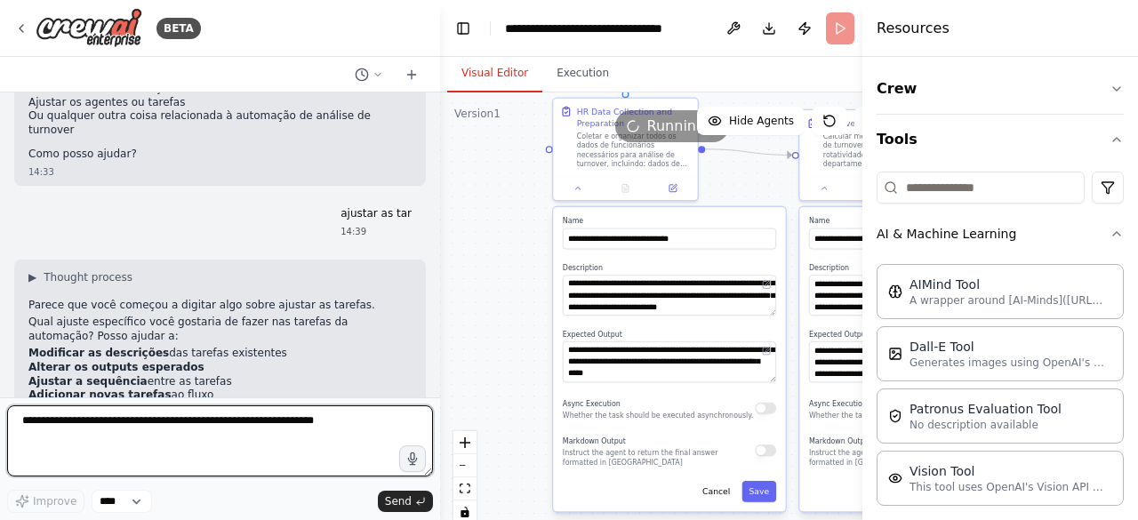
scroll to position [2640, 0]
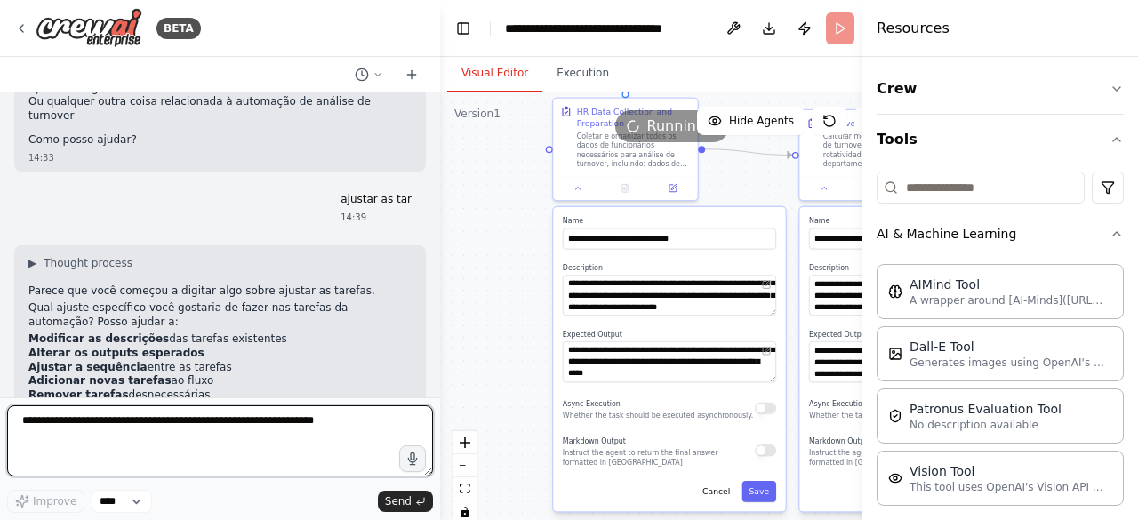
click at [71, 433] on textarea at bounding box center [220, 440] width 426 height 71
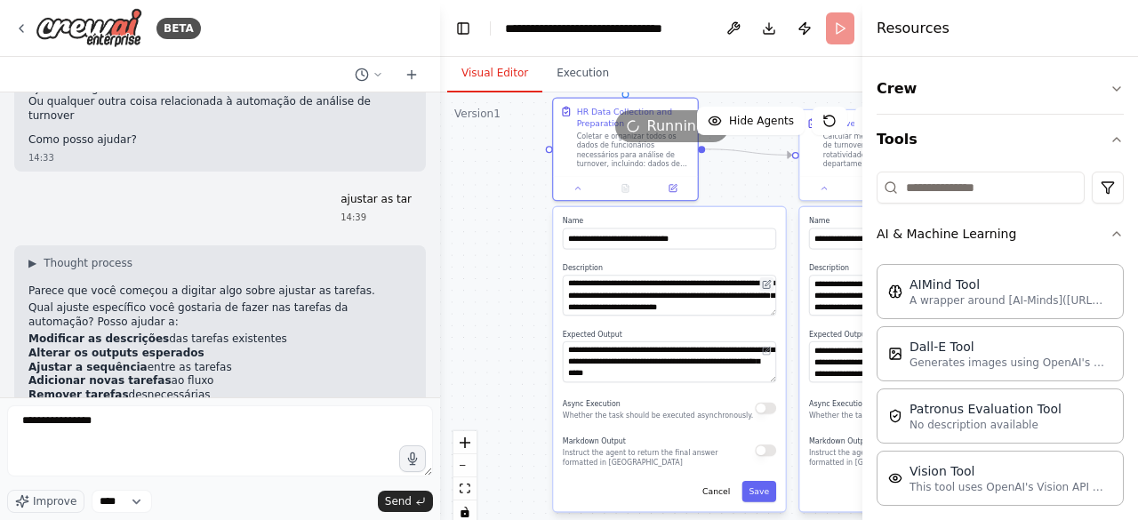
click at [772, 280] on button at bounding box center [767, 284] width 14 height 14
click at [771, 283] on icon at bounding box center [767, 285] width 10 height 10
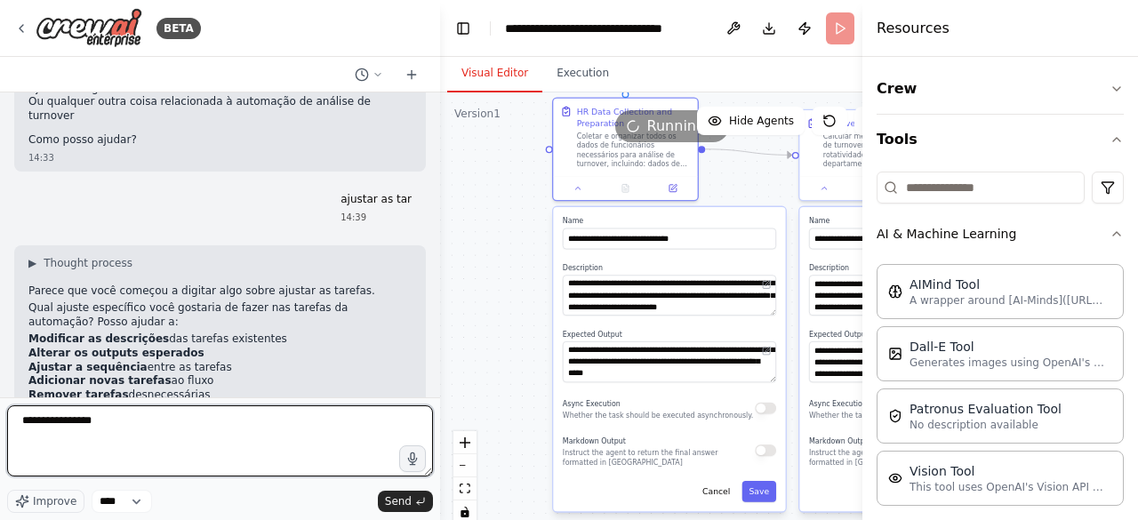
drag, startPoint x: 105, startPoint y: 422, endPoint x: 124, endPoint y: 420, distance: 19.7
click at [107, 422] on textarea "**********" at bounding box center [220, 440] width 426 height 71
type textarea "**********"
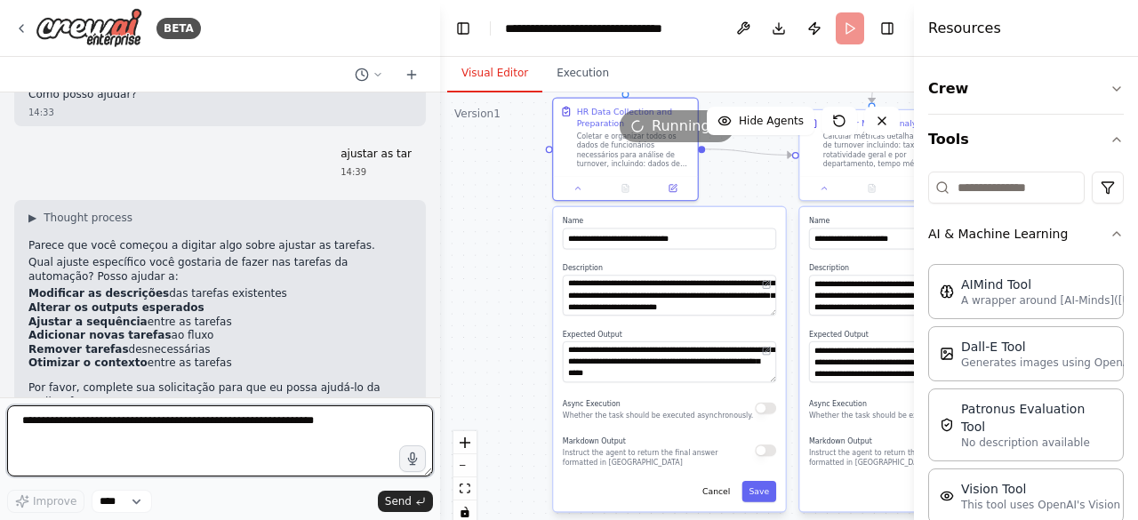
drag, startPoint x: 866, startPoint y: 309, endPoint x: 1137, endPoint y: 303, distance: 271.2
click at [1137, 303] on div "Resources Crew Tools AI & Machine Learning AIMind Tool A wrapper around [AI-Min…" at bounding box center [1026, 260] width 224 height 520
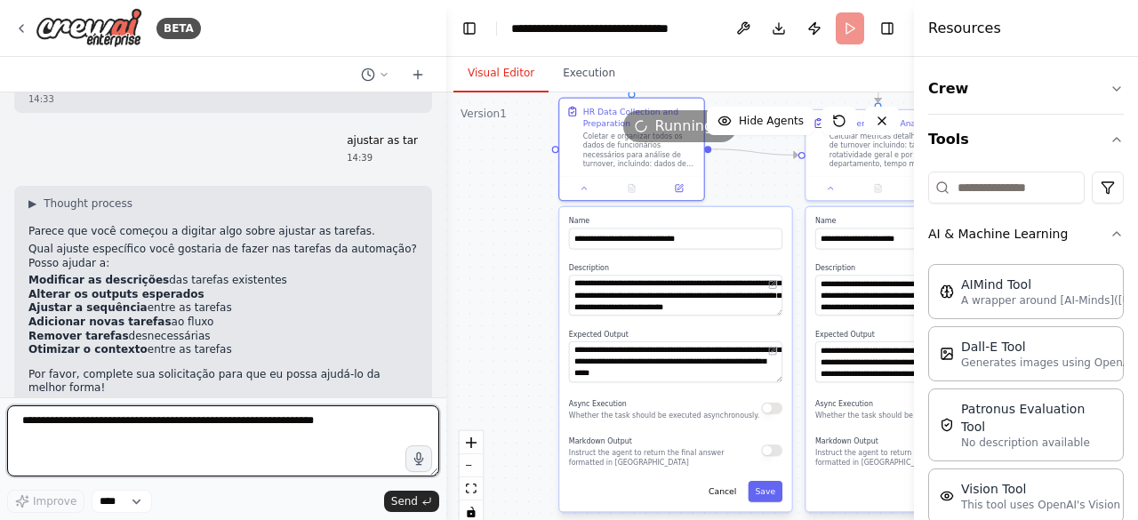
drag, startPoint x: 436, startPoint y: 291, endPoint x: 452, endPoint y: 303, distance: 19.6
click at [447, 303] on div "BETA Hello! I'm the CrewAI assistant. What kind of automation do you want to bu…" at bounding box center [569, 260] width 1138 height 520
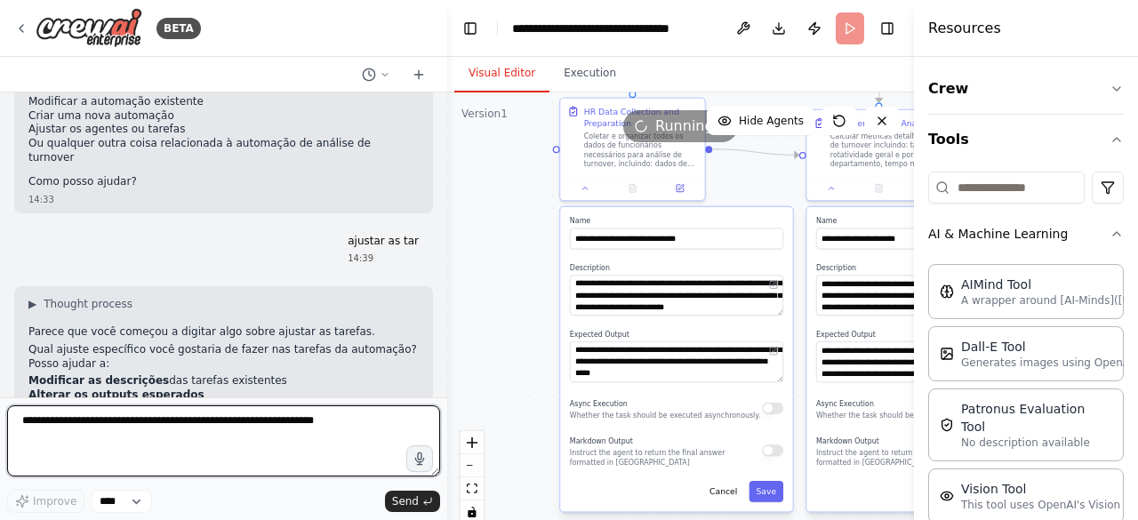
scroll to position [2598, 0]
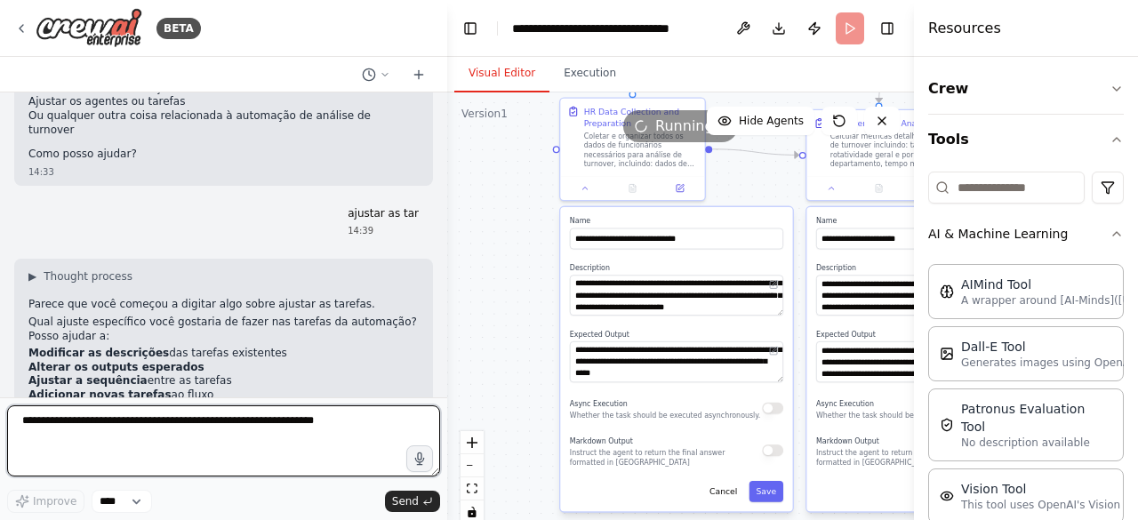
click at [112, 419] on textarea at bounding box center [223, 440] width 433 height 71
type textarea "*"
type textarea "**********"
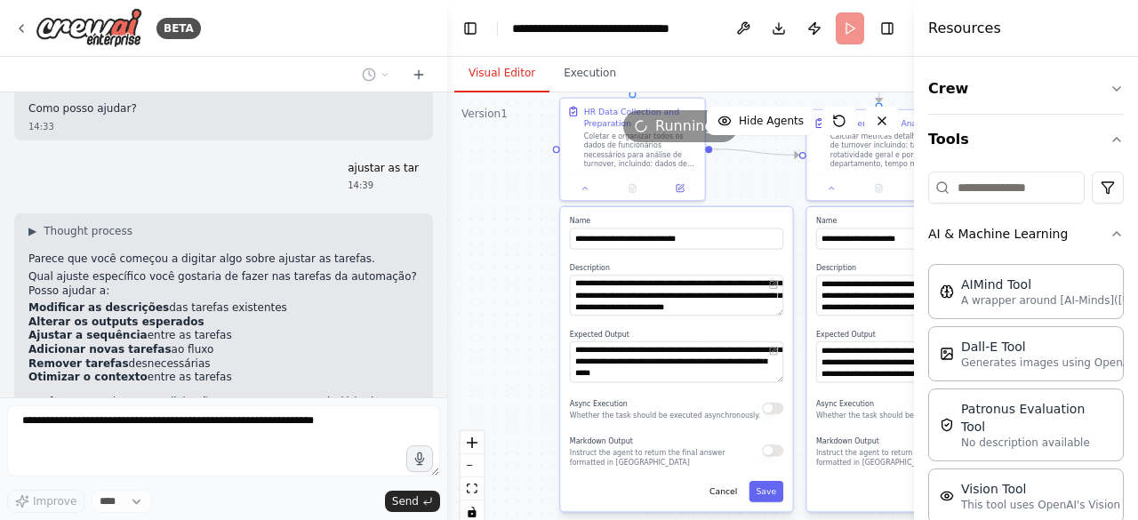
scroll to position [2704, 0]
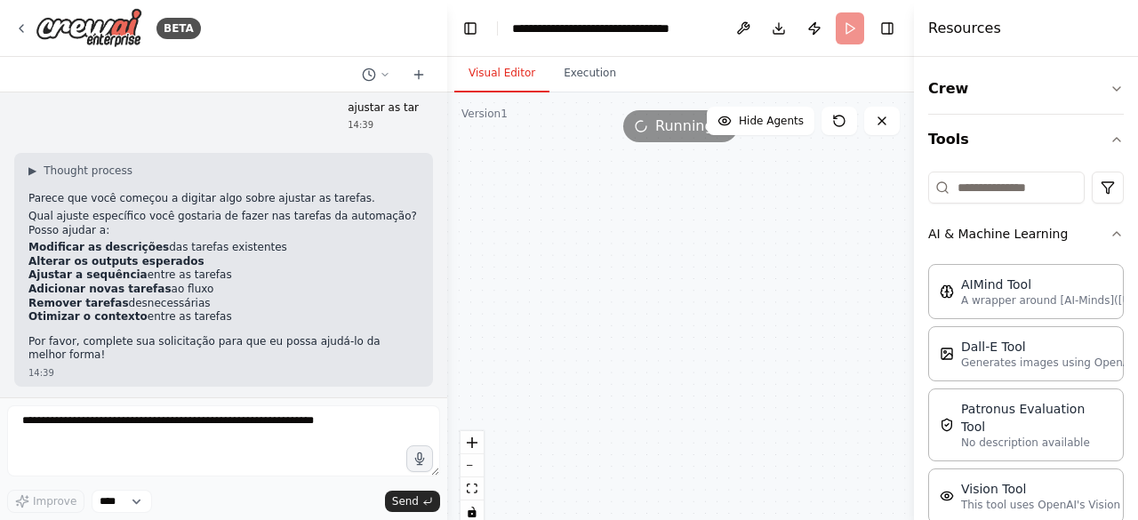
type textarea "**********"
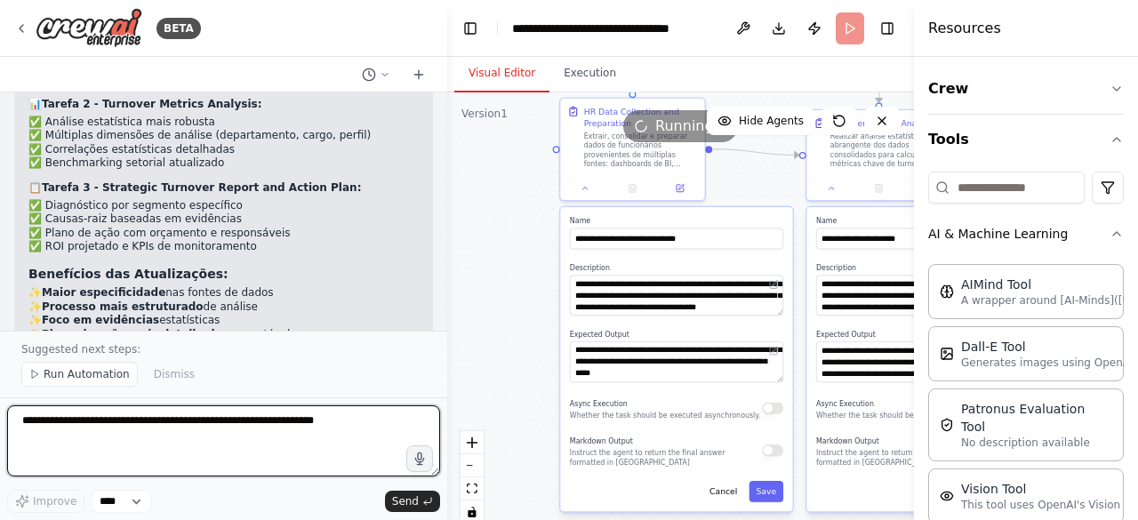
scroll to position [4211, 0]
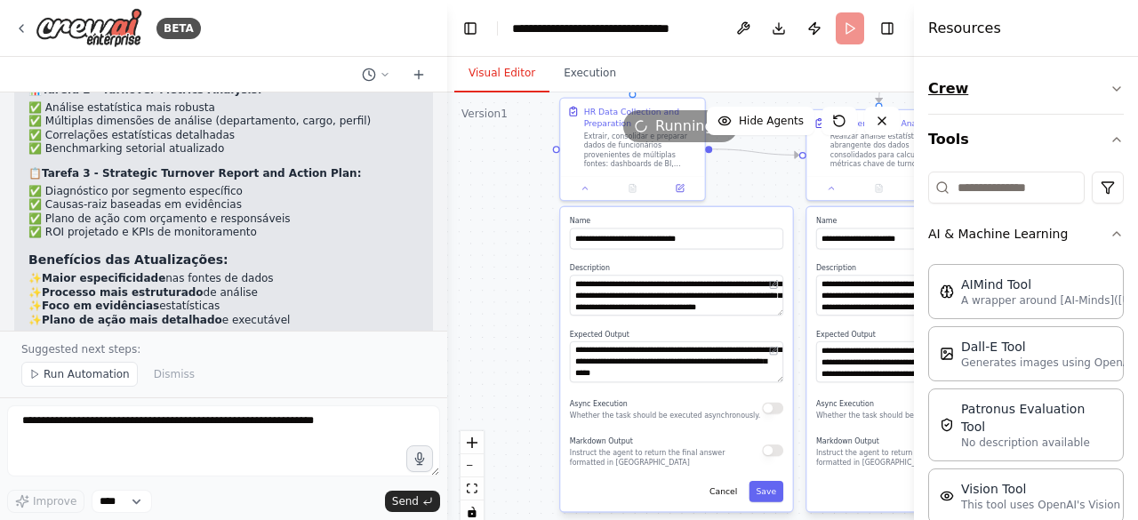
click at [1109, 84] on icon "button" at bounding box center [1116, 89] width 14 height 14
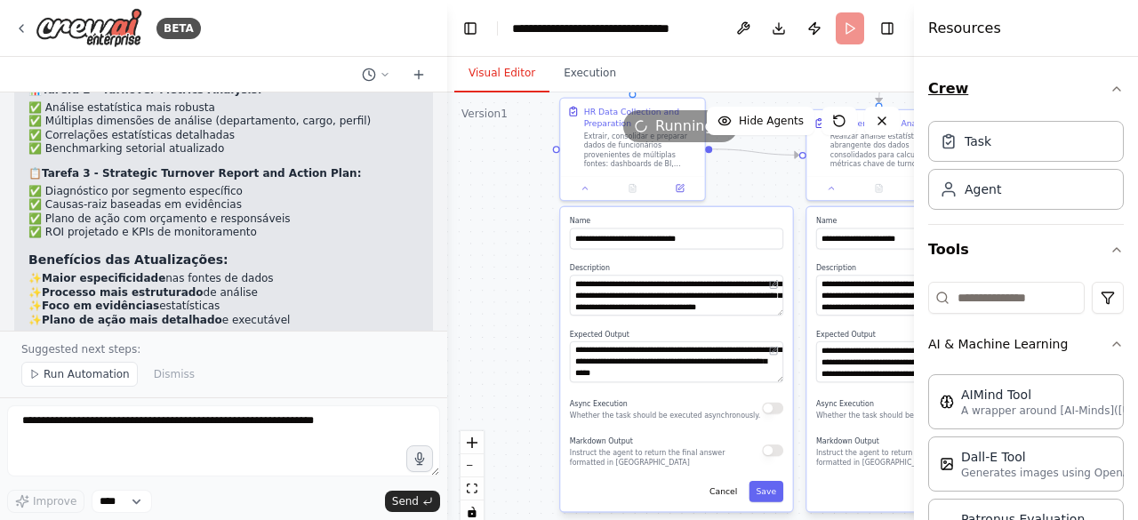
click at [1109, 88] on icon "button" at bounding box center [1116, 89] width 14 height 14
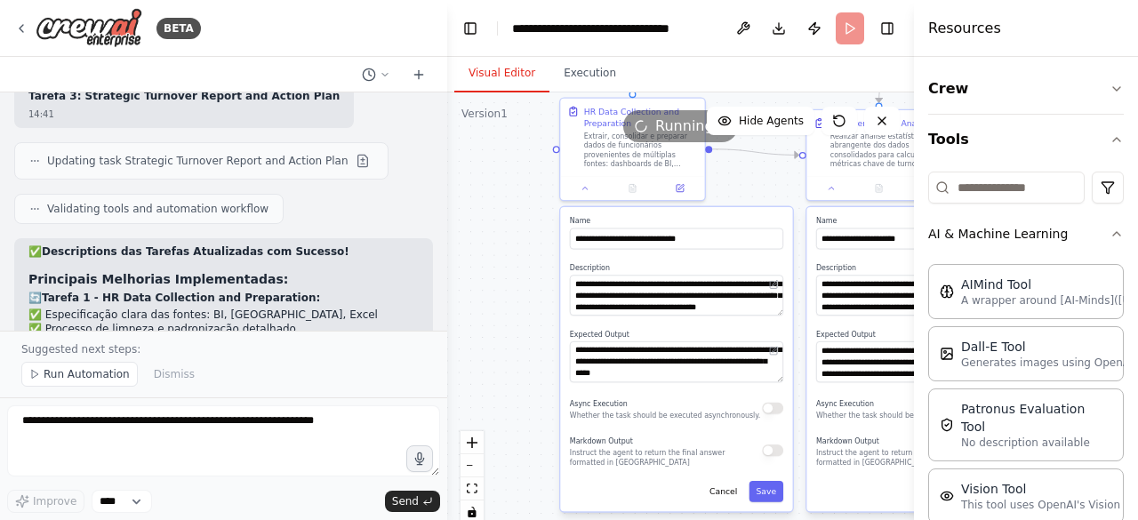
scroll to position [3856, 0]
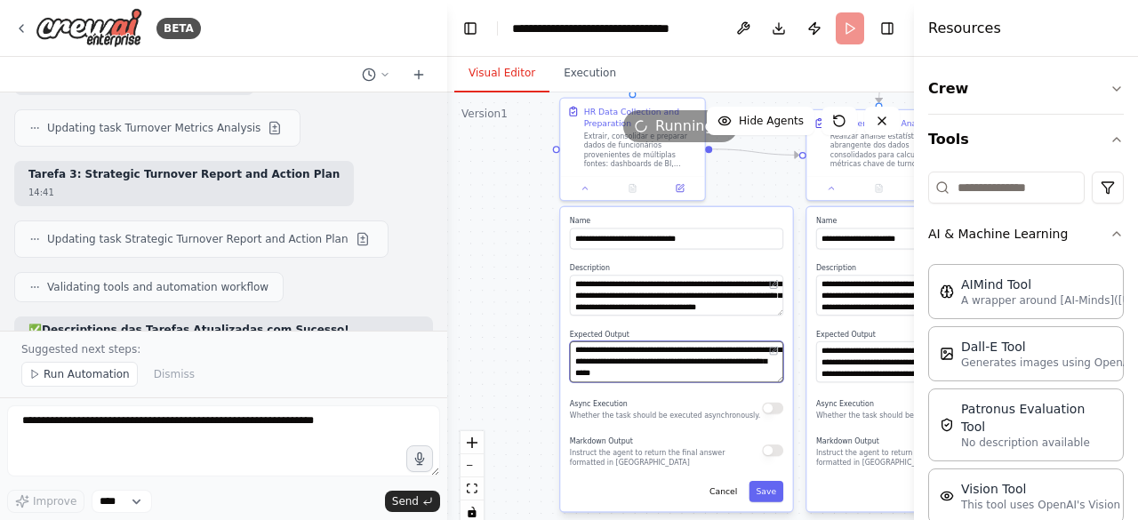
click at [600, 355] on textarea "**********" at bounding box center [676, 361] width 213 height 41
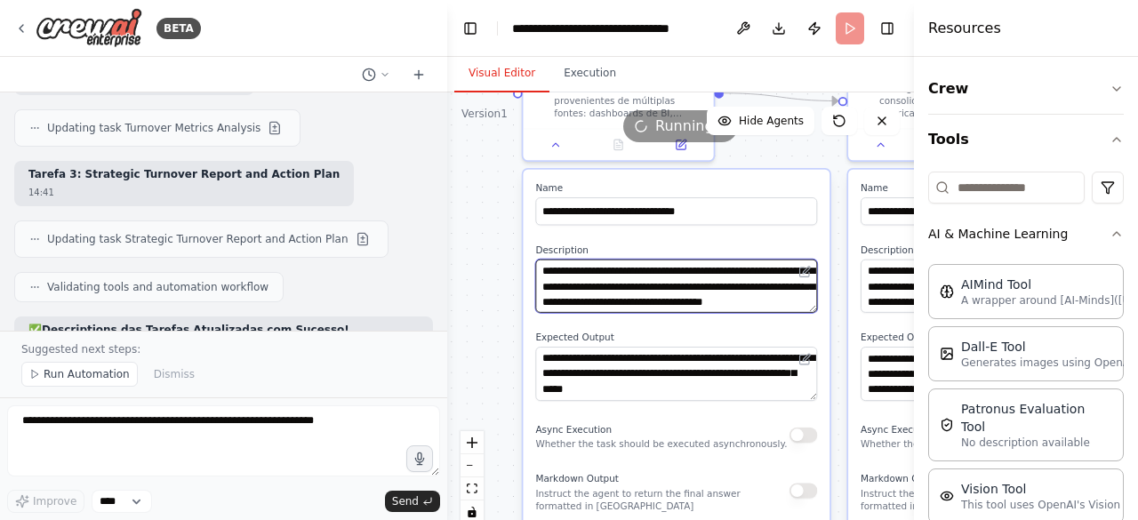
click at [664, 285] on textarea "**********" at bounding box center [676, 286] width 282 height 53
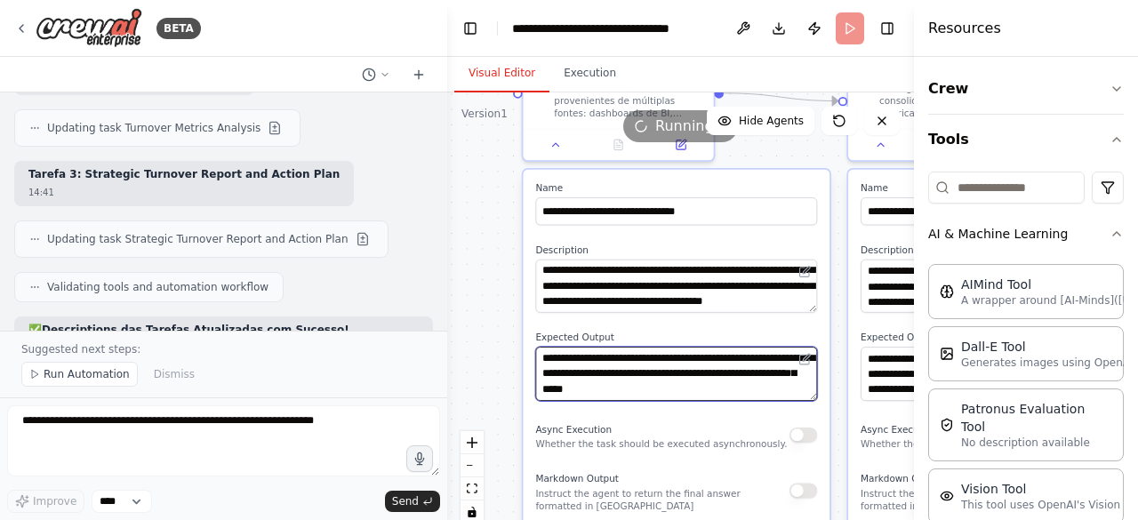
click at [652, 376] on textarea "**********" at bounding box center [676, 373] width 282 height 53
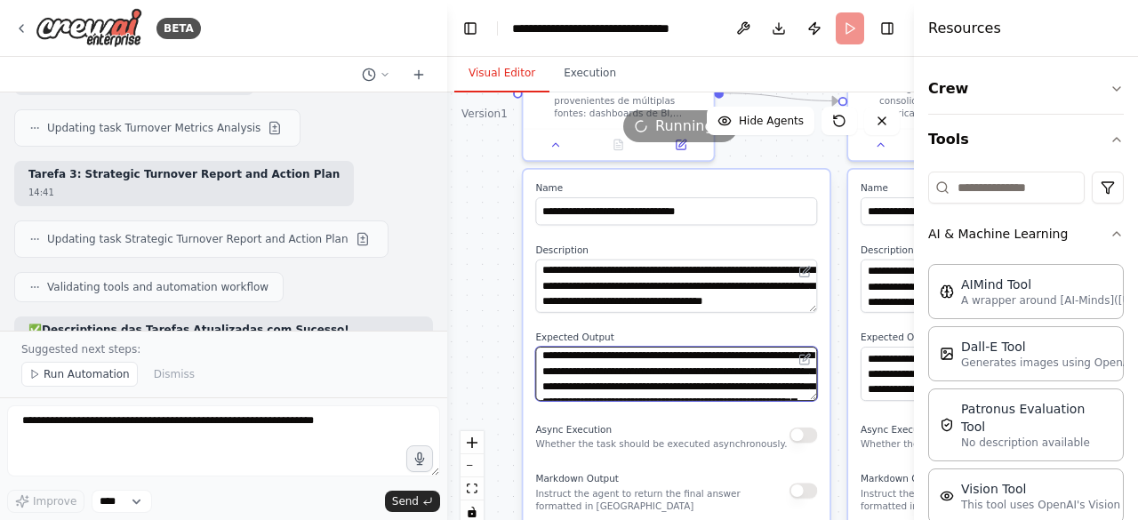
scroll to position [49, 0]
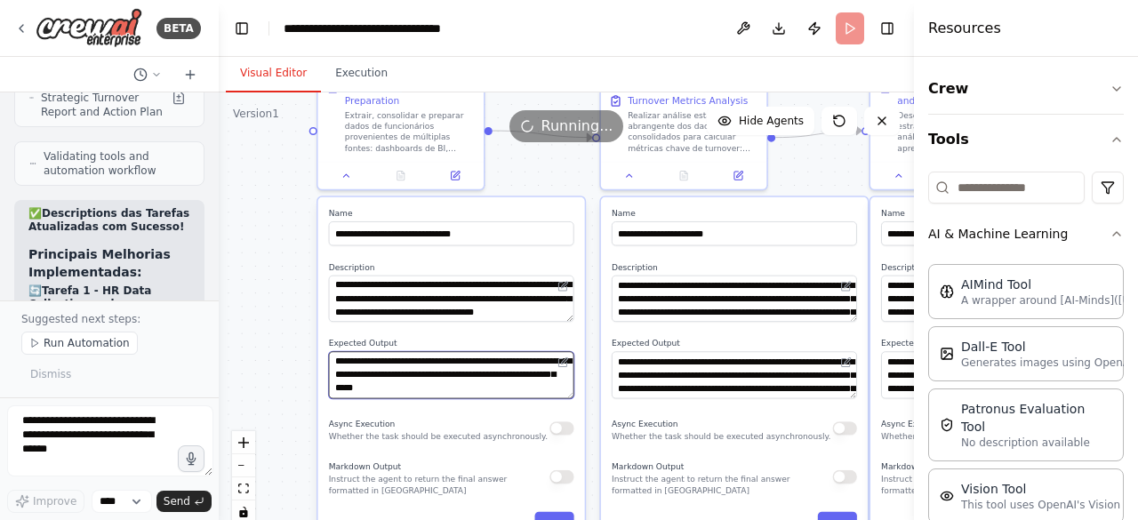
drag, startPoint x: 446, startPoint y: 336, endPoint x: 188, endPoint y: 372, distance: 260.3
click at [212, 369] on div at bounding box center [215, 260] width 7 height 520
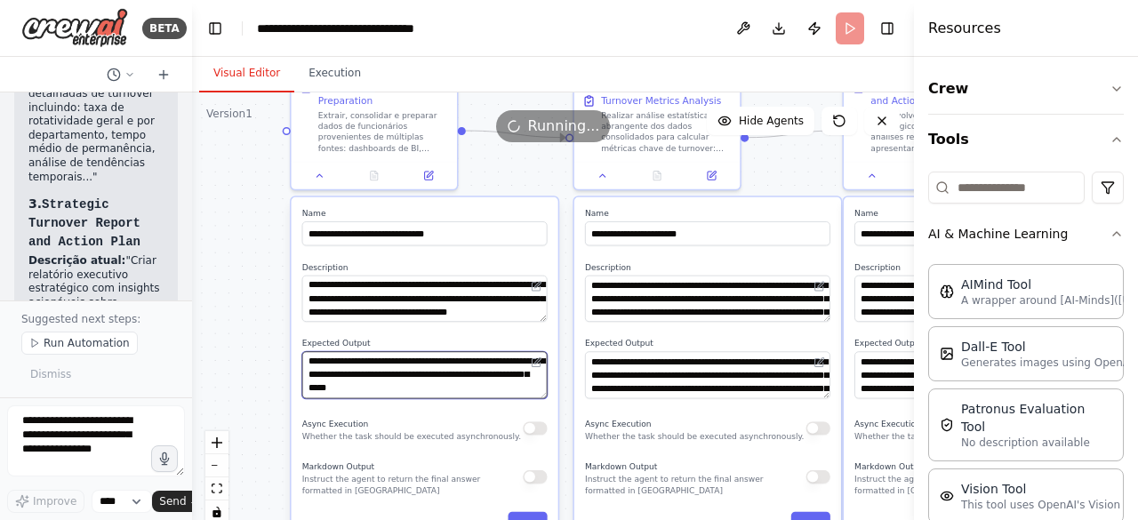
scroll to position [6743, 0]
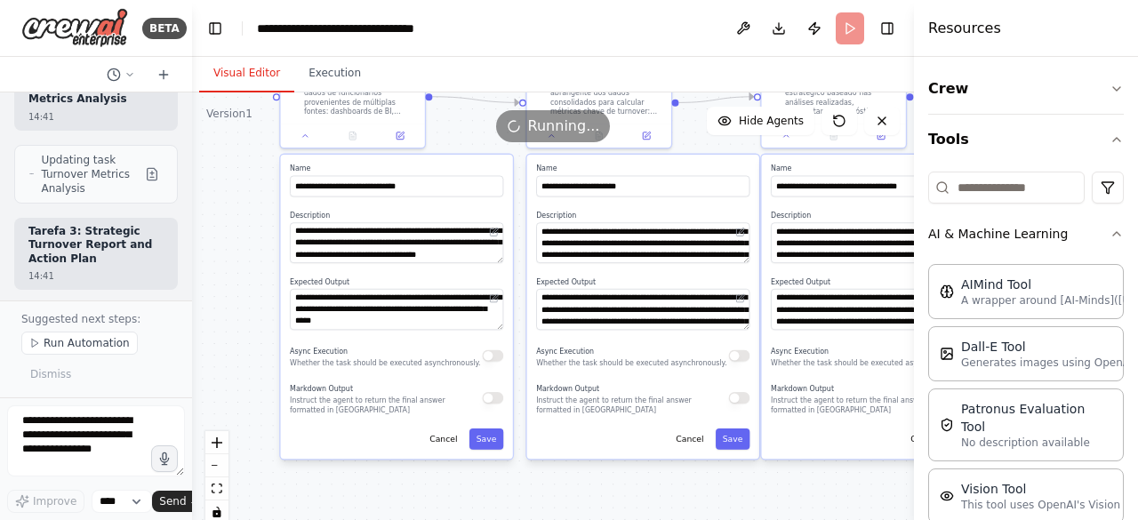
drag, startPoint x: 279, startPoint y: 292, endPoint x: 212, endPoint y: 227, distance: 93.7
click at [212, 227] on div ".deletable-edge-delete-btn { width: 20px; height: 20px; border: 0px solid #ffff…" at bounding box center [553, 314] width 722 height 444
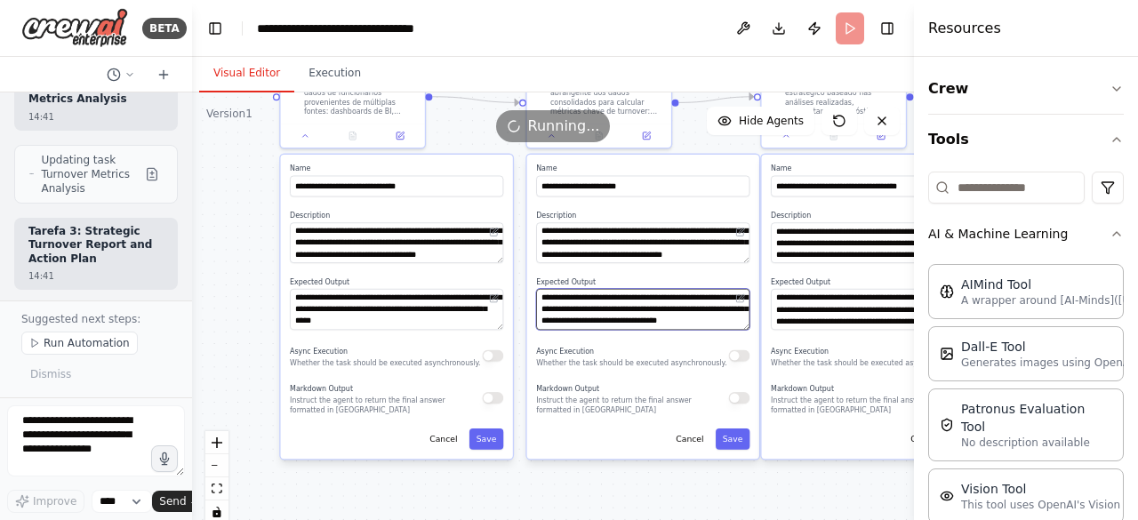
scroll to position [53, 0]
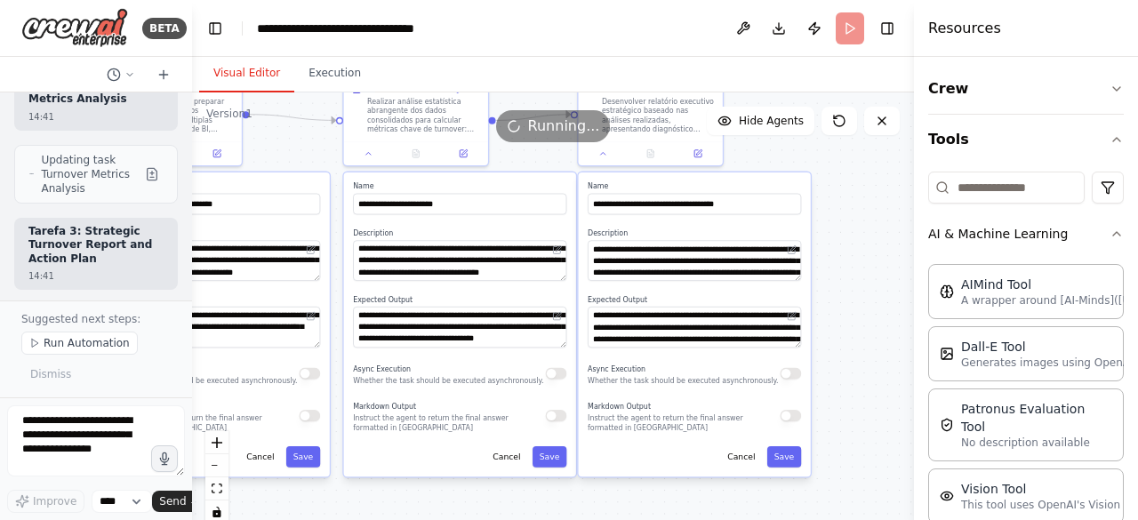
drag, startPoint x: 809, startPoint y: 497, endPoint x: 622, endPoint y: 514, distance: 187.4
click at [622, 515] on div ".deletable-edge-delete-btn { width: 20px; height: 20px; border: 0px solid #ffff…" at bounding box center [553, 314] width 722 height 444
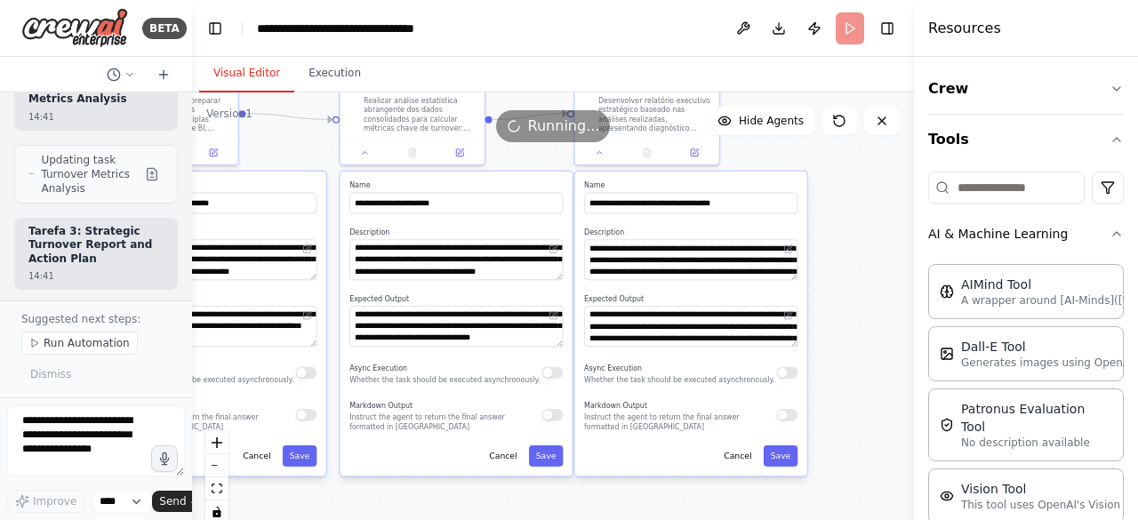
click at [862, 300] on div ".deletable-edge-delete-btn { width: 20px; height: 20px; border: 0px solid #ffff…" at bounding box center [553, 314] width 722 height 444
click at [791, 249] on icon at bounding box center [788, 249] width 10 height 10
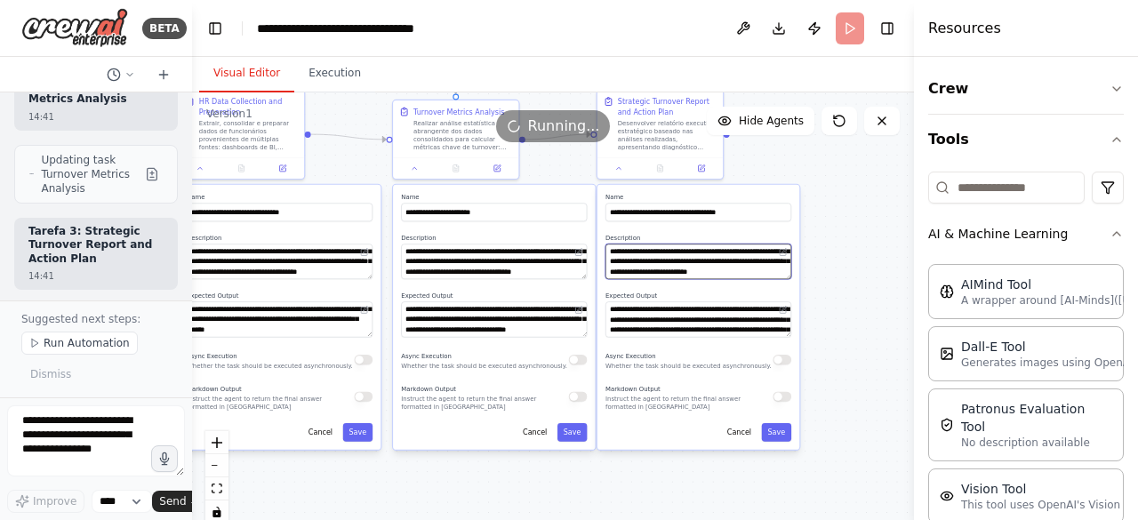
scroll to position [178, 0]
click at [363, 435] on button "Save" at bounding box center [358, 432] width 30 height 19
click at [360, 439] on button "Save" at bounding box center [358, 432] width 30 height 19
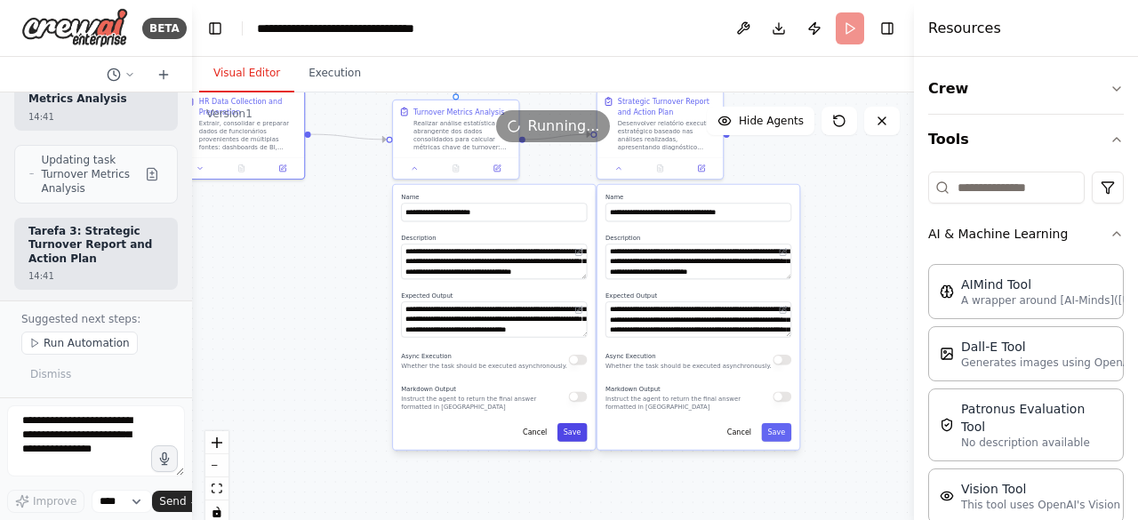
click at [574, 426] on button "Save" at bounding box center [572, 432] width 30 height 19
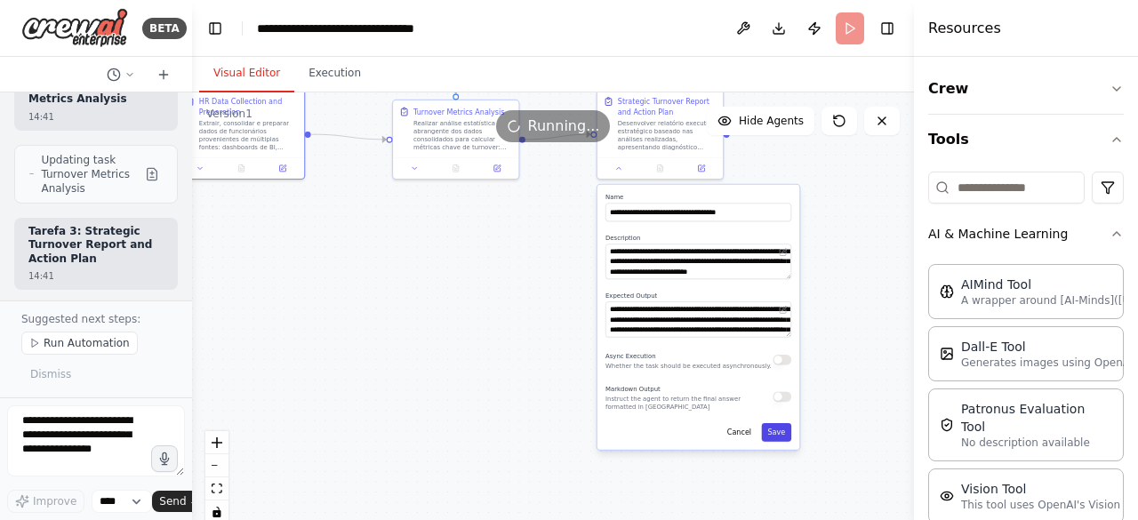
click at [774, 435] on button "Save" at bounding box center [777, 432] width 30 height 19
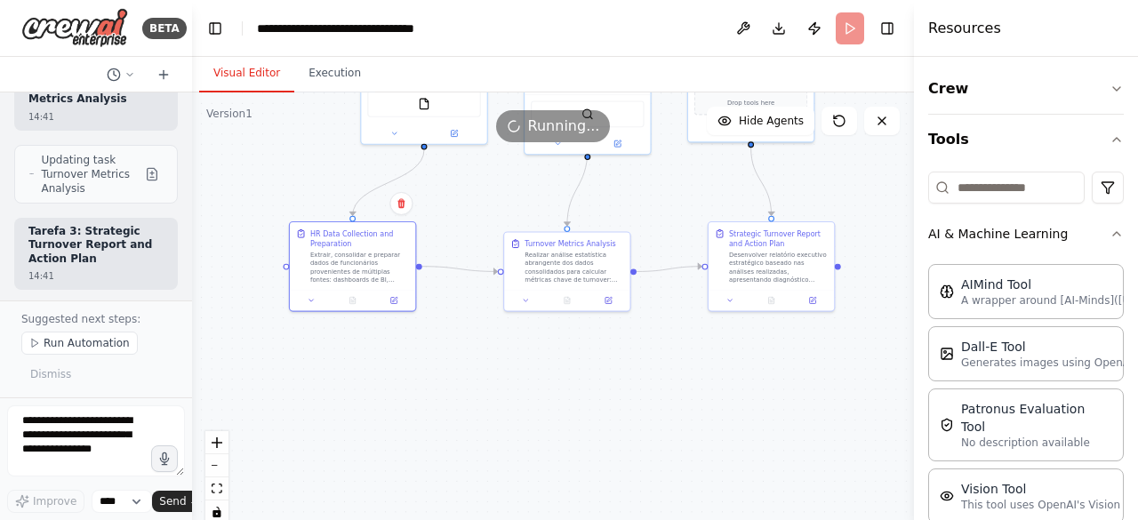
drag, startPoint x: 501, startPoint y: 294, endPoint x: 592, endPoint y: 401, distance: 140.0
click at [615, 436] on div ".deletable-edge-delete-btn { width: 20px; height: 20px; border: 0px solid #ffff…" at bounding box center [553, 314] width 722 height 444
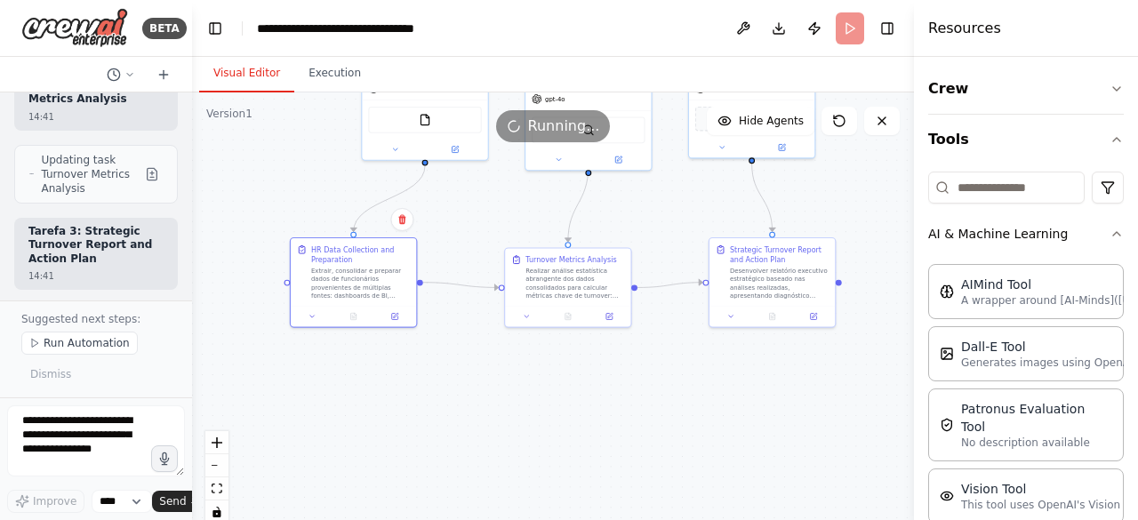
drag, startPoint x: 556, startPoint y: 443, endPoint x: 400, endPoint y: 323, distance: 197.2
click at [555, 376] on div ".deletable-edge-delete-btn { width: 20px; height: 20px; border: 0px solid #ffff…" at bounding box center [553, 314] width 722 height 444
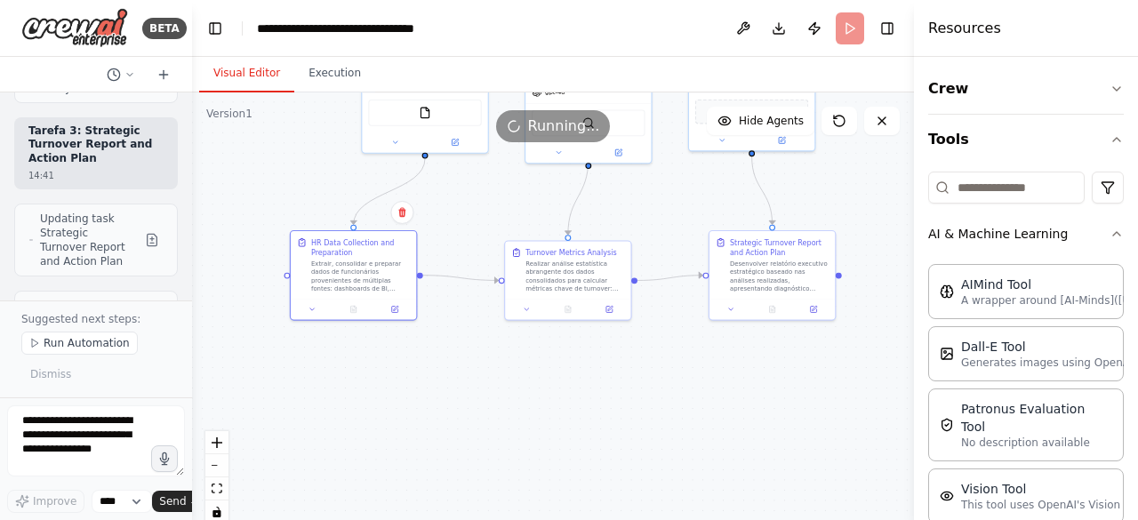
scroll to position [6921, 0]
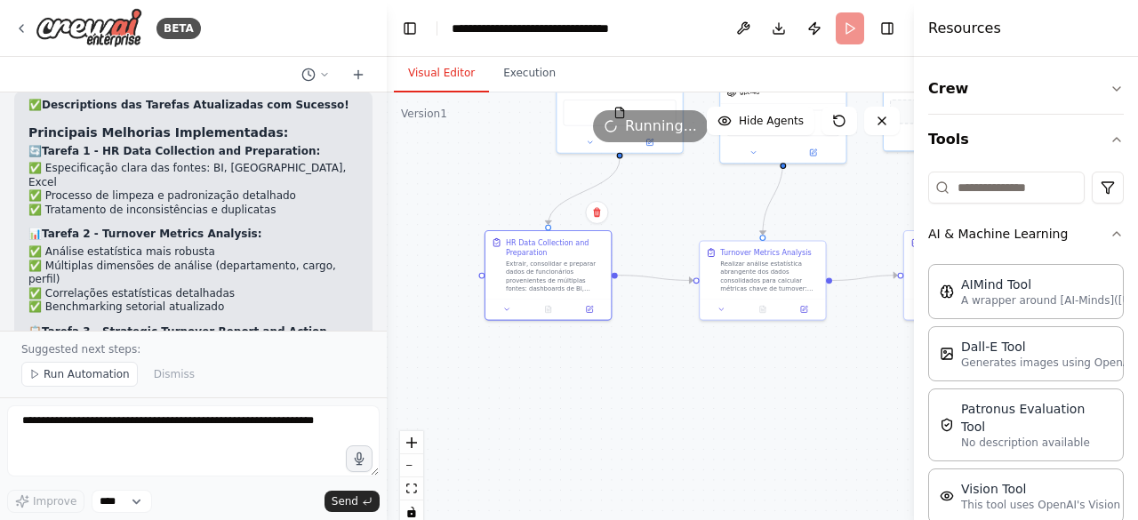
drag, startPoint x: 188, startPoint y: 332, endPoint x: 270, endPoint y: 321, distance: 82.6
click at [389, 362] on div "BETA Hello! I'm the CrewAI assistant. What kind of automation do you want to bu…" at bounding box center [569, 260] width 1138 height 520
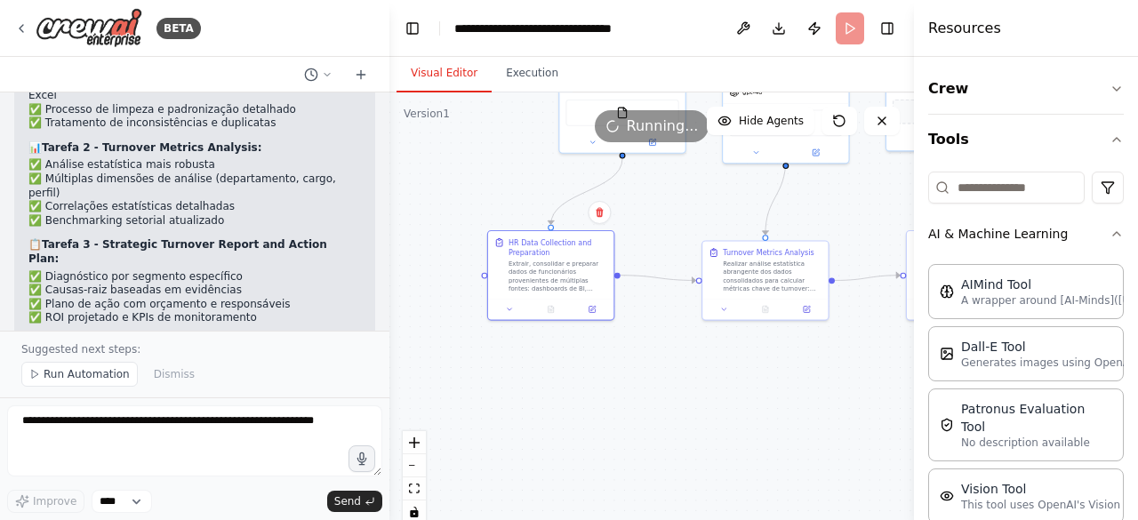
scroll to position [4447, 0]
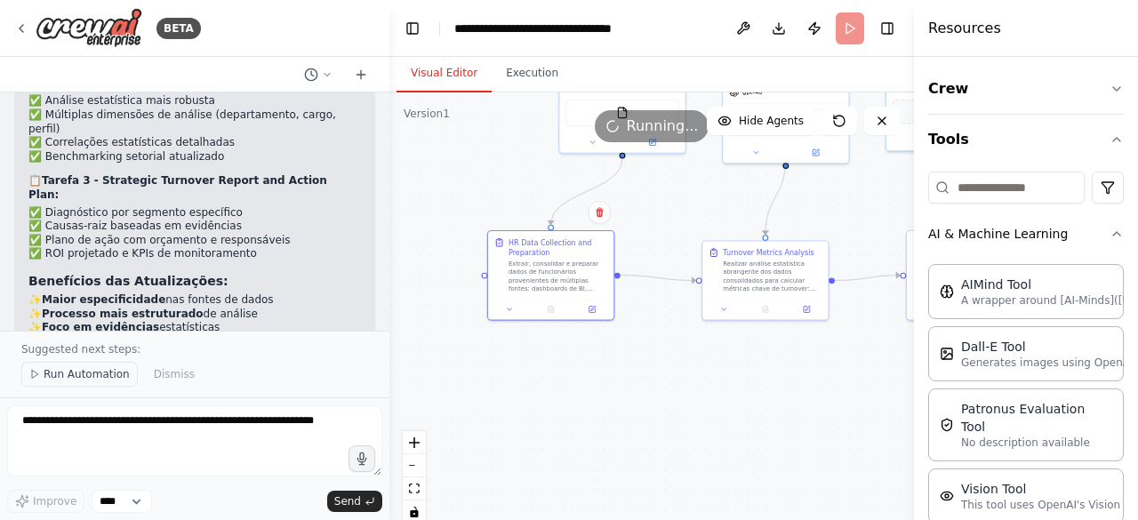
click at [118, 374] on span "Run Automation" at bounding box center [87, 374] width 86 height 14
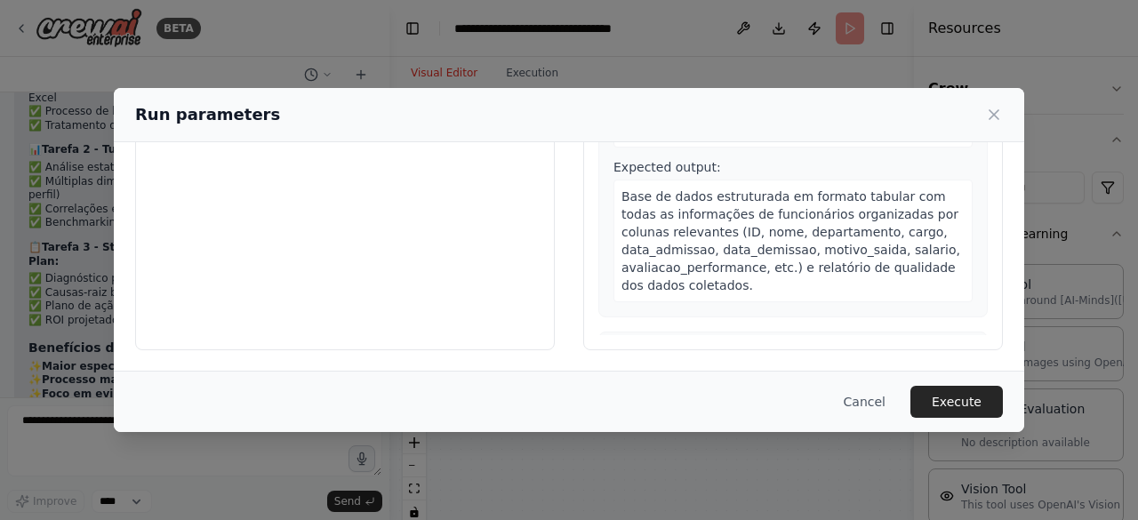
scroll to position [0, 0]
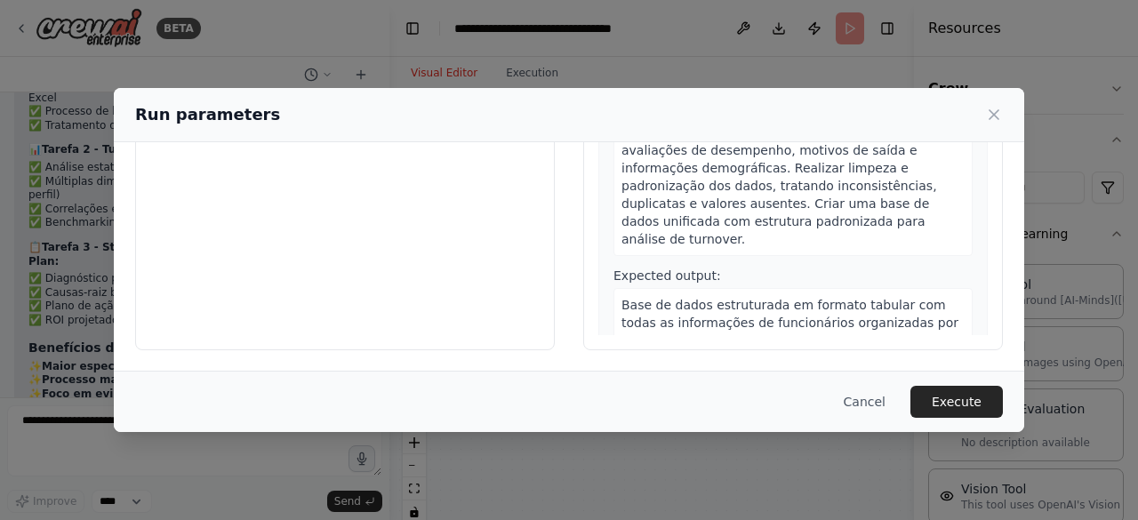
click at [996, 115] on icon at bounding box center [994, 115] width 18 height 18
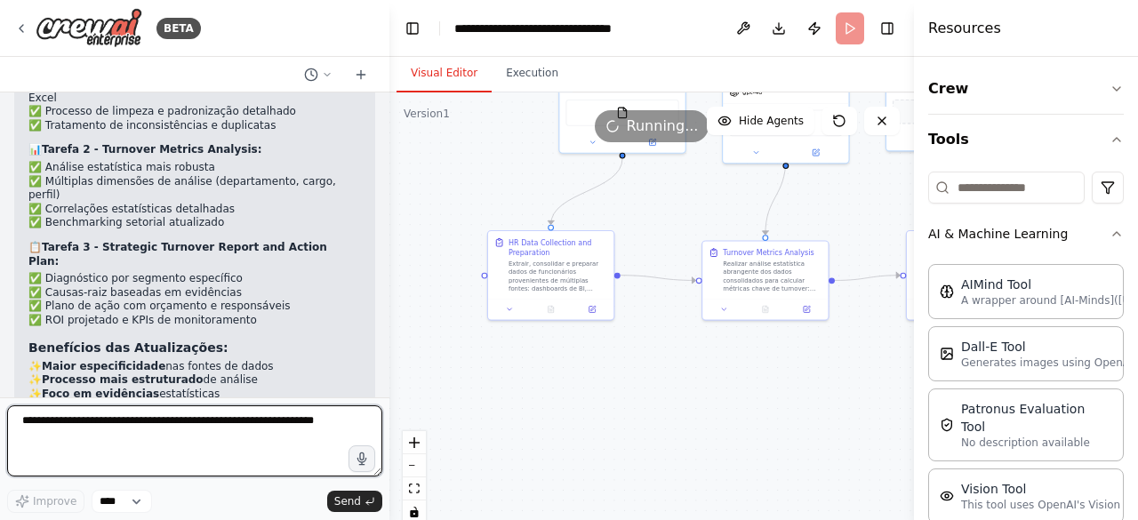
click at [87, 424] on textarea at bounding box center [194, 440] width 375 height 71
type textarea "******"
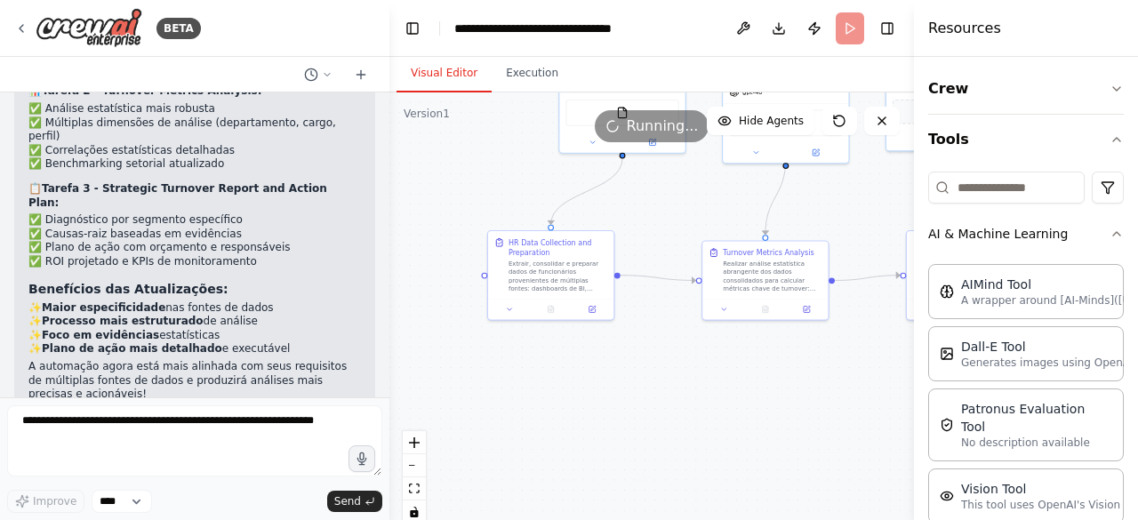
scroll to position [4545, 0]
